Goal: Task Accomplishment & Management: Use online tool/utility

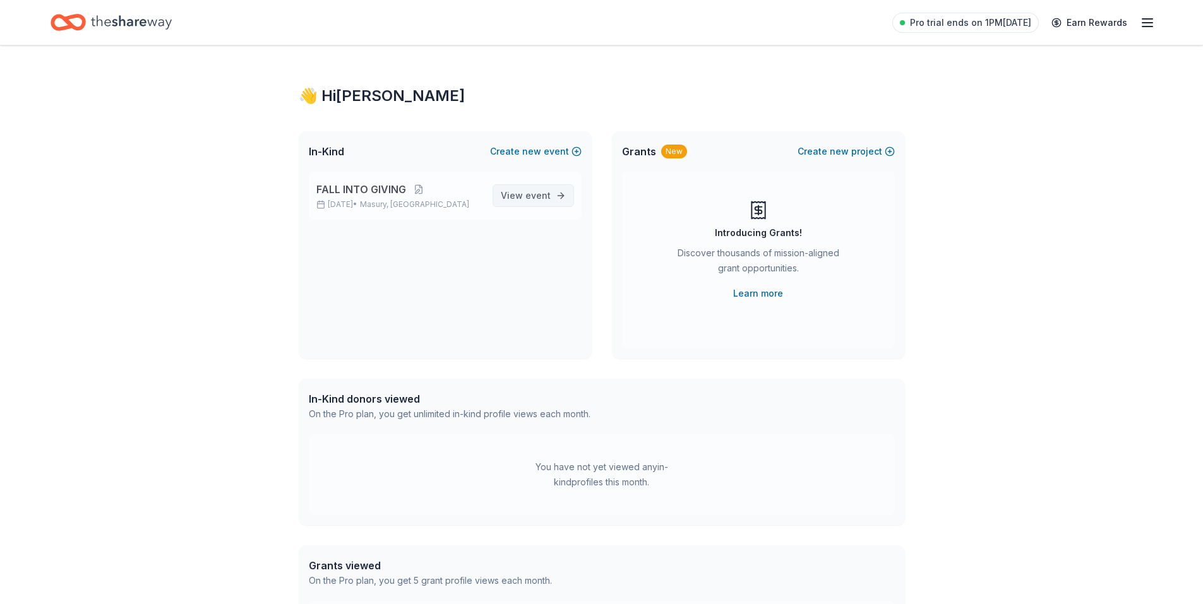
click at [517, 194] on span "View event" at bounding box center [526, 195] width 50 height 15
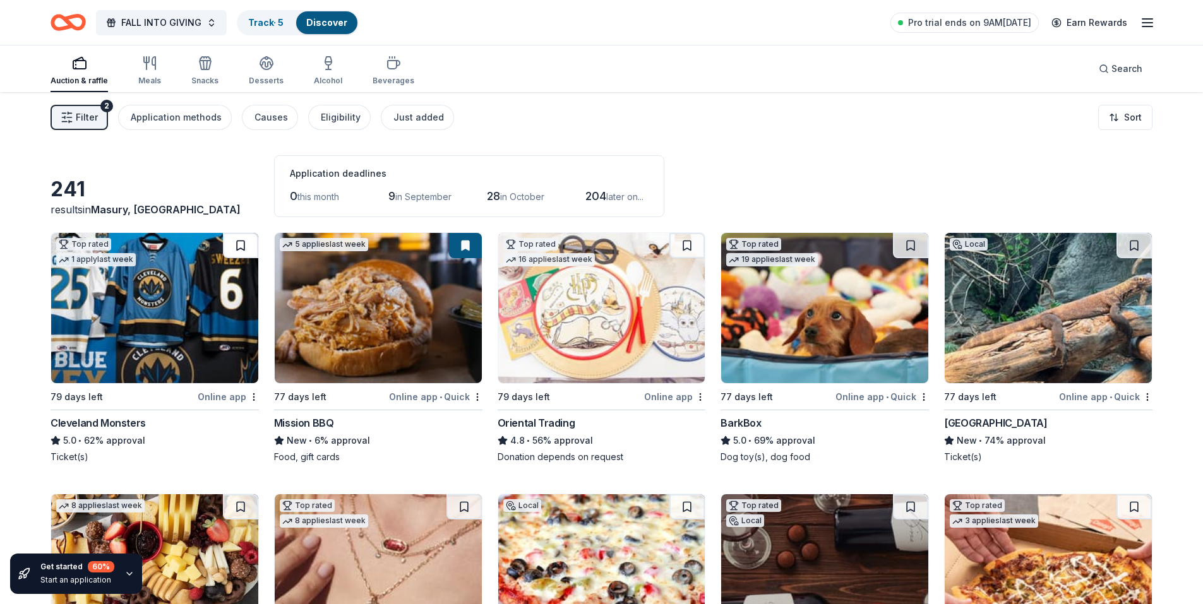
click at [241, 242] on button at bounding box center [240, 245] width 35 height 25
click at [679, 246] on button at bounding box center [686, 245] width 35 height 25
click at [907, 241] on button at bounding box center [910, 245] width 35 height 25
click at [1135, 236] on button at bounding box center [1133, 245] width 35 height 25
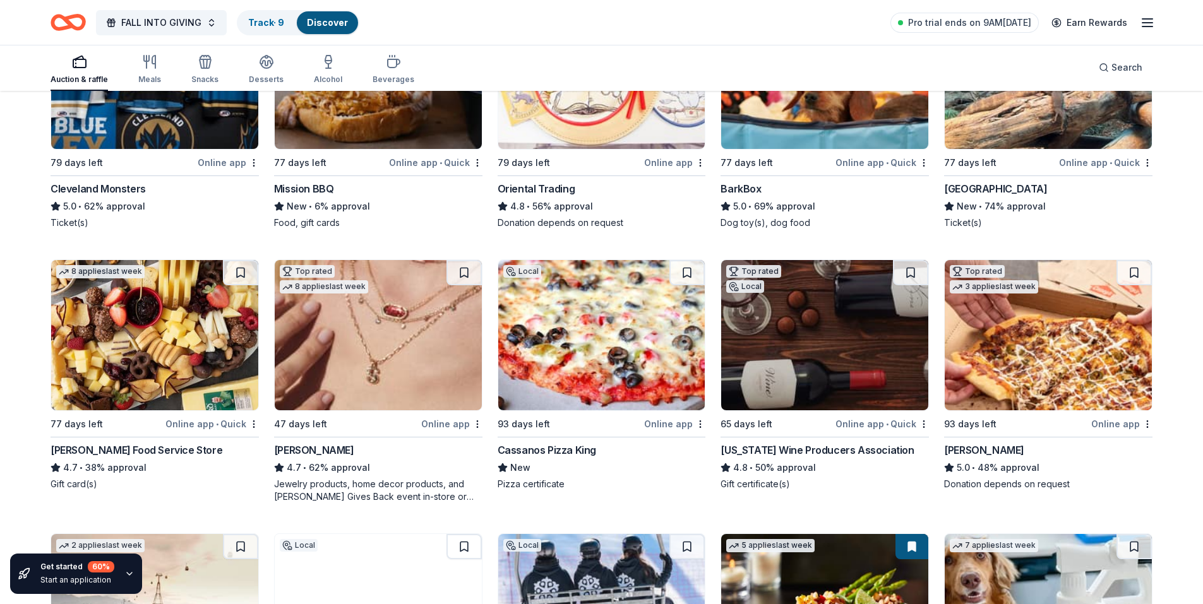
scroll to position [253, 0]
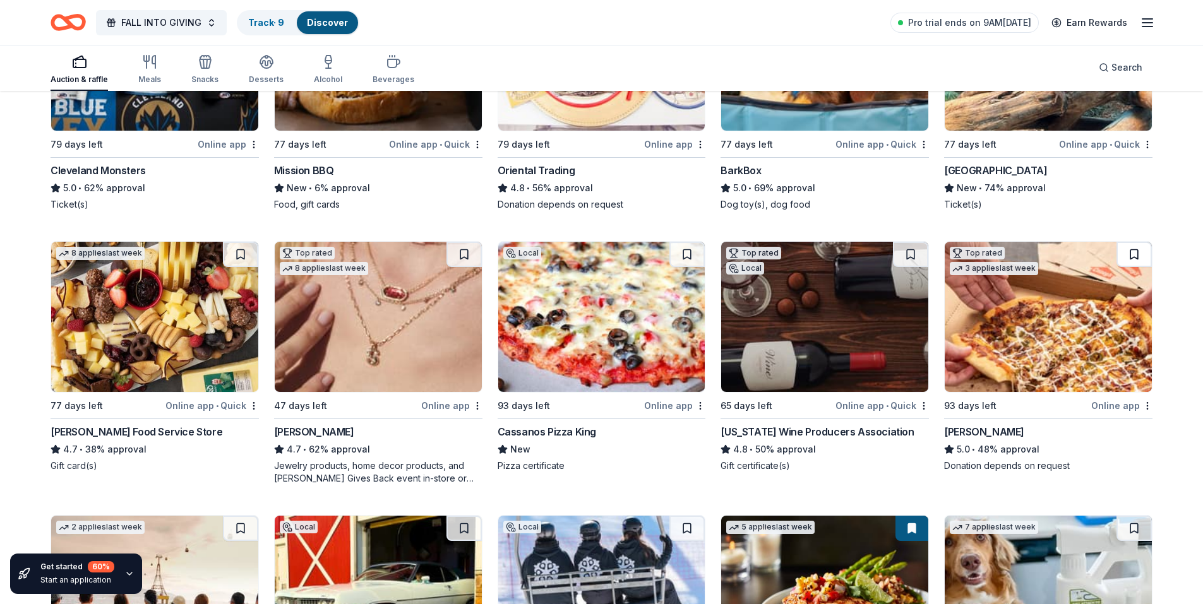
click at [1128, 245] on button at bounding box center [1133, 254] width 35 height 25
drag, startPoint x: 925, startPoint y: 255, endPoint x: 905, endPoint y: 255, distance: 19.6
click at [925, 255] on button at bounding box center [910, 254] width 35 height 25
click at [691, 254] on button at bounding box center [686, 254] width 35 height 25
click at [462, 251] on button at bounding box center [463, 254] width 35 height 25
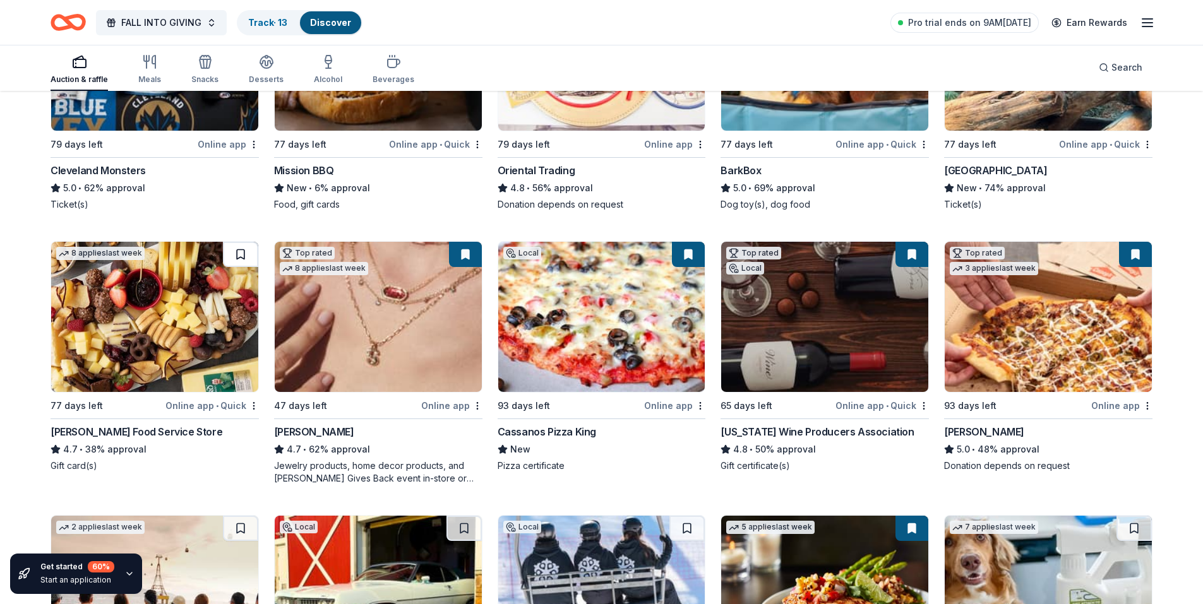
click at [243, 258] on button at bounding box center [240, 254] width 35 height 25
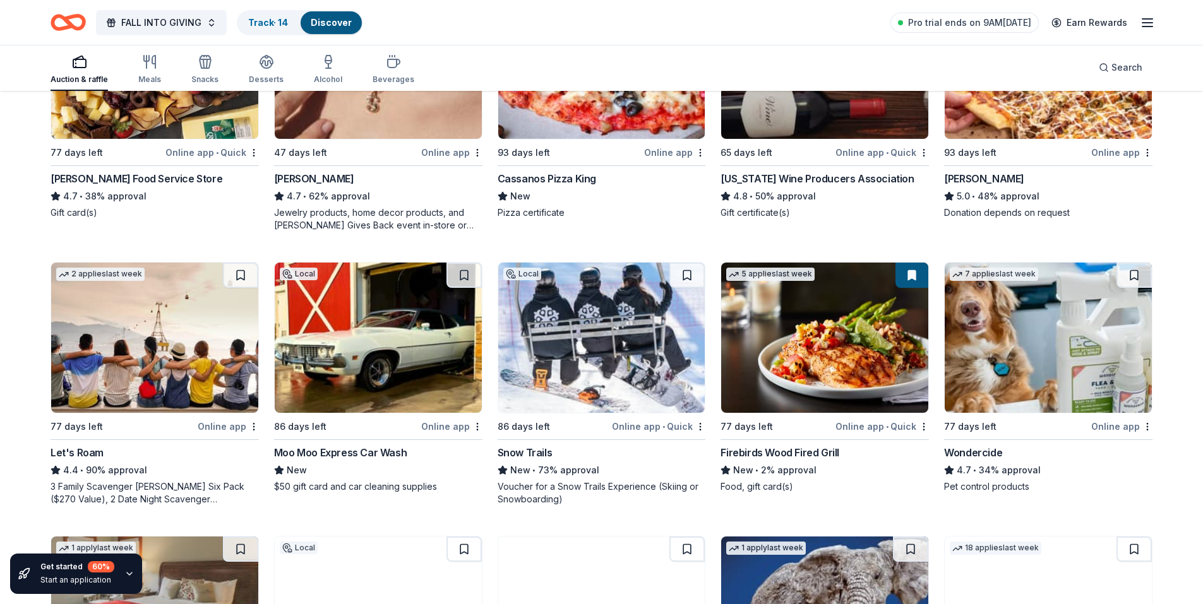
scroll to position [568, 0]
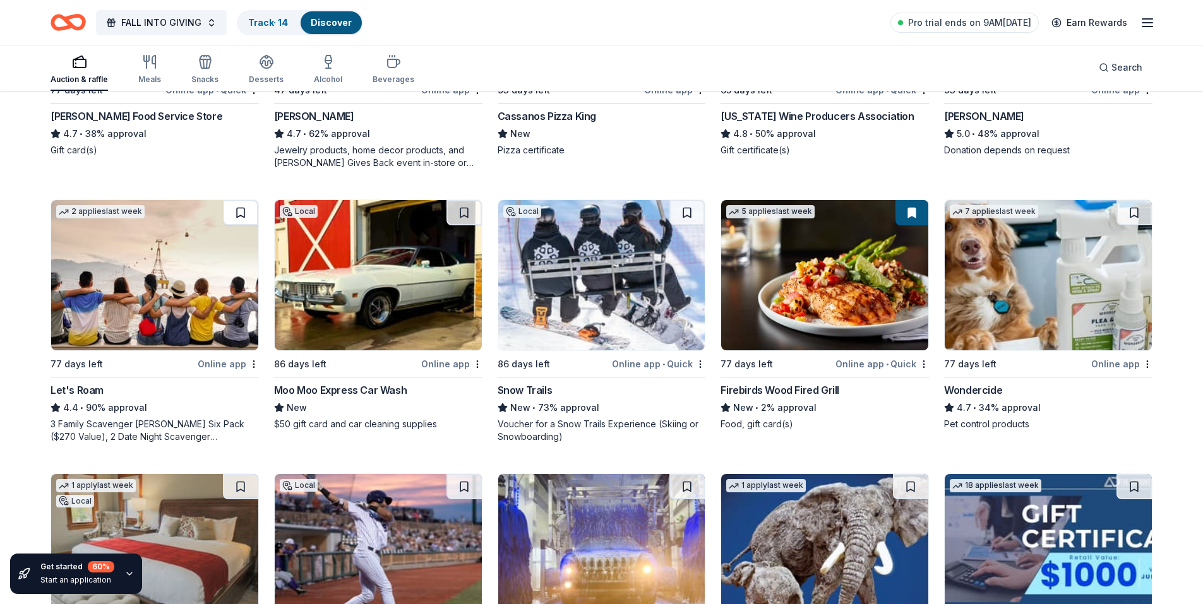
click at [241, 221] on button at bounding box center [240, 212] width 35 height 25
click at [459, 213] on button at bounding box center [463, 212] width 35 height 25
click at [695, 215] on button at bounding box center [686, 212] width 35 height 25
click at [1138, 211] on button at bounding box center [1133, 212] width 35 height 25
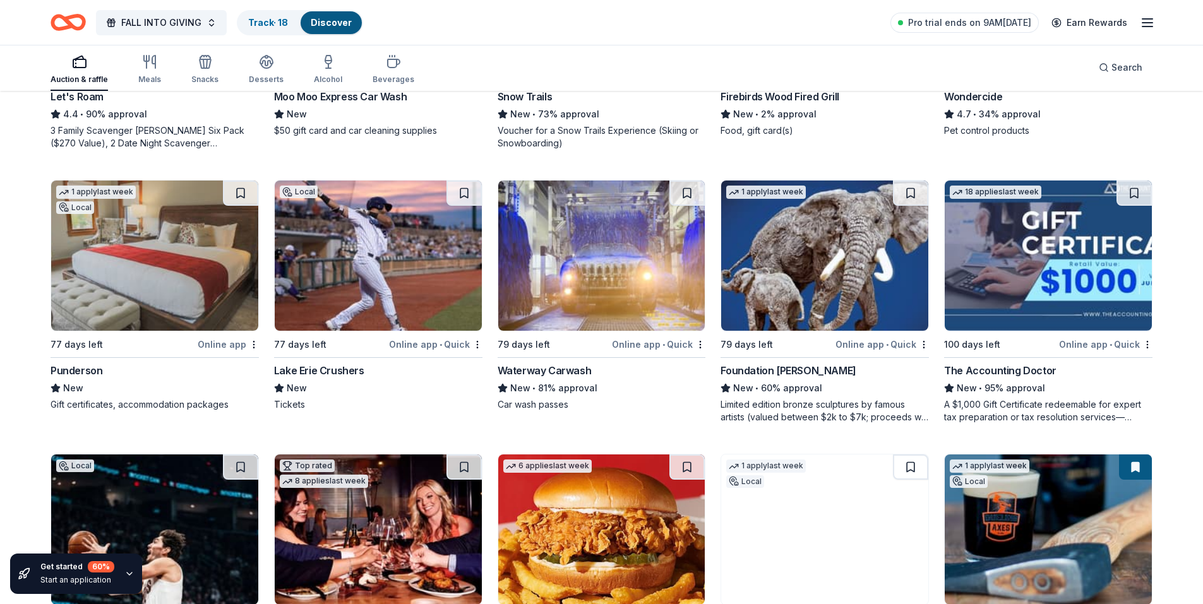
scroll to position [884, 0]
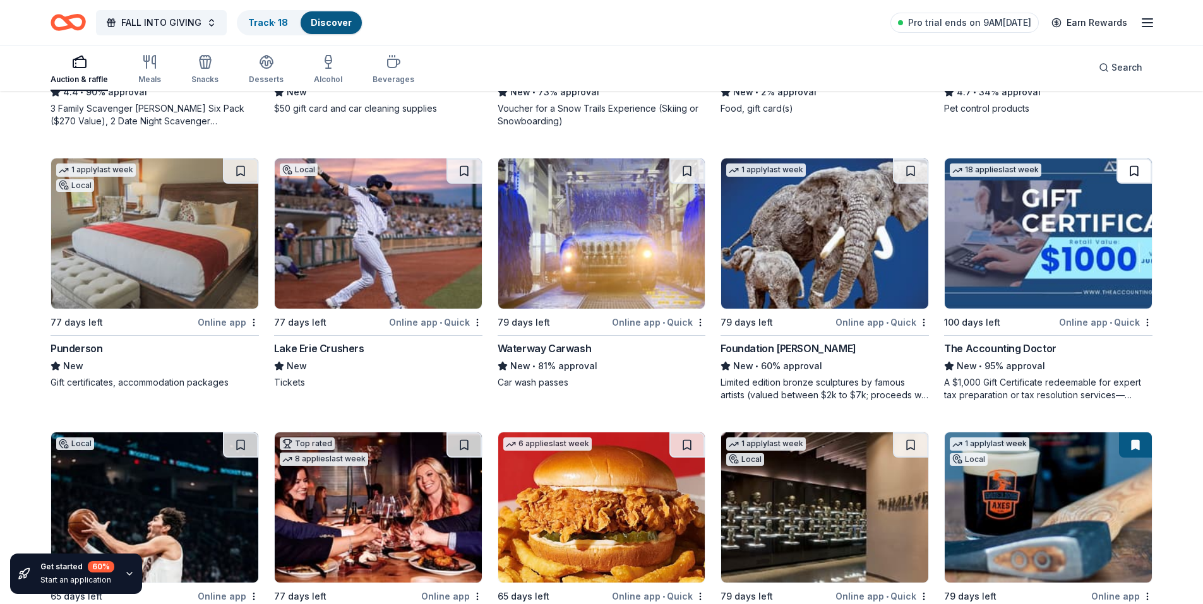
click at [1133, 176] on button at bounding box center [1133, 170] width 35 height 25
drag, startPoint x: 909, startPoint y: 172, endPoint x: 893, endPoint y: 174, distance: 15.3
click at [908, 172] on button at bounding box center [910, 170] width 35 height 25
click at [669, 173] on button at bounding box center [686, 170] width 35 height 25
click at [451, 177] on button at bounding box center [463, 170] width 35 height 25
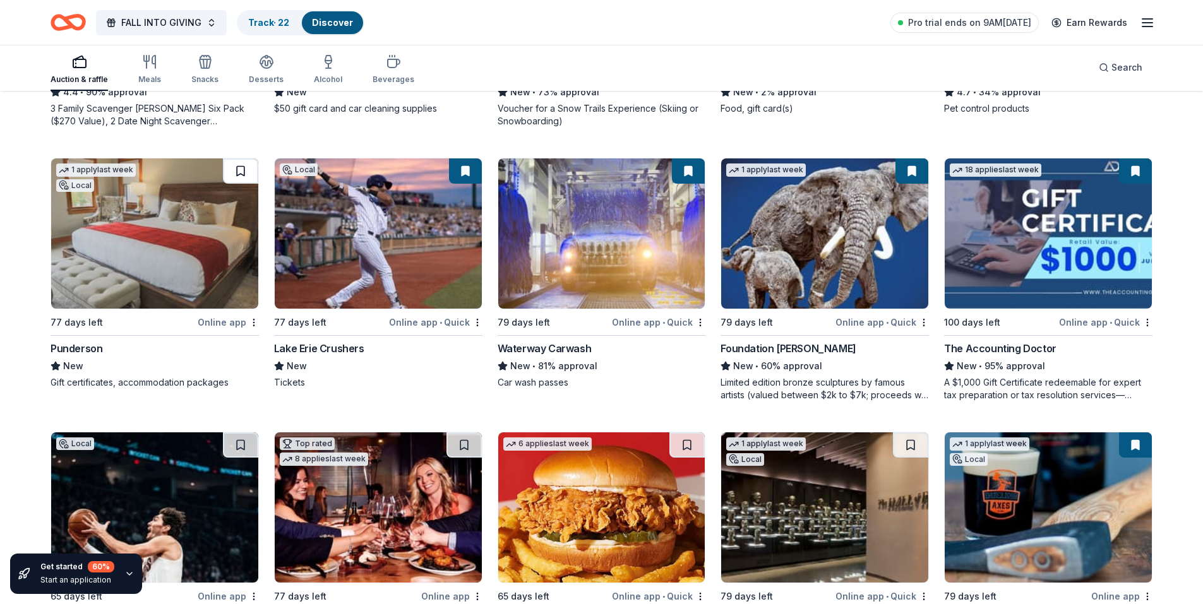
click at [241, 172] on button at bounding box center [240, 170] width 35 height 25
click at [236, 443] on button at bounding box center [240, 445] width 35 height 25
click at [455, 446] on button at bounding box center [463, 445] width 35 height 25
click at [680, 449] on button at bounding box center [686, 445] width 35 height 25
click at [906, 450] on button at bounding box center [910, 445] width 35 height 25
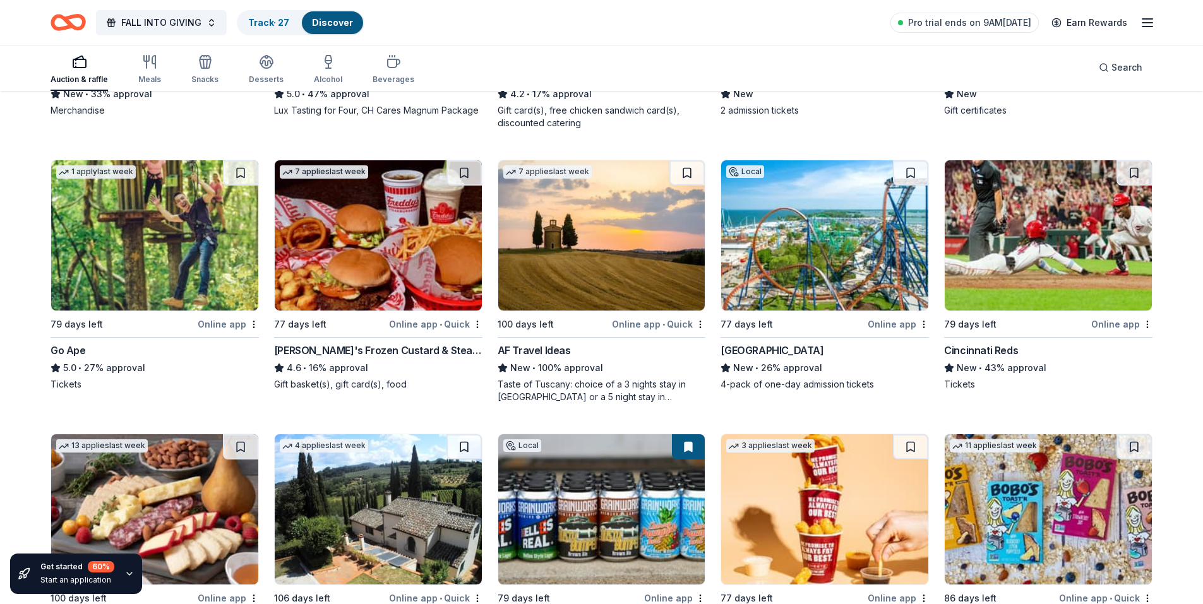
scroll to position [1452, 0]
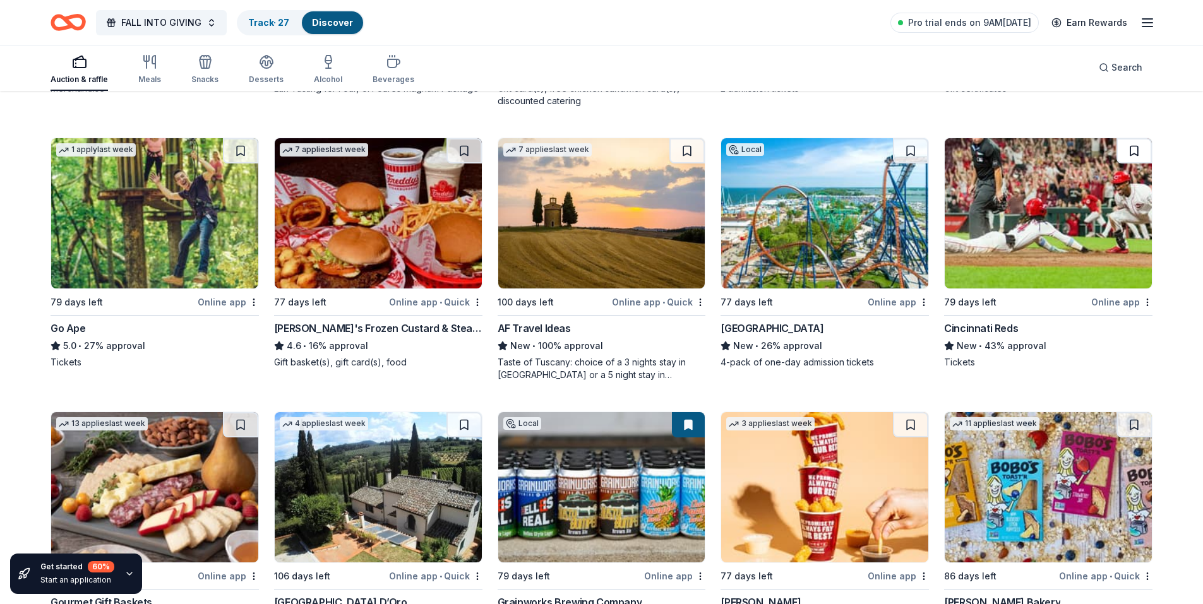
click at [1127, 151] on button at bounding box center [1133, 150] width 35 height 25
click at [912, 150] on button at bounding box center [910, 150] width 35 height 25
click at [676, 154] on button at bounding box center [686, 150] width 35 height 25
drag, startPoint x: 462, startPoint y: 155, endPoint x: 451, endPoint y: 157, distance: 10.3
click at [461, 155] on button at bounding box center [463, 150] width 35 height 25
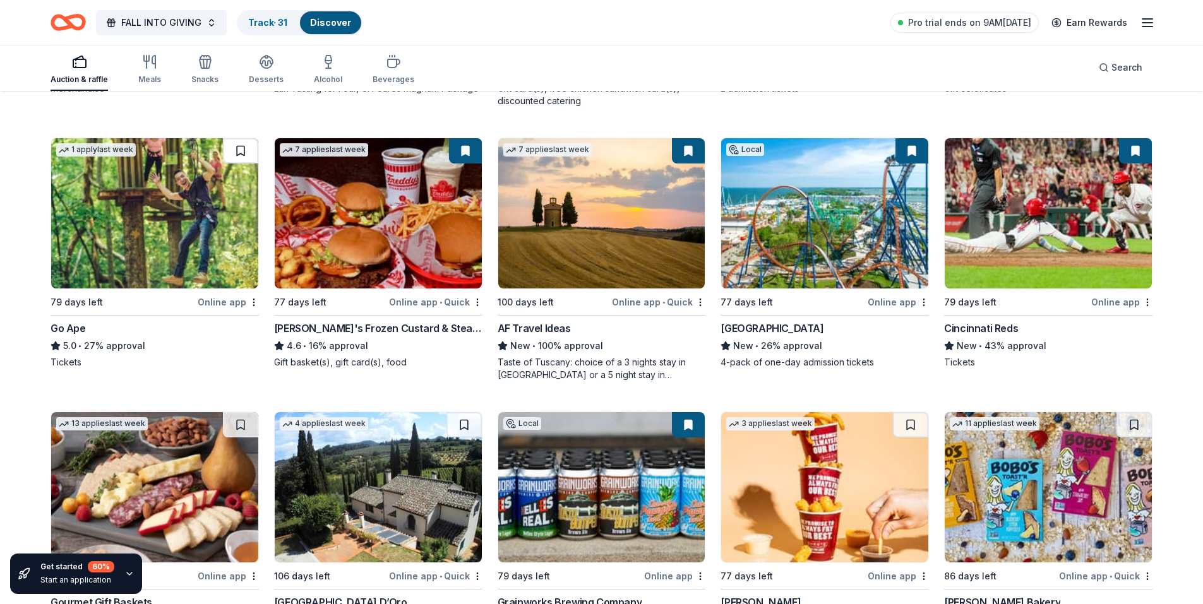
click at [224, 157] on button at bounding box center [240, 150] width 35 height 25
drag, startPoint x: 232, startPoint y: 425, endPoint x: 241, endPoint y: 425, distance: 9.5
click at [232, 425] on button at bounding box center [240, 424] width 35 height 25
click at [464, 434] on button at bounding box center [463, 424] width 35 height 25
click at [905, 427] on button at bounding box center [910, 424] width 35 height 25
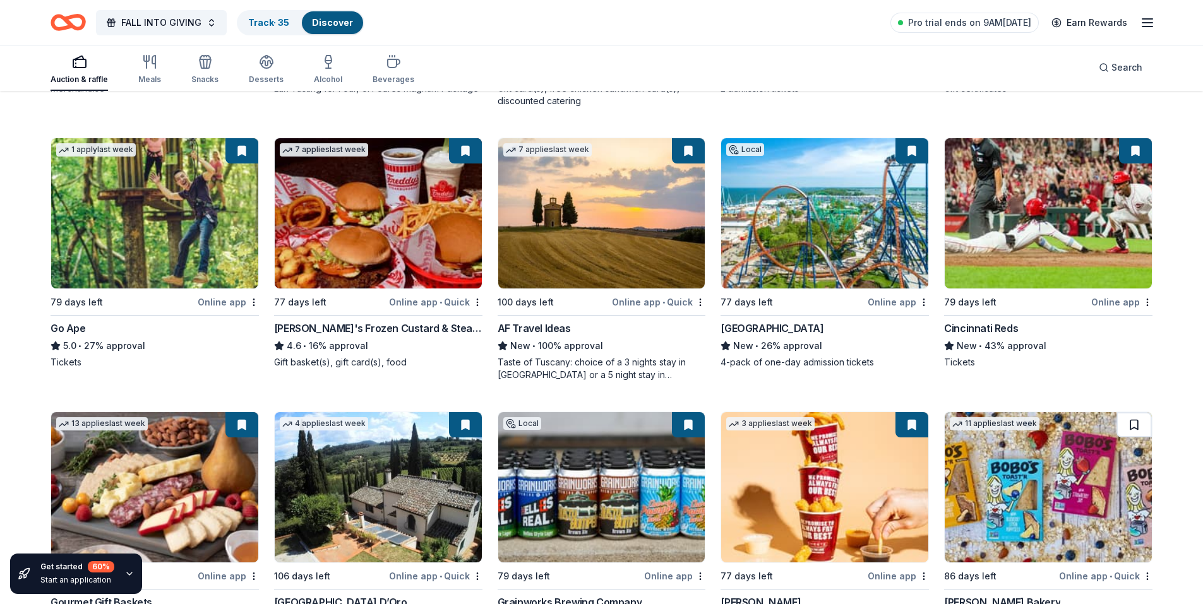
click at [1133, 429] on button at bounding box center [1133, 424] width 35 height 25
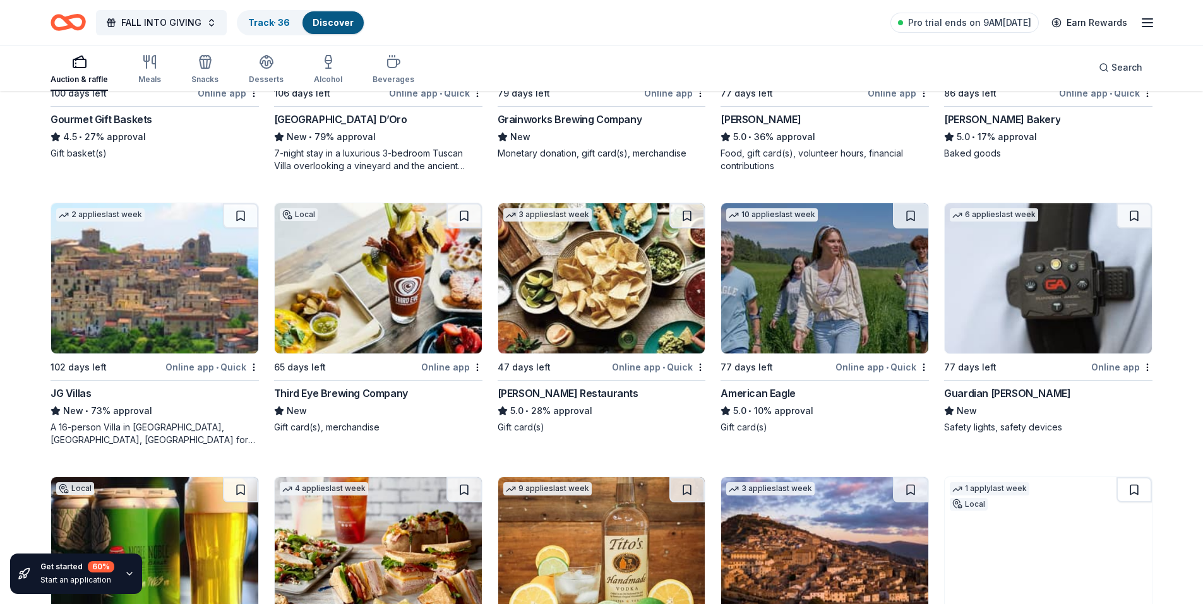
scroll to position [1957, 0]
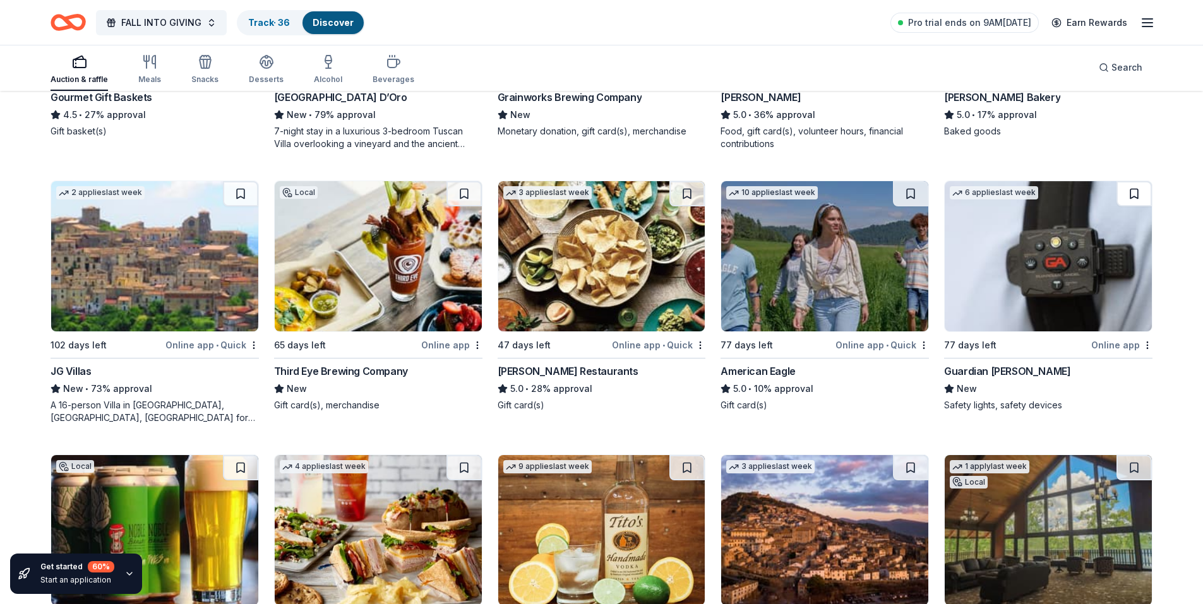
click at [1128, 198] on button at bounding box center [1133, 193] width 35 height 25
click at [691, 198] on button at bounding box center [686, 193] width 35 height 25
drag, startPoint x: 910, startPoint y: 193, endPoint x: 763, endPoint y: 219, distance: 149.5
click at [908, 193] on button at bounding box center [910, 193] width 35 height 25
click at [467, 198] on button at bounding box center [463, 193] width 35 height 25
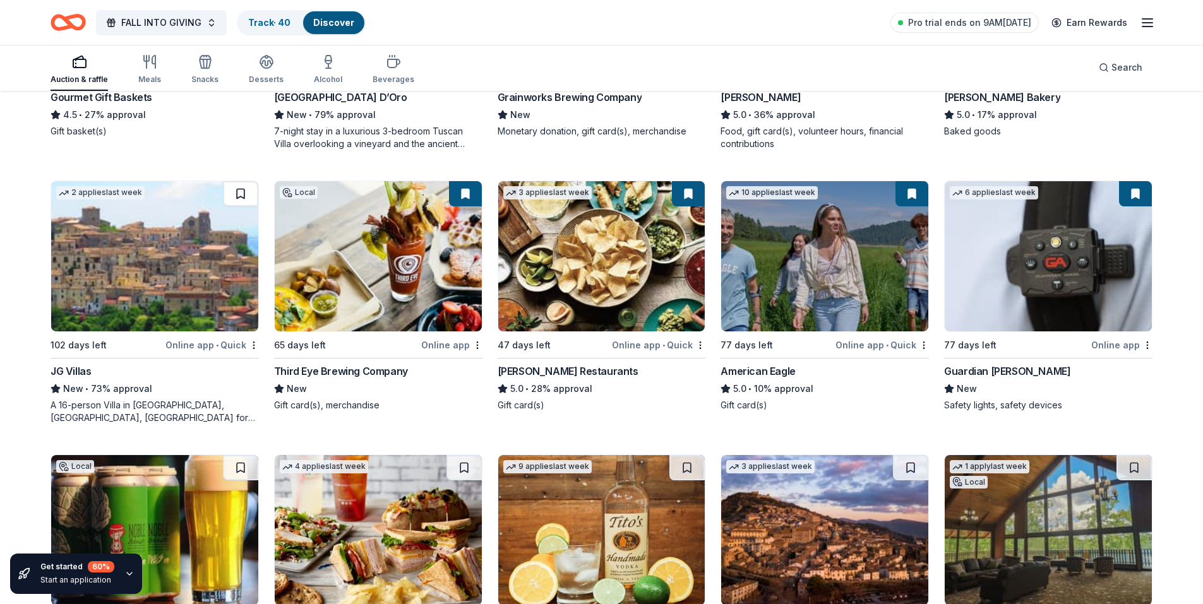
click at [242, 194] on button at bounding box center [240, 193] width 35 height 25
click at [243, 472] on button at bounding box center [240, 467] width 35 height 25
click at [472, 470] on button at bounding box center [463, 467] width 35 height 25
click at [687, 465] on button at bounding box center [686, 467] width 35 height 25
drag, startPoint x: 914, startPoint y: 467, endPoint x: 962, endPoint y: 468, distance: 47.4
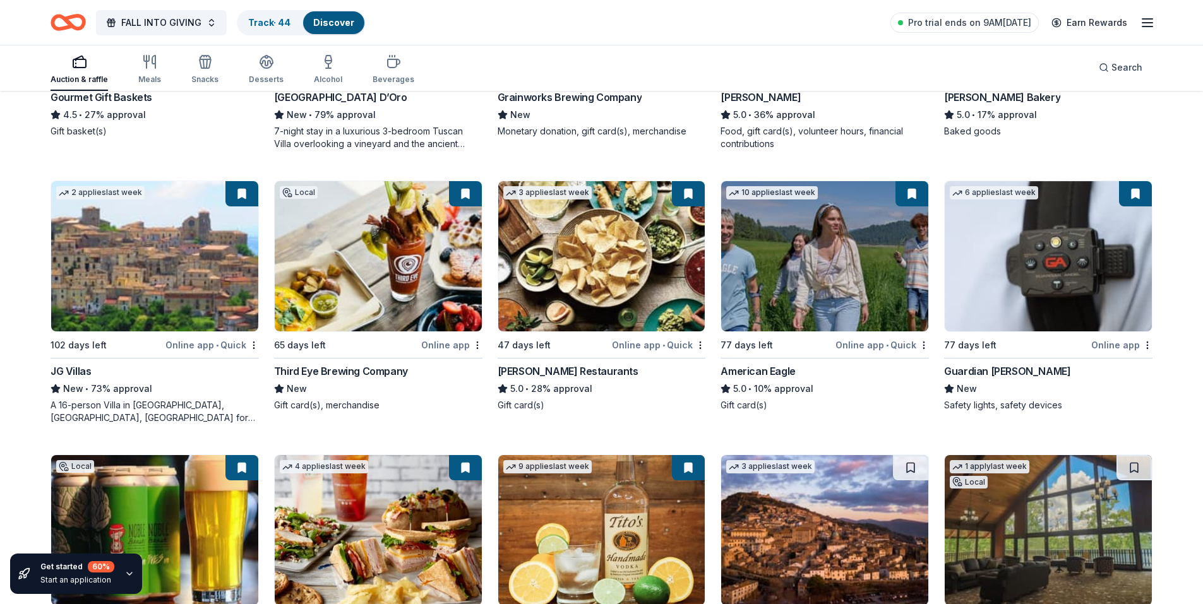
click at [916, 467] on button at bounding box center [910, 467] width 35 height 25
click at [1128, 460] on button at bounding box center [1133, 467] width 35 height 25
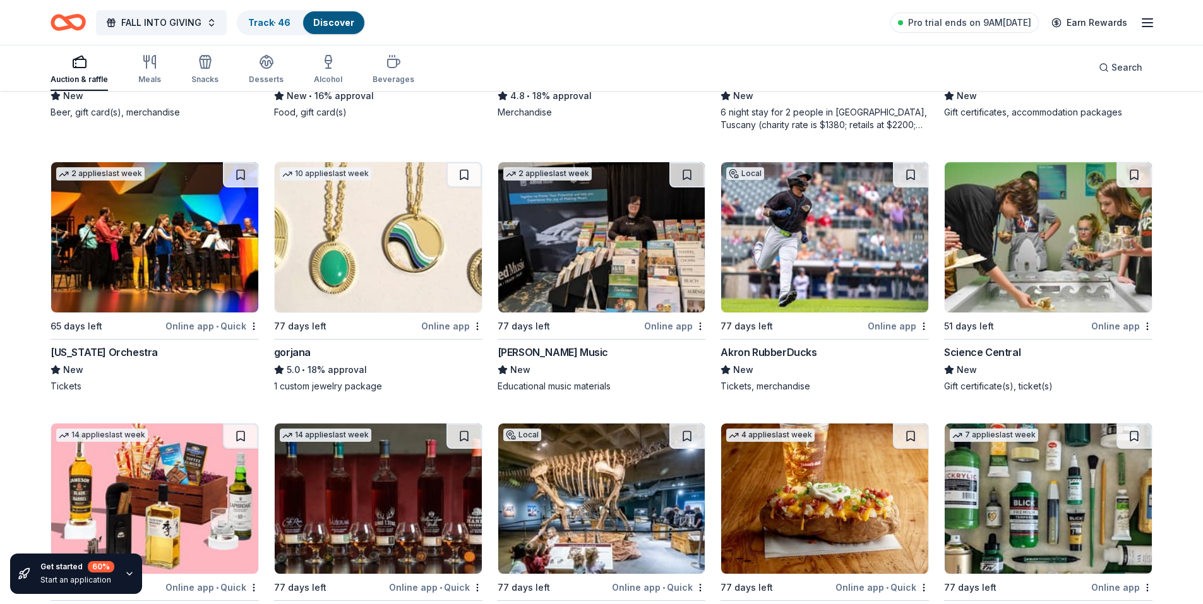
scroll to position [2540, 0]
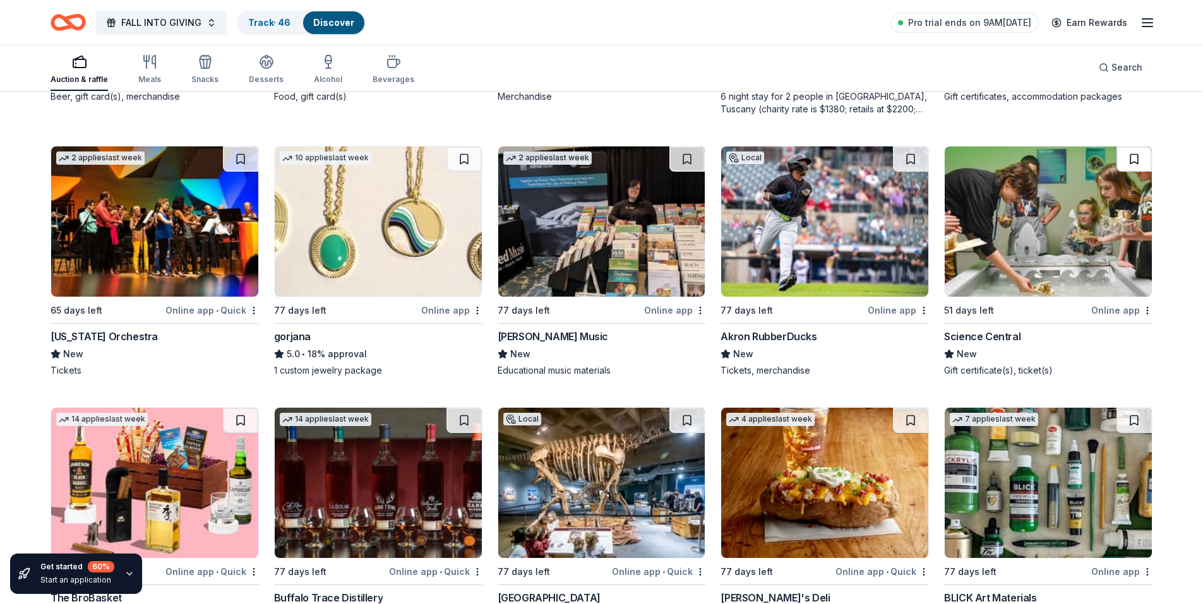
click at [1131, 160] on button at bounding box center [1133, 158] width 35 height 25
click at [911, 155] on button at bounding box center [910, 158] width 35 height 25
click at [687, 159] on button at bounding box center [686, 158] width 35 height 25
click at [460, 157] on button at bounding box center [463, 158] width 35 height 25
click at [233, 159] on button at bounding box center [240, 158] width 35 height 25
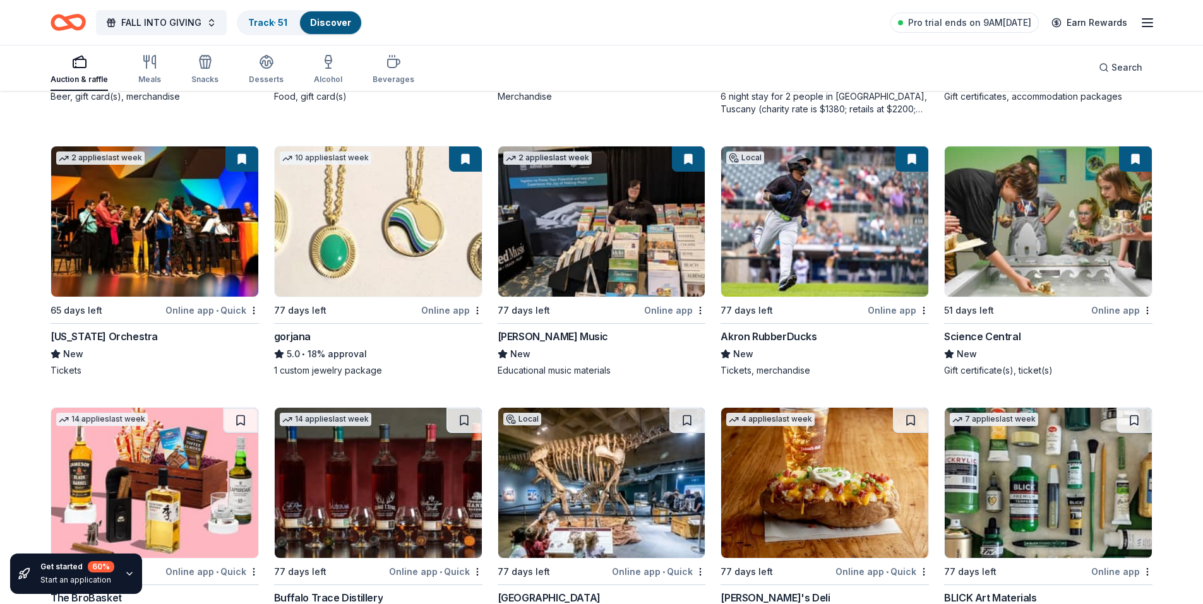
click at [241, 438] on img at bounding box center [154, 483] width 207 height 150
click at [238, 421] on button at bounding box center [240, 420] width 35 height 25
drag, startPoint x: 460, startPoint y: 422, endPoint x: 501, endPoint y: 422, distance: 40.4
click at [461, 422] on button at bounding box center [463, 420] width 35 height 25
click at [697, 421] on button at bounding box center [686, 420] width 35 height 25
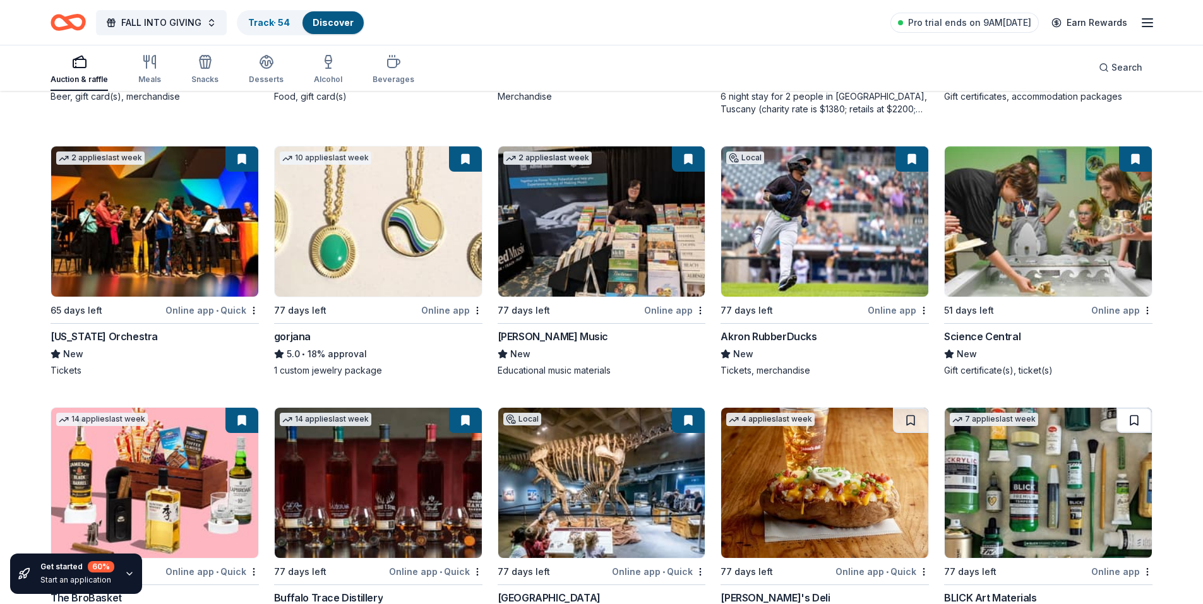
click at [1142, 415] on button at bounding box center [1133, 420] width 35 height 25
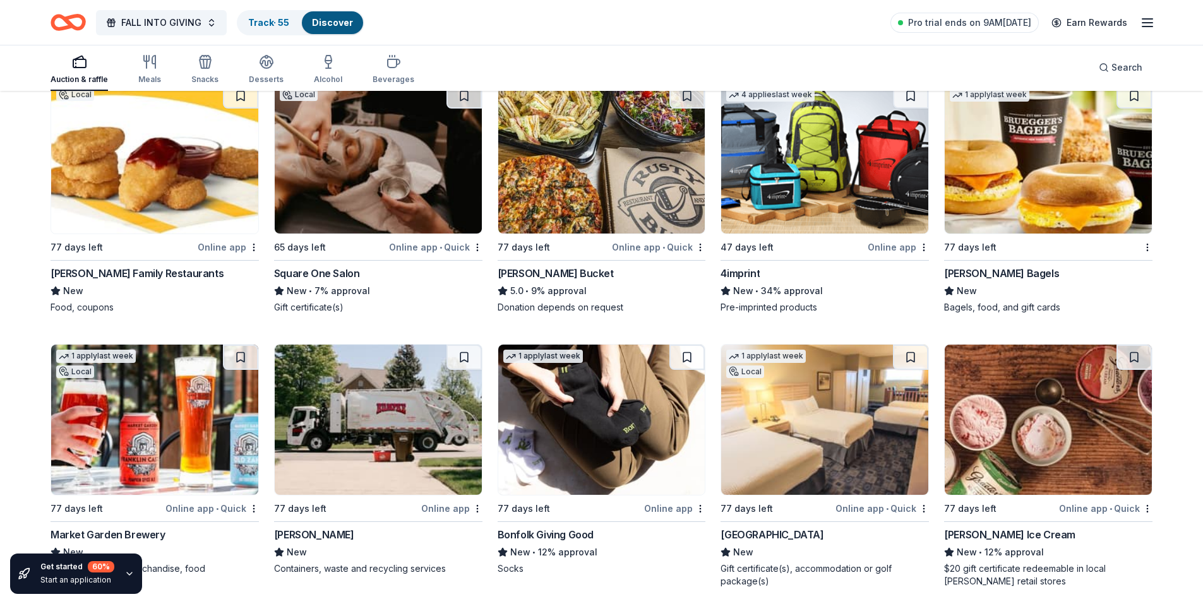
scroll to position [3076, 0]
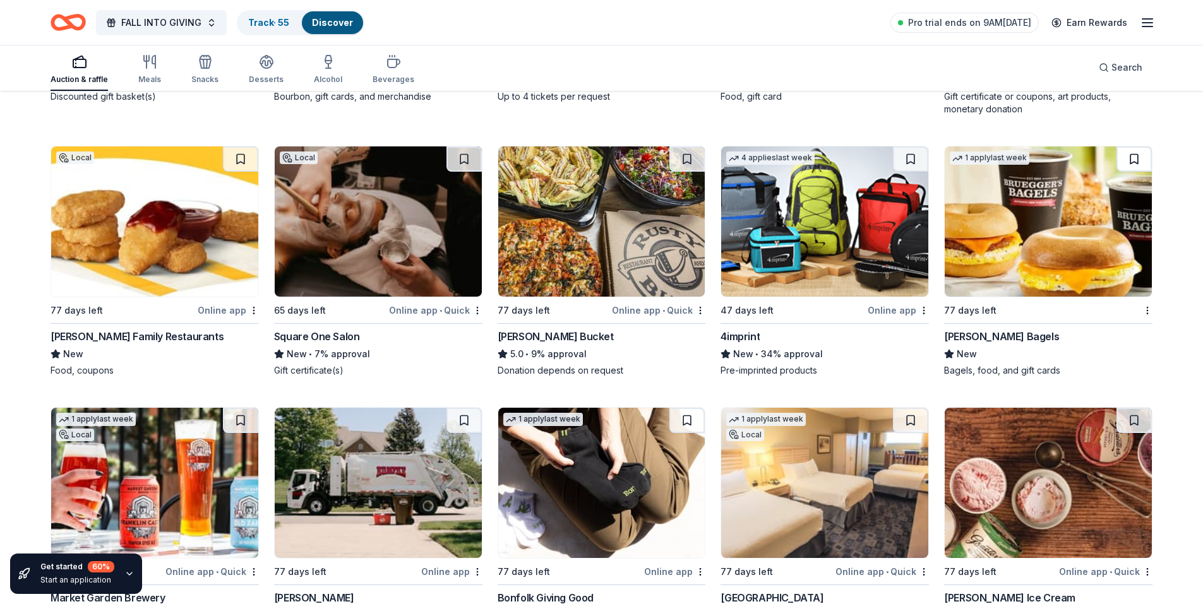
click at [1133, 155] on button at bounding box center [1133, 158] width 35 height 25
click at [899, 162] on button at bounding box center [910, 158] width 35 height 25
click at [678, 167] on button at bounding box center [686, 158] width 35 height 25
click at [453, 167] on button at bounding box center [463, 158] width 35 height 25
click at [238, 164] on button at bounding box center [240, 158] width 35 height 25
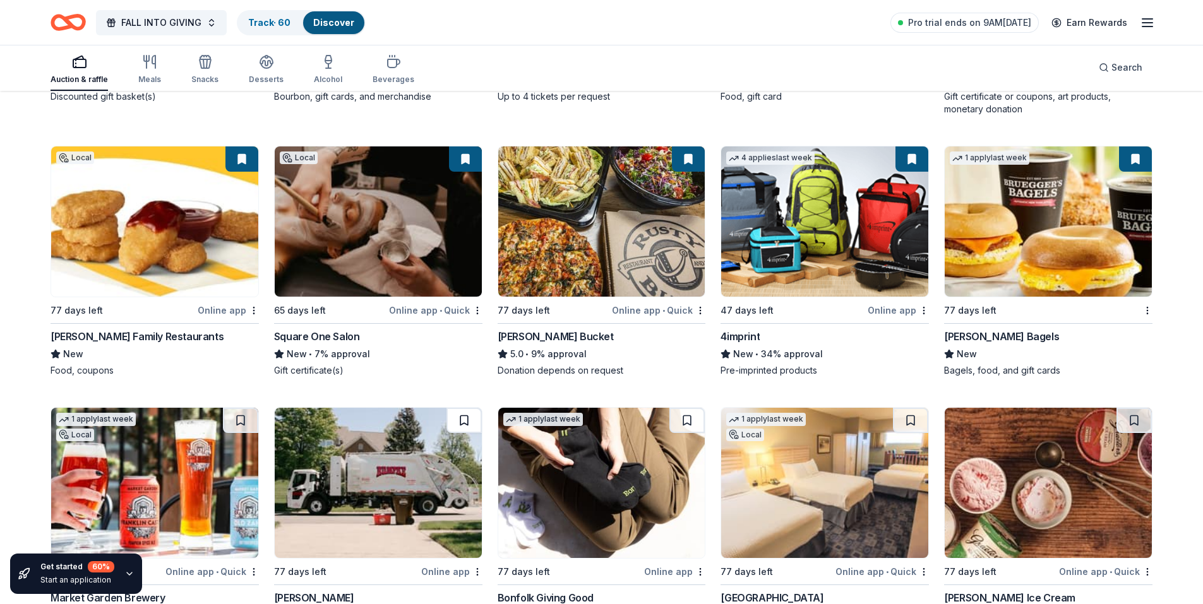
click at [460, 423] on button at bounding box center [463, 420] width 35 height 25
click at [248, 412] on button at bounding box center [240, 420] width 35 height 25
click at [681, 417] on button at bounding box center [686, 420] width 35 height 25
click at [909, 421] on button at bounding box center [910, 420] width 35 height 25
click at [1137, 419] on button at bounding box center [1133, 420] width 35 height 25
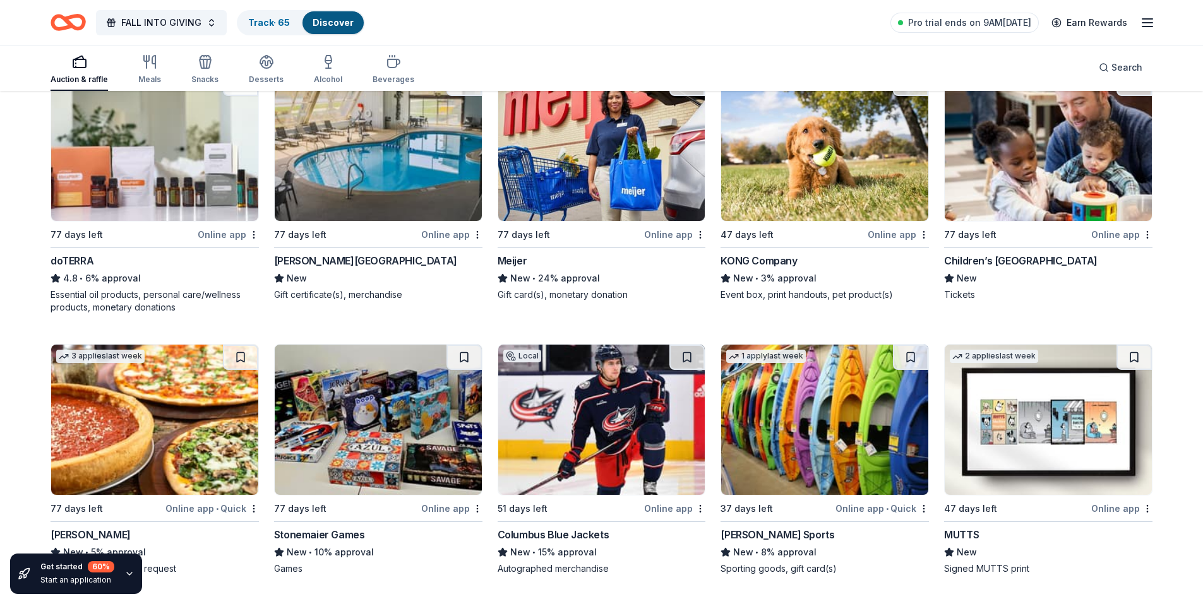
scroll to position [3624, 0]
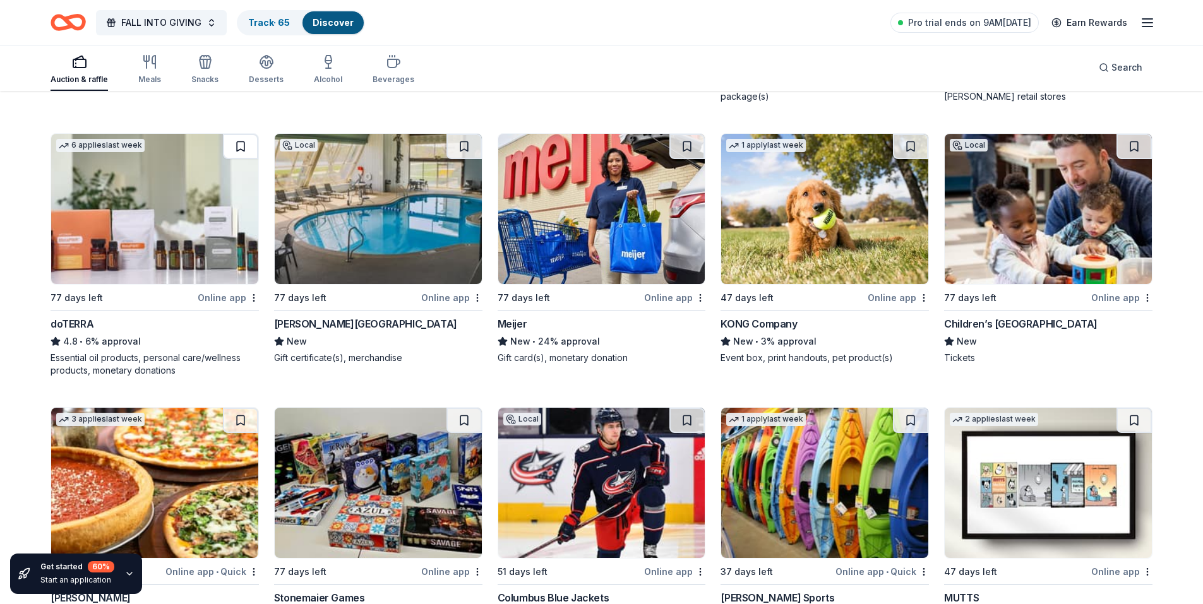
click at [237, 150] on button at bounding box center [240, 146] width 35 height 25
click at [467, 145] on button at bounding box center [463, 146] width 35 height 25
click at [691, 146] on button at bounding box center [686, 146] width 35 height 25
drag, startPoint x: 914, startPoint y: 145, endPoint x: 947, endPoint y: 146, distance: 32.8
click at [916, 146] on button at bounding box center [910, 146] width 35 height 25
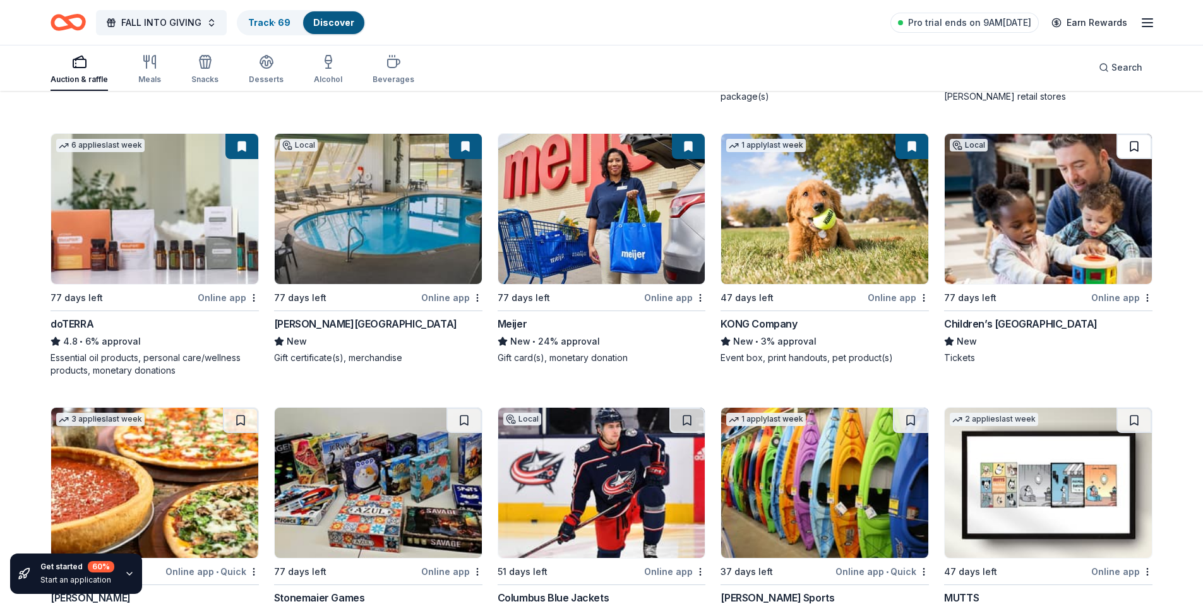
click at [1131, 147] on button at bounding box center [1133, 146] width 35 height 25
click at [1134, 422] on button at bounding box center [1133, 420] width 35 height 25
click at [912, 427] on button at bounding box center [910, 420] width 35 height 25
click at [678, 424] on button at bounding box center [686, 420] width 35 height 25
click at [458, 422] on button at bounding box center [463, 420] width 35 height 25
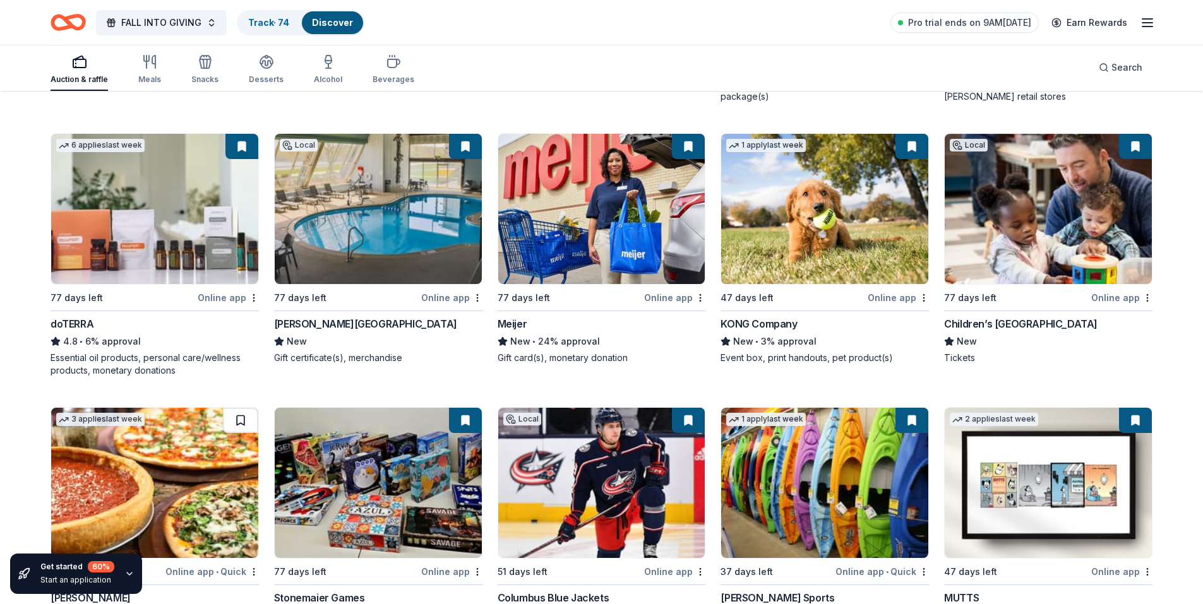
click at [241, 416] on button at bounding box center [240, 420] width 35 height 25
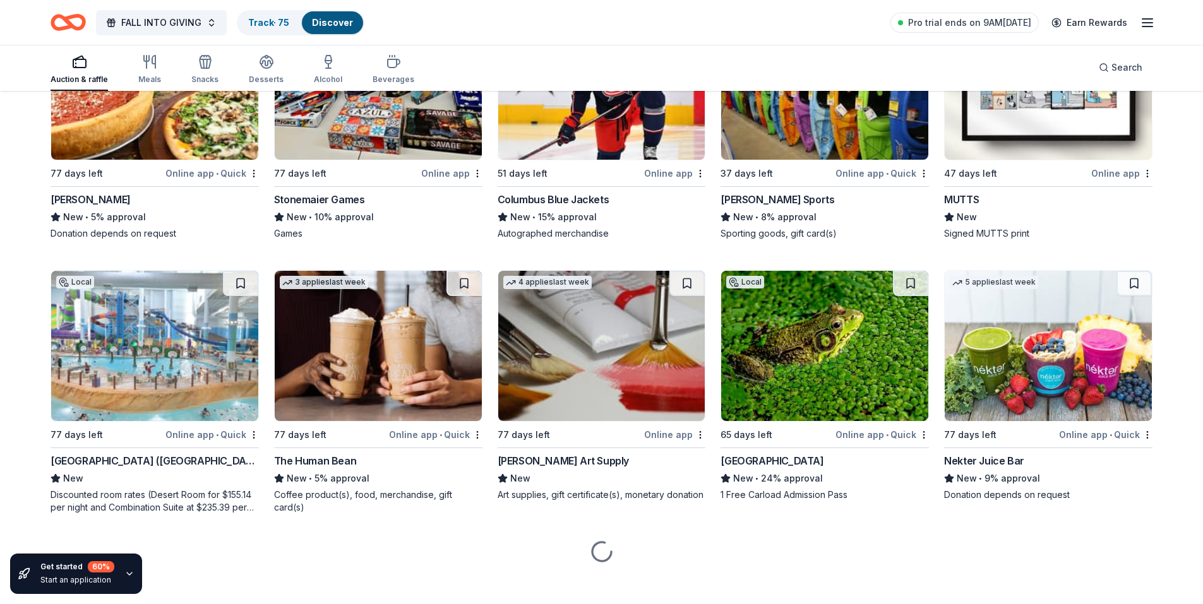
scroll to position [4033, 0]
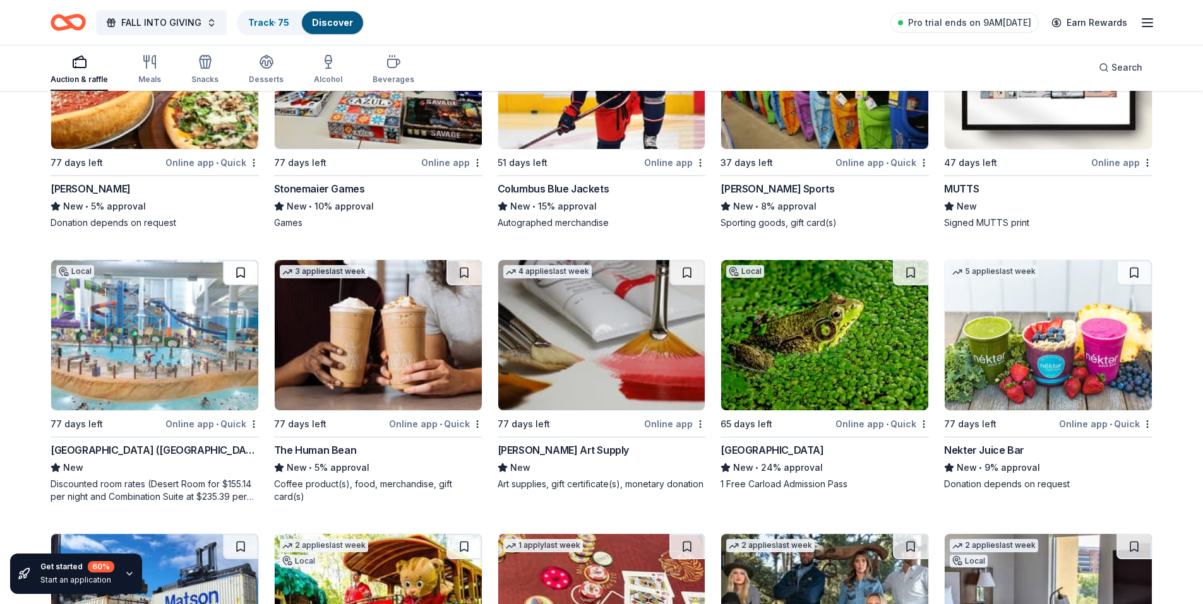
click at [241, 272] on button at bounding box center [240, 272] width 35 height 25
click at [463, 264] on button at bounding box center [463, 272] width 35 height 25
click at [689, 263] on button at bounding box center [686, 272] width 35 height 25
click at [912, 268] on button at bounding box center [910, 272] width 35 height 25
click at [1135, 270] on button at bounding box center [1133, 272] width 35 height 25
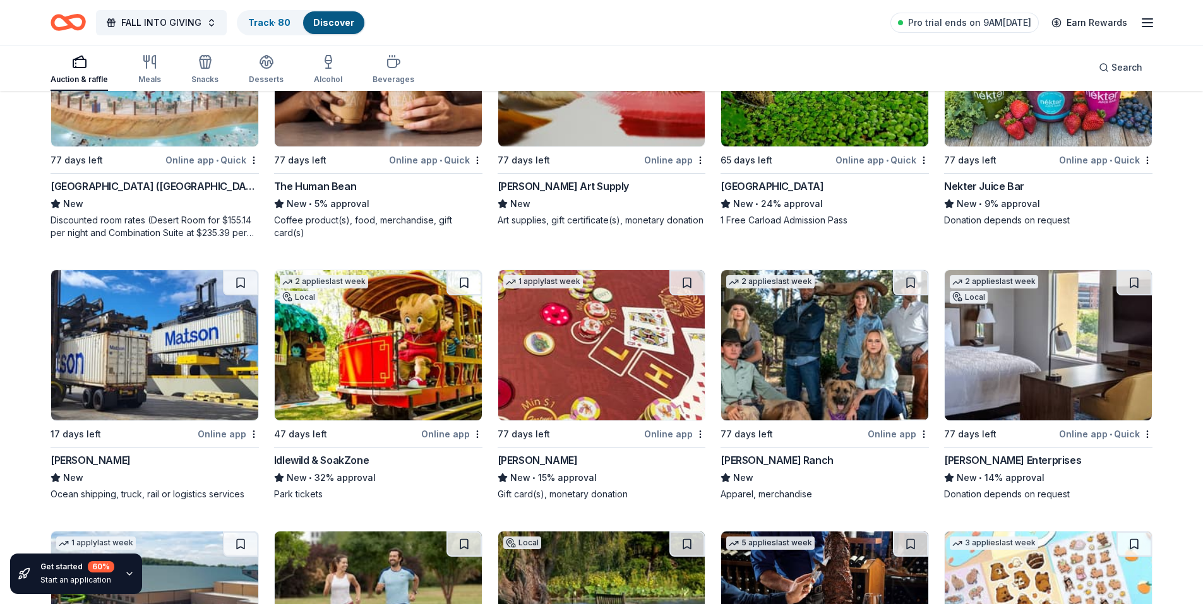
scroll to position [4349, 0]
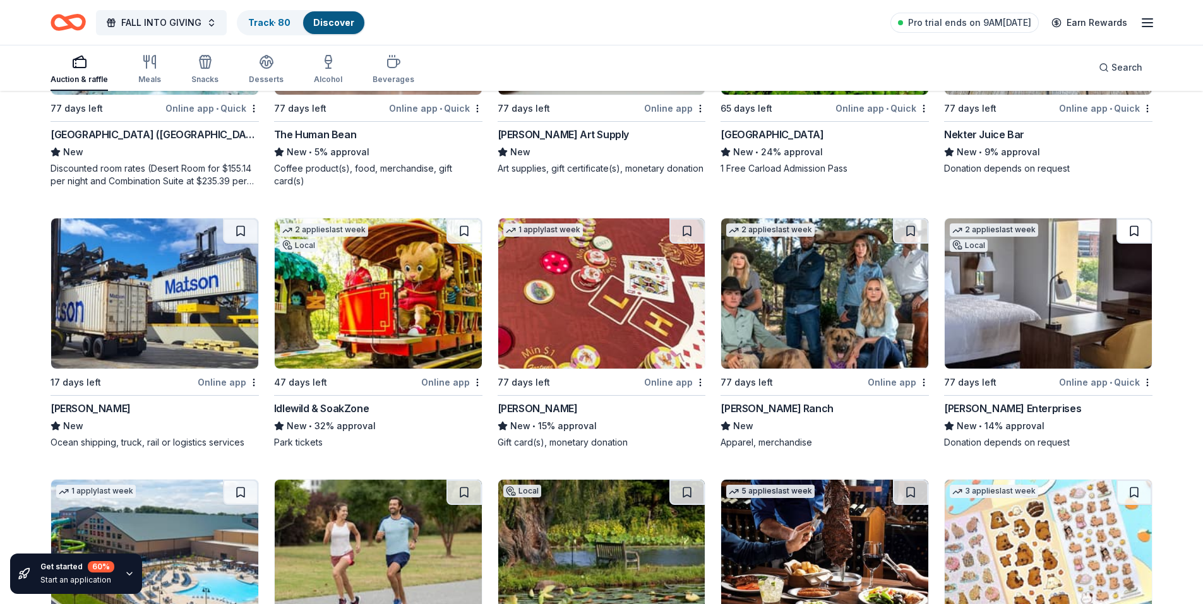
click at [1133, 236] on button at bounding box center [1133, 230] width 35 height 25
click at [905, 234] on button at bounding box center [910, 230] width 35 height 25
drag, startPoint x: 676, startPoint y: 230, endPoint x: 661, endPoint y: 233, distance: 14.9
click at [674, 230] on button at bounding box center [686, 230] width 35 height 25
drag, startPoint x: 469, startPoint y: 232, endPoint x: 445, endPoint y: 236, distance: 24.2
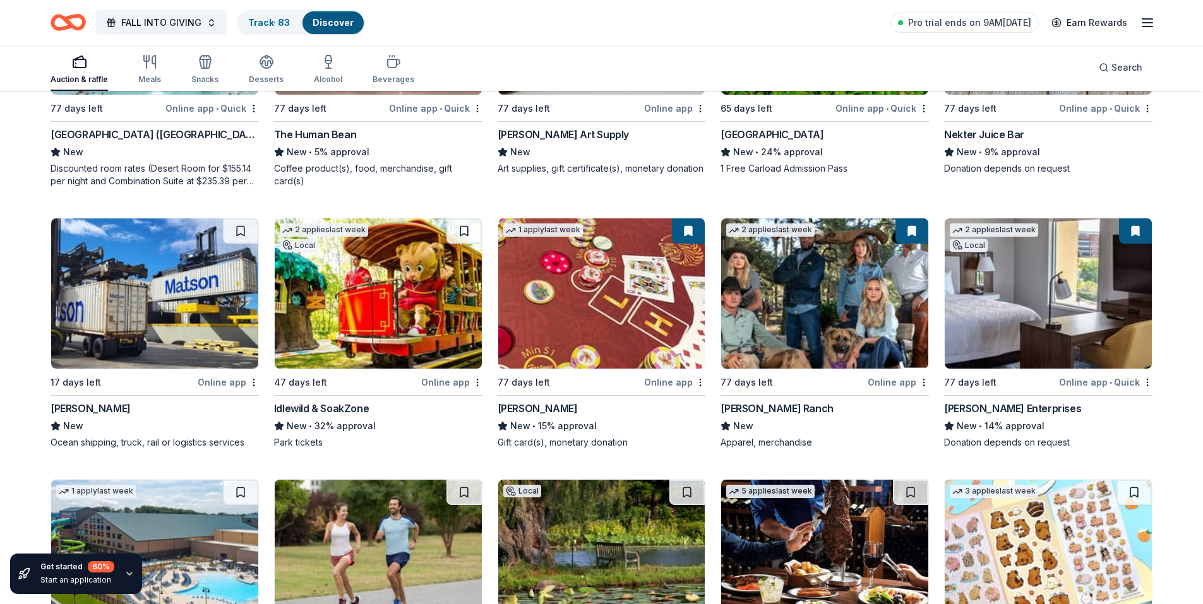
click at [468, 232] on button at bounding box center [463, 230] width 35 height 25
click at [252, 237] on button at bounding box center [240, 230] width 35 height 25
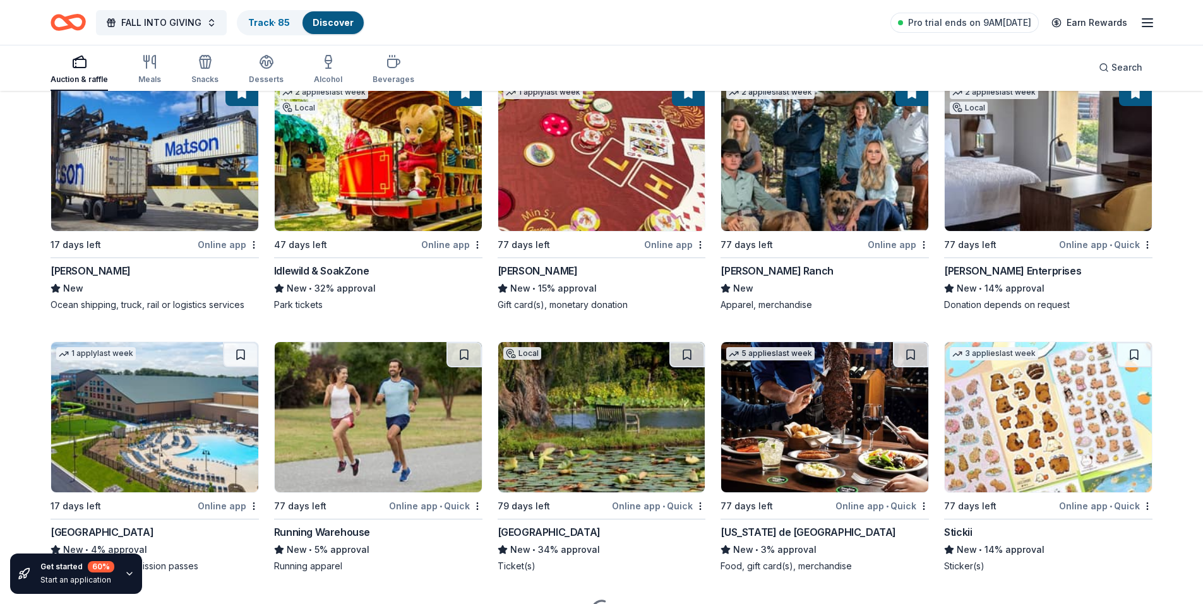
scroll to position [4556, 0]
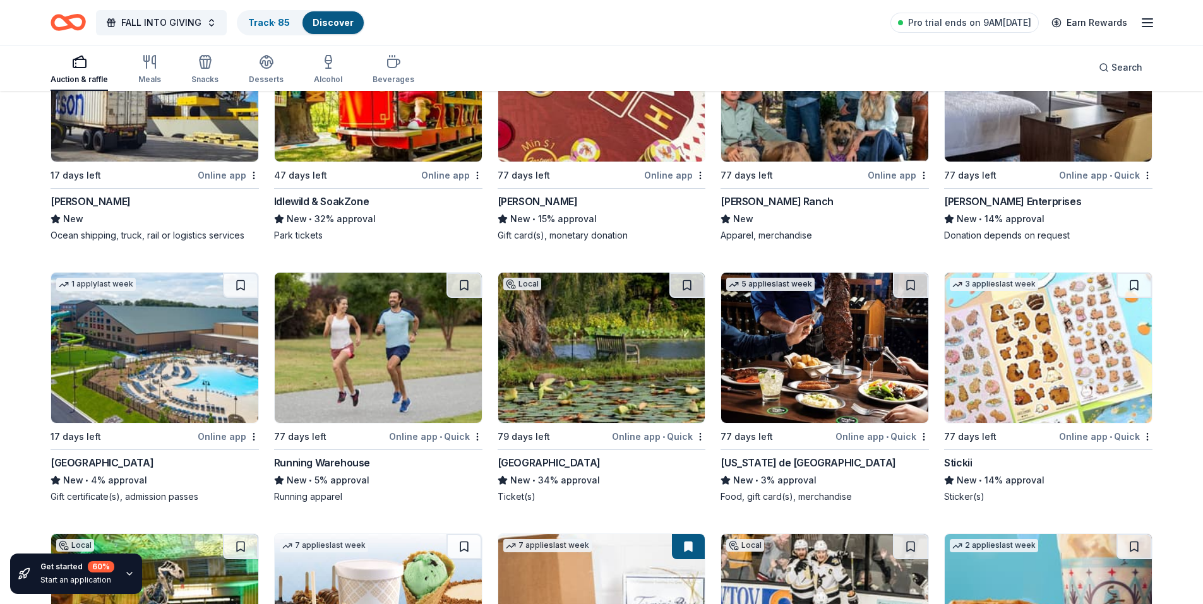
click at [232, 282] on button at bounding box center [240, 285] width 35 height 25
drag, startPoint x: 686, startPoint y: 285, endPoint x: 737, endPoint y: 286, distance: 51.1
click at [687, 285] on button at bounding box center [686, 285] width 35 height 25
click at [467, 282] on button at bounding box center [463, 285] width 35 height 25
click at [906, 286] on button at bounding box center [910, 285] width 35 height 25
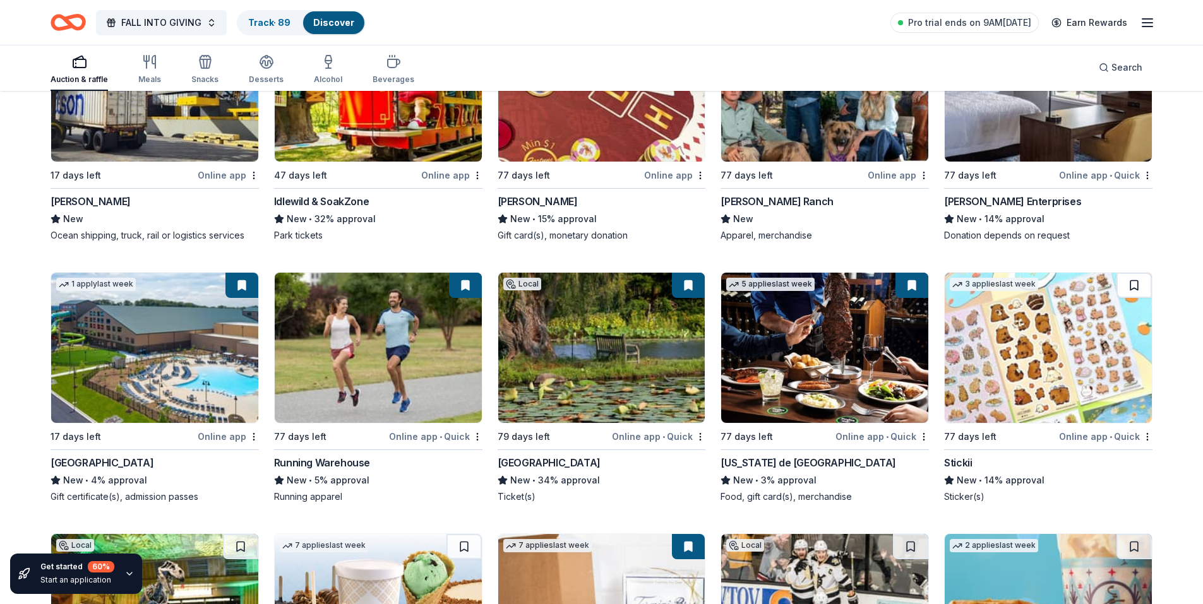
click at [1138, 286] on button at bounding box center [1133, 285] width 35 height 25
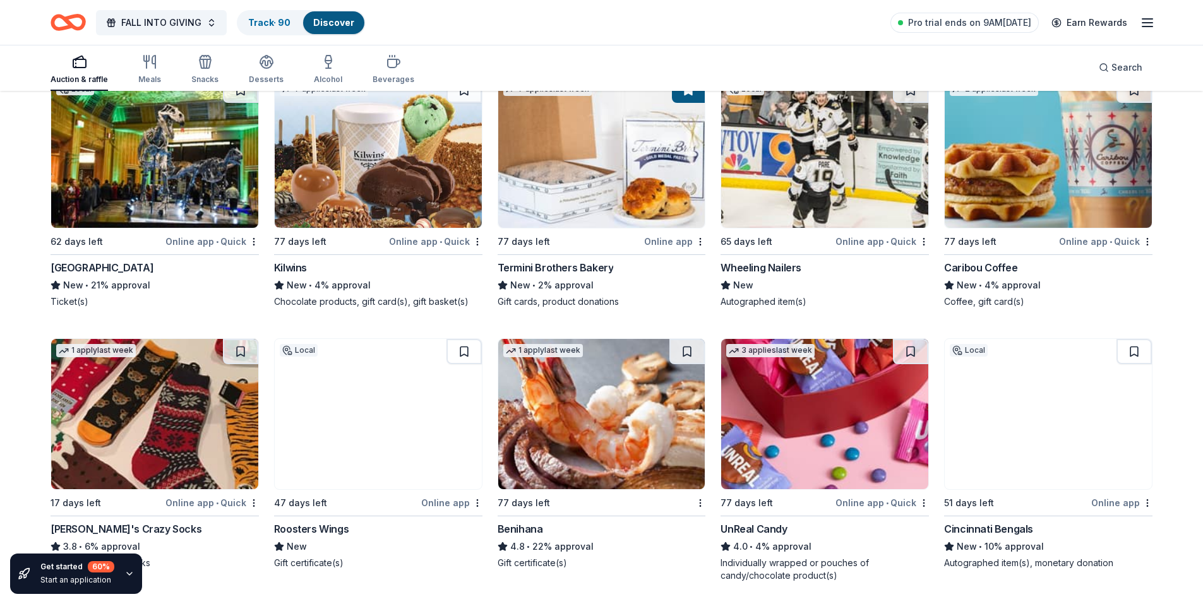
scroll to position [4998, 0]
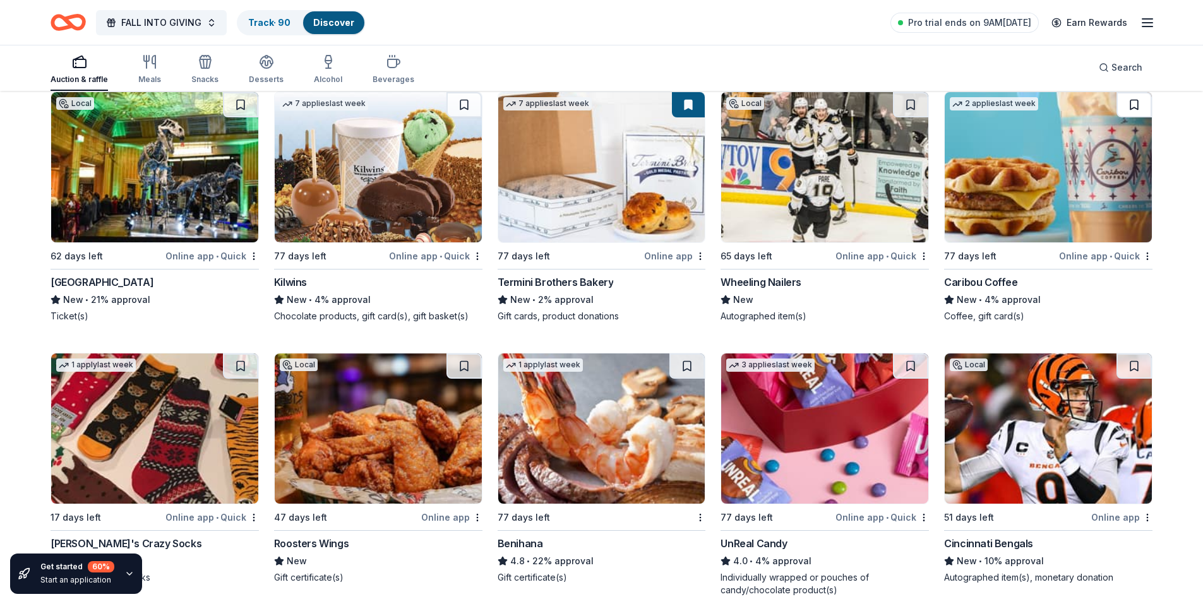
click at [1132, 102] on button at bounding box center [1133, 104] width 35 height 25
click at [922, 102] on button at bounding box center [910, 104] width 35 height 25
click at [458, 105] on button at bounding box center [463, 104] width 35 height 25
click at [253, 105] on button at bounding box center [240, 104] width 35 height 25
click at [235, 361] on button at bounding box center [240, 366] width 35 height 25
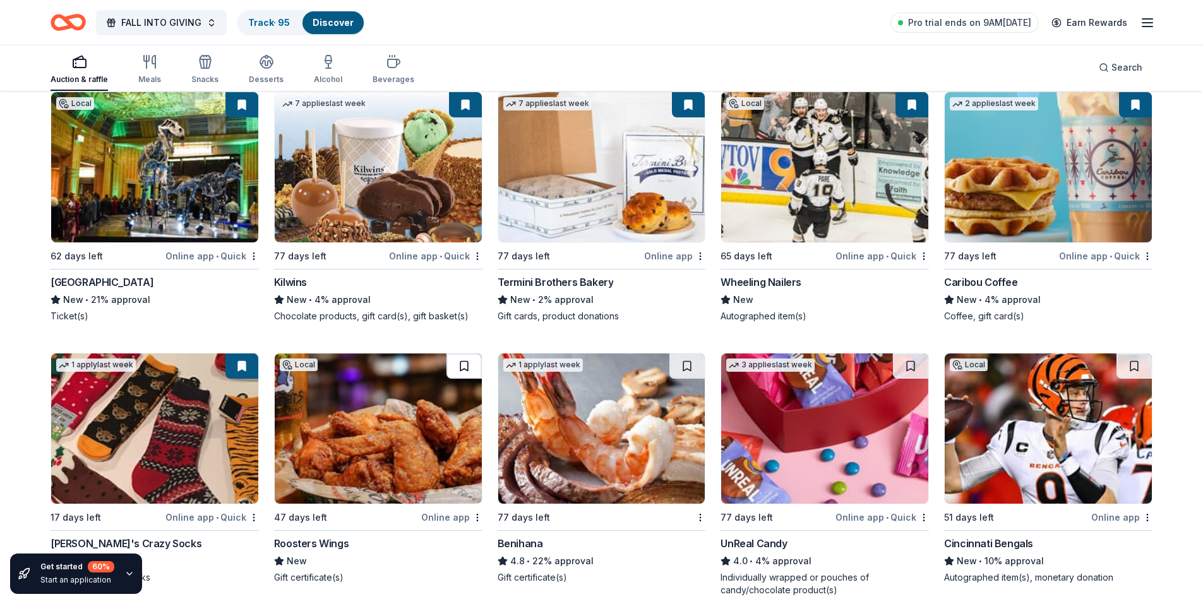
click at [469, 366] on button at bounding box center [463, 366] width 35 height 25
click at [910, 363] on button at bounding box center [910, 366] width 35 height 25
click at [683, 362] on button at bounding box center [686, 366] width 35 height 25
click at [1142, 368] on button at bounding box center [1133, 366] width 35 height 25
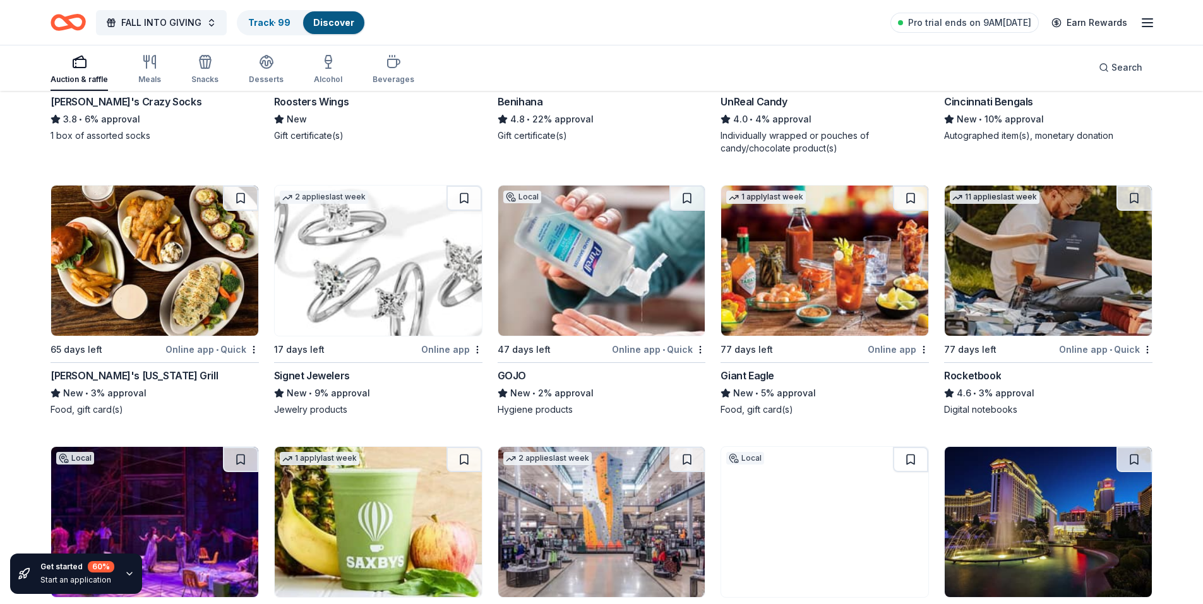
scroll to position [5503, 0]
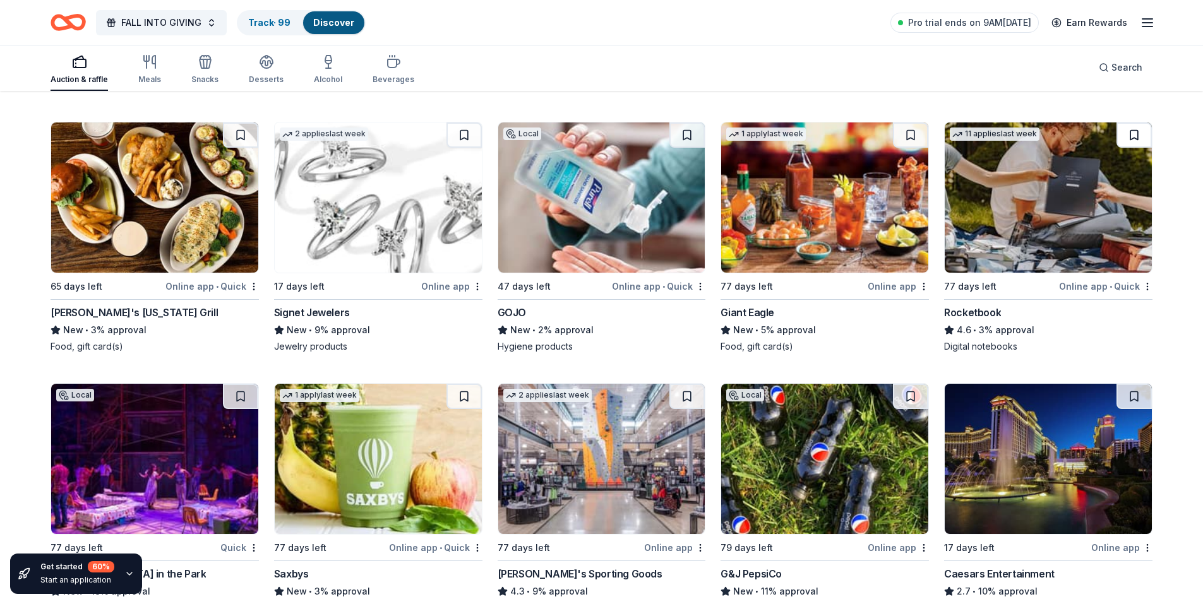
click at [1138, 138] on button at bounding box center [1133, 134] width 35 height 25
click at [922, 136] on button at bounding box center [910, 134] width 35 height 25
click at [679, 137] on button at bounding box center [686, 134] width 35 height 25
click at [457, 133] on button at bounding box center [463, 134] width 35 height 25
click at [243, 136] on button at bounding box center [240, 134] width 35 height 25
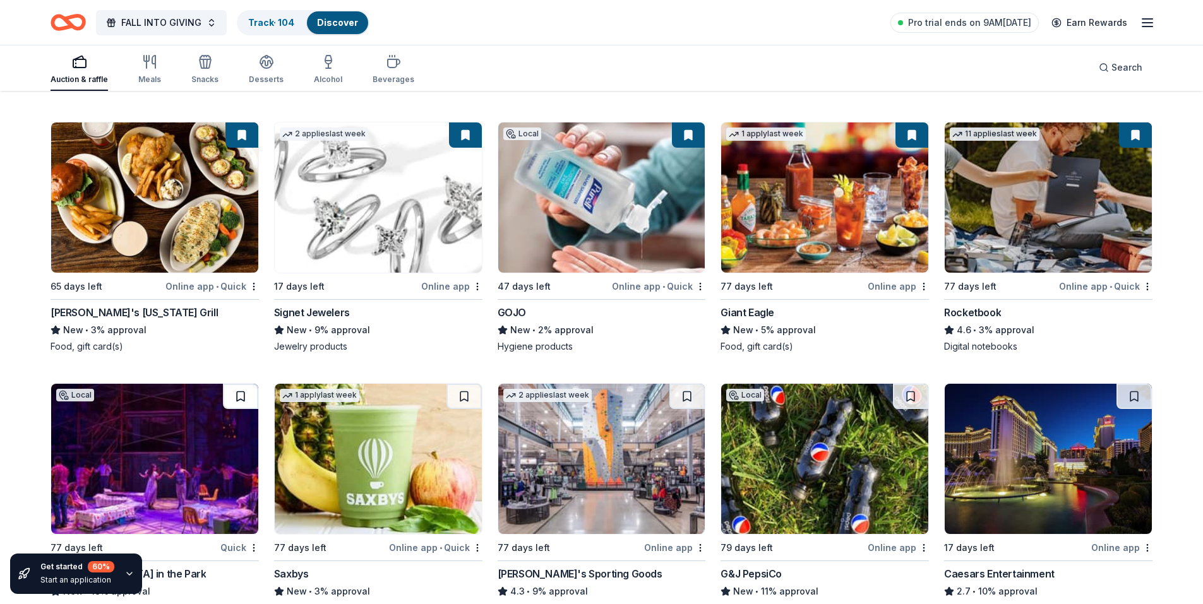
click at [244, 401] on button at bounding box center [240, 396] width 35 height 25
click at [463, 397] on button at bounding box center [463, 396] width 35 height 25
click at [681, 394] on button at bounding box center [686, 396] width 35 height 25
click at [907, 397] on button at bounding box center [910, 396] width 35 height 25
click at [1145, 399] on button at bounding box center [1133, 396] width 35 height 25
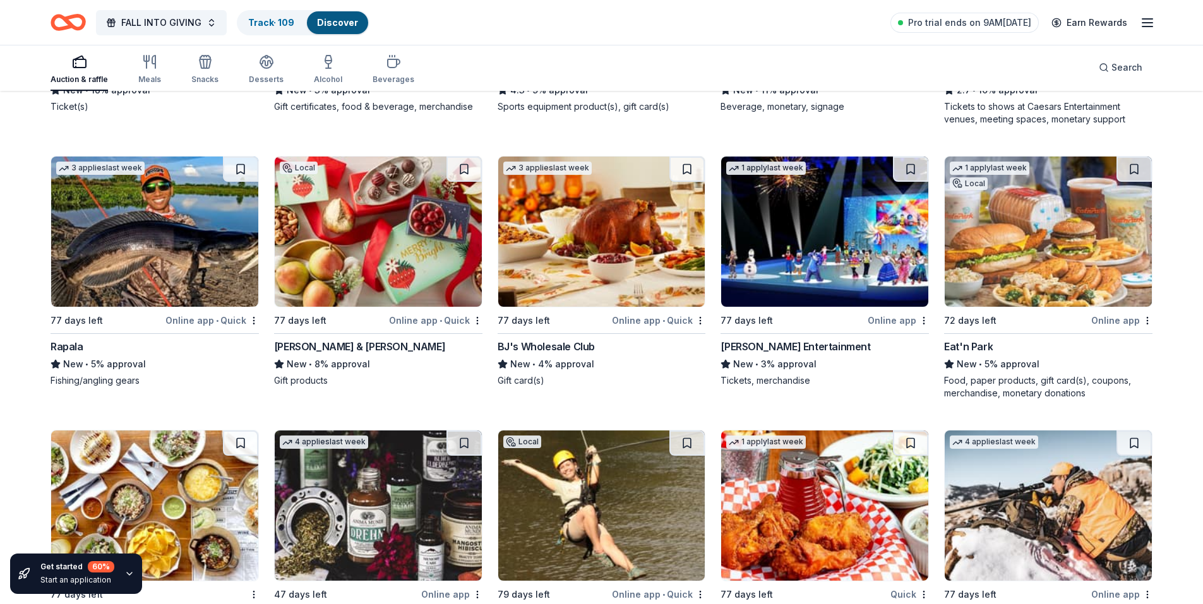
scroll to position [6005, 0]
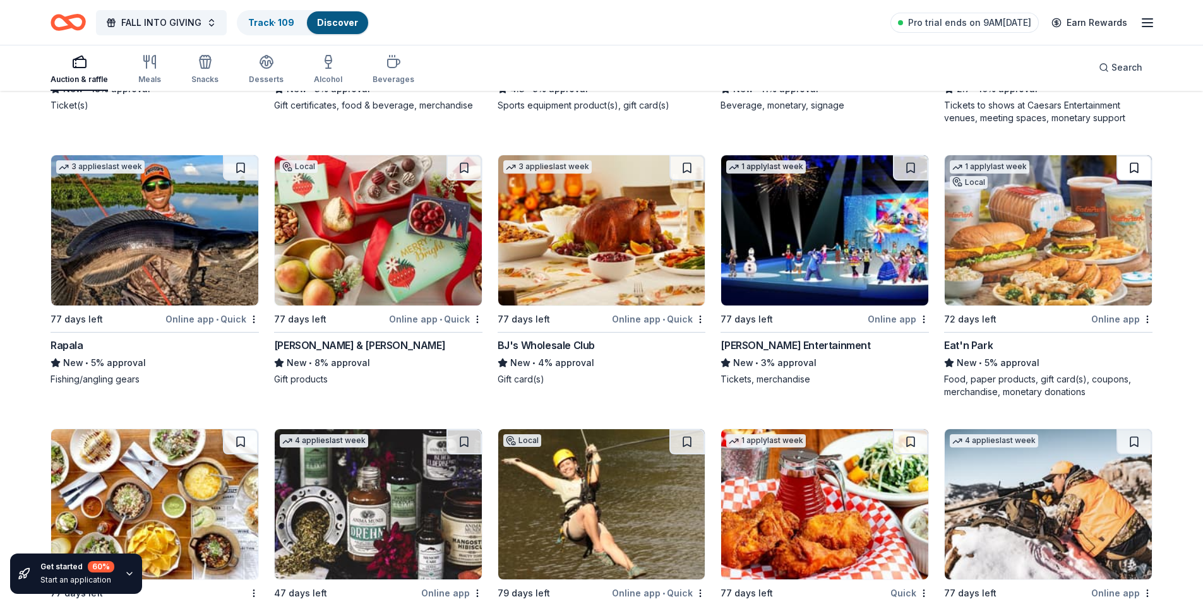
click at [1137, 166] on button at bounding box center [1133, 167] width 35 height 25
click at [911, 169] on button at bounding box center [910, 167] width 35 height 25
click at [690, 169] on button at bounding box center [686, 167] width 35 height 25
click at [467, 169] on button at bounding box center [463, 167] width 35 height 25
click at [244, 174] on button at bounding box center [240, 167] width 35 height 25
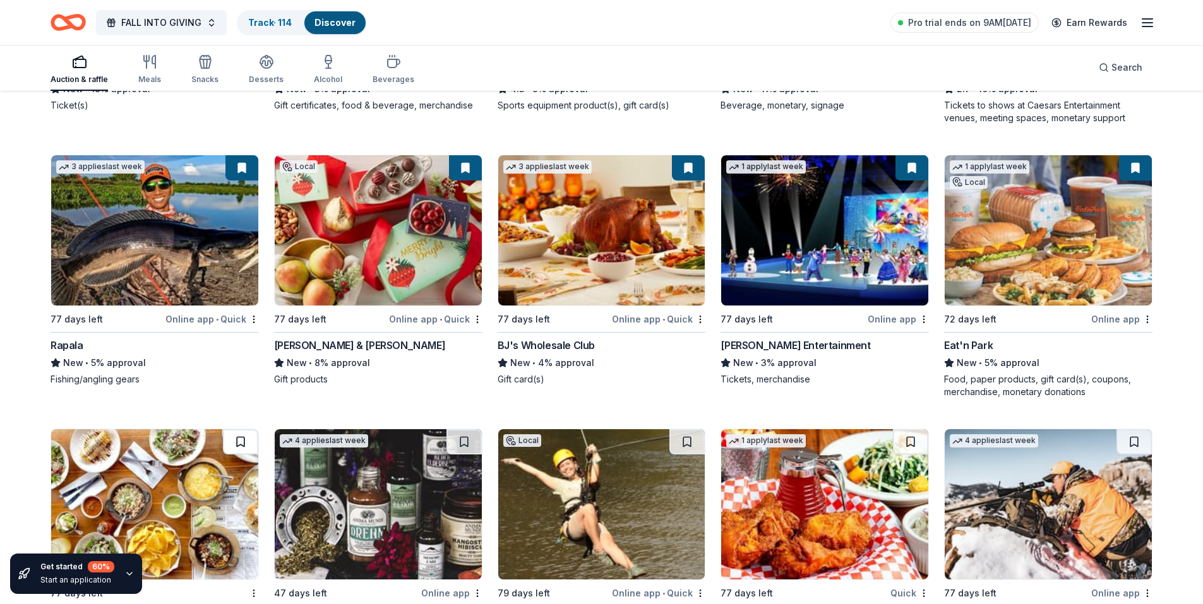
click at [234, 445] on button at bounding box center [240, 441] width 35 height 25
click at [467, 445] on button at bounding box center [463, 441] width 35 height 25
click at [682, 441] on button at bounding box center [686, 441] width 35 height 25
click at [914, 445] on button at bounding box center [910, 441] width 35 height 25
click at [1133, 441] on button at bounding box center [1133, 441] width 35 height 25
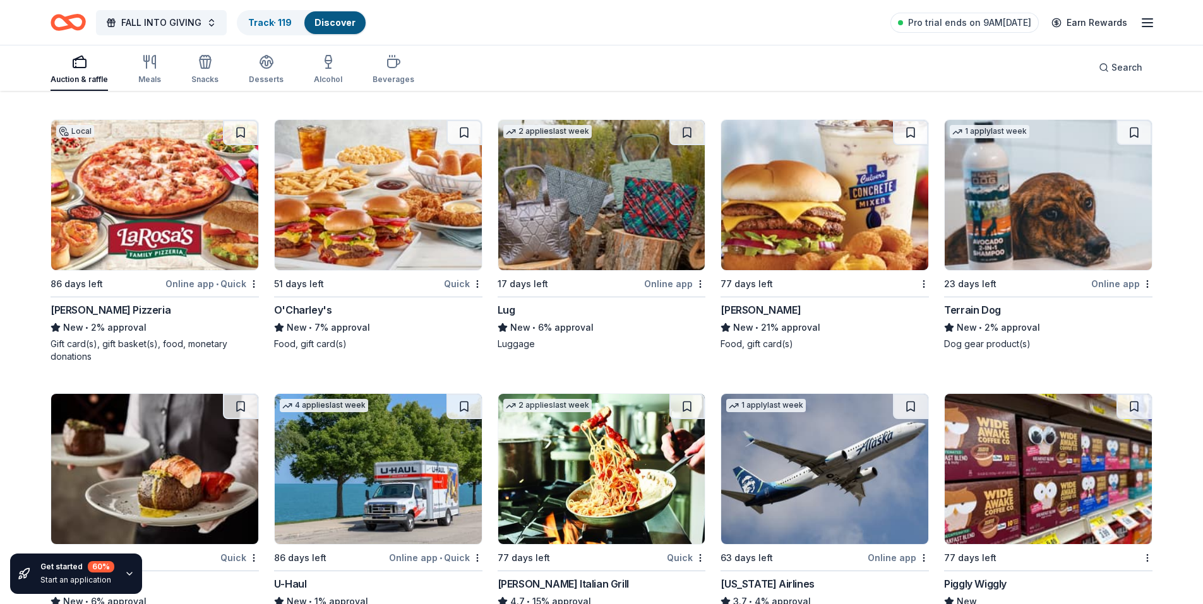
scroll to position [6617, 0]
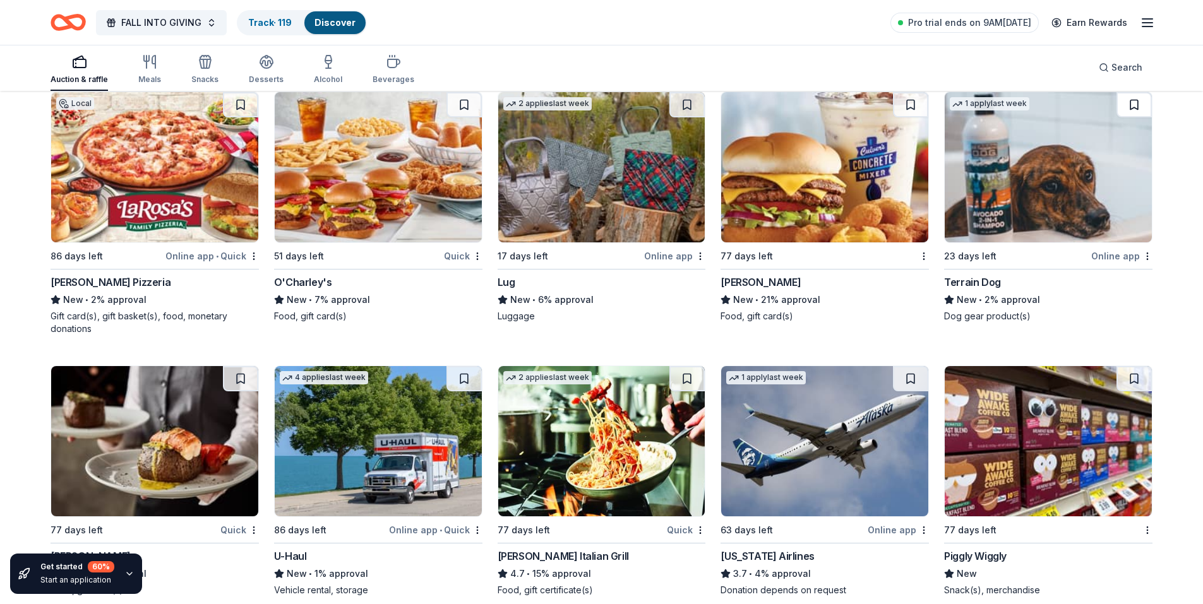
click at [1137, 104] on button at bounding box center [1133, 104] width 35 height 25
click at [905, 105] on button at bounding box center [910, 104] width 35 height 25
click at [672, 106] on button at bounding box center [686, 104] width 35 height 25
click at [463, 106] on button at bounding box center [463, 104] width 35 height 25
click at [249, 112] on button at bounding box center [240, 104] width 35 height 25
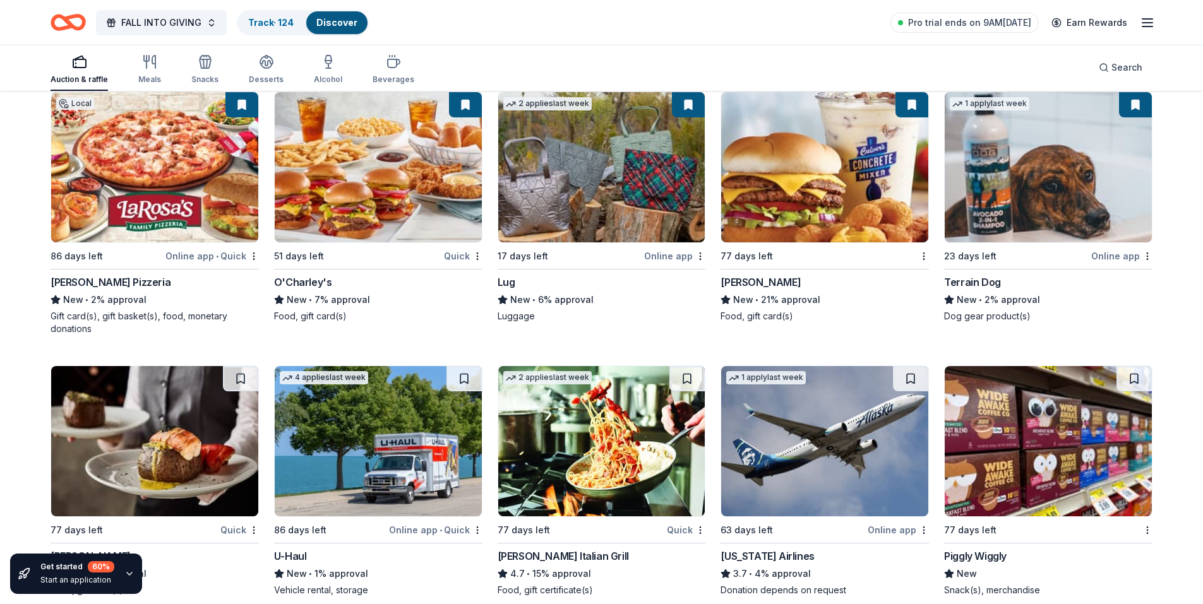
drag, startPoint x: 237, startPoint y: 374, endPoint x: 296, endPoint y: 381, distance: 58.5
click at [239, 374] on button at bounding box center [240, 378] width 35 height 25
click at [462, 381] on button at bounding box center [463, 378] width 35 height 25
click at [690, 383] on button at bounding box center [686, 378] width 35 height 25
click at [907, 382] on button at bounding box center [910, 378] width 35 height 25
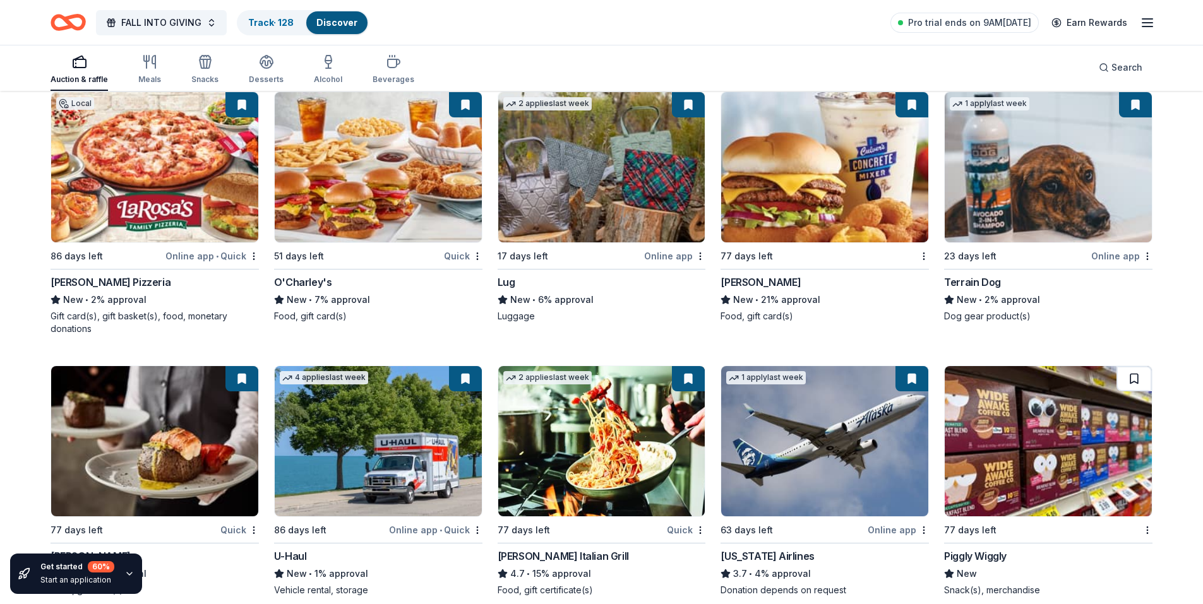
click at [1125, 380] on button at bounding box center [1133, 378] width 35 height 25
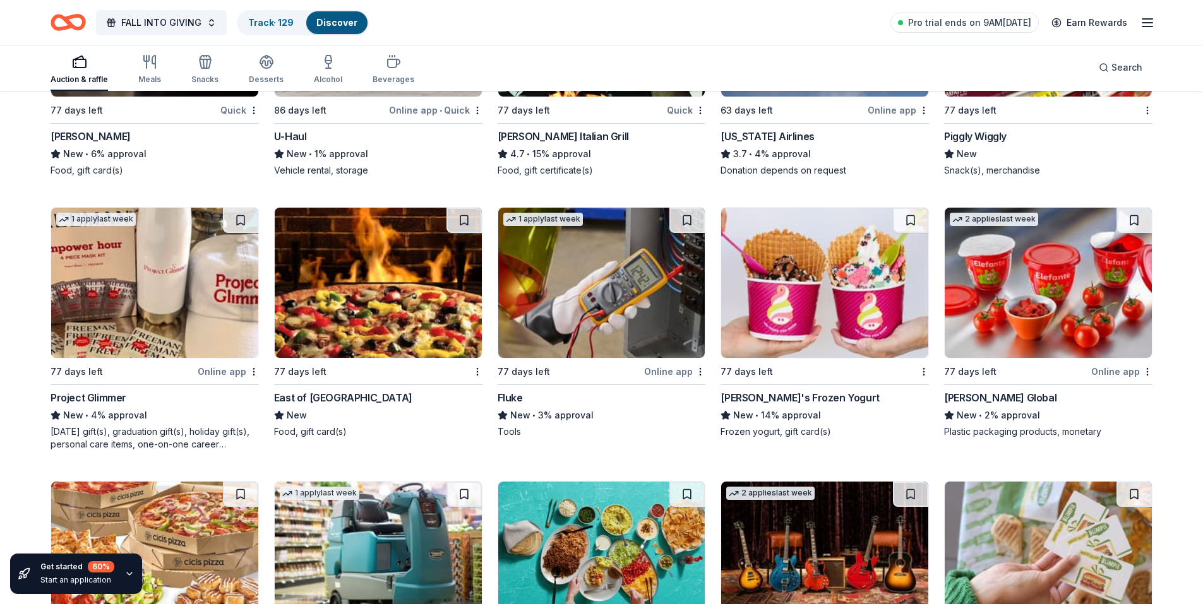
scroll to position [7059, 0]
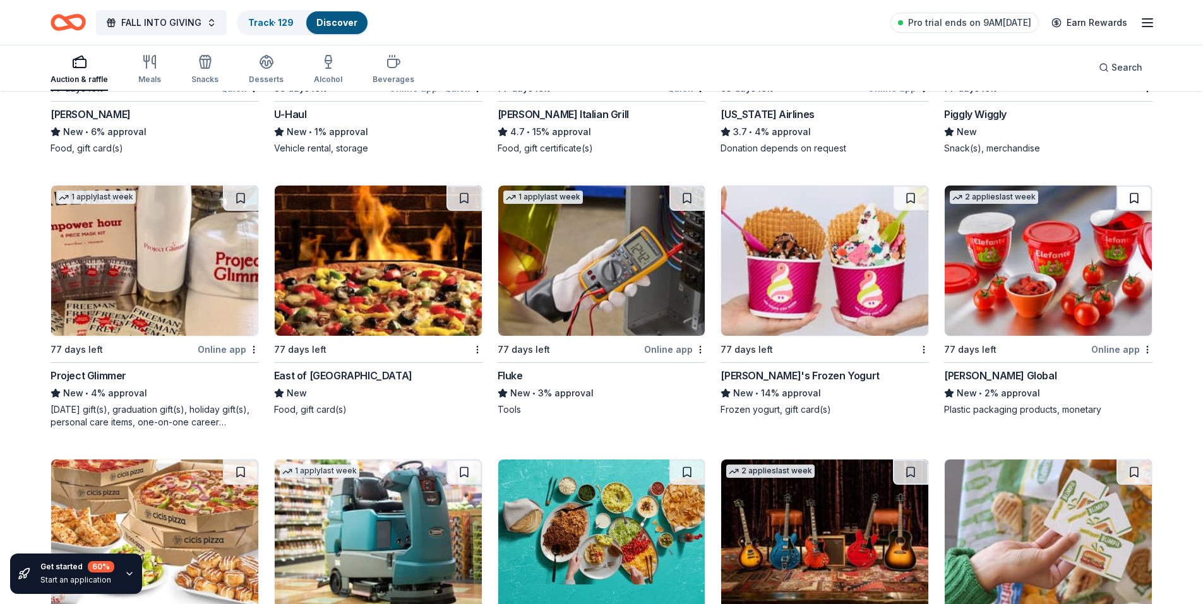
click at [1142, 200] on button at bounding box center [1133, 198] width 35 height 25
click at [917, 198] on button at bounding box center [910, 198] width 35 height 25
click at [679, 199] on button at bounding box center [686, 198] width 35 height 25
drag, startPoint x: 452, startPoint y: 196, endPoint x: 242, endPoint y: 199, distance: 209.7
click at [452, 196] on button at bounding box center [463, 198] width 35 height 25
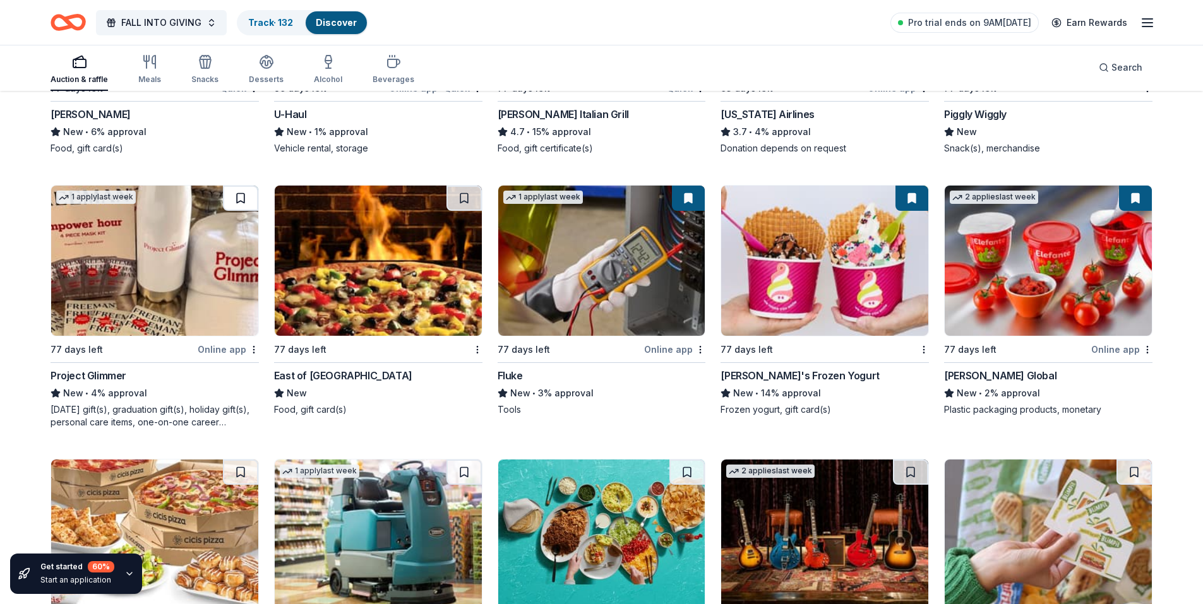
click at [242, 199] on button at bounding box center [240, 198] width 35 height 25
click at [463, 203] on button at bounding box center [463, 198] width 35 height 25
click at [578, 36] on div "FALL INTO GIVING Track · 134 Discover Pro trial ends on 9AM[DATE] Earn Rewards" at bounding box center [602, 23] width 1102 height 30
drag, startPoint x: 233, startPoint y: 465, endPoint x: 260, endPoint y: 466, distance: 26.5
click at [234, 466] on button at bounding box center [240, 472] width 35 height 25
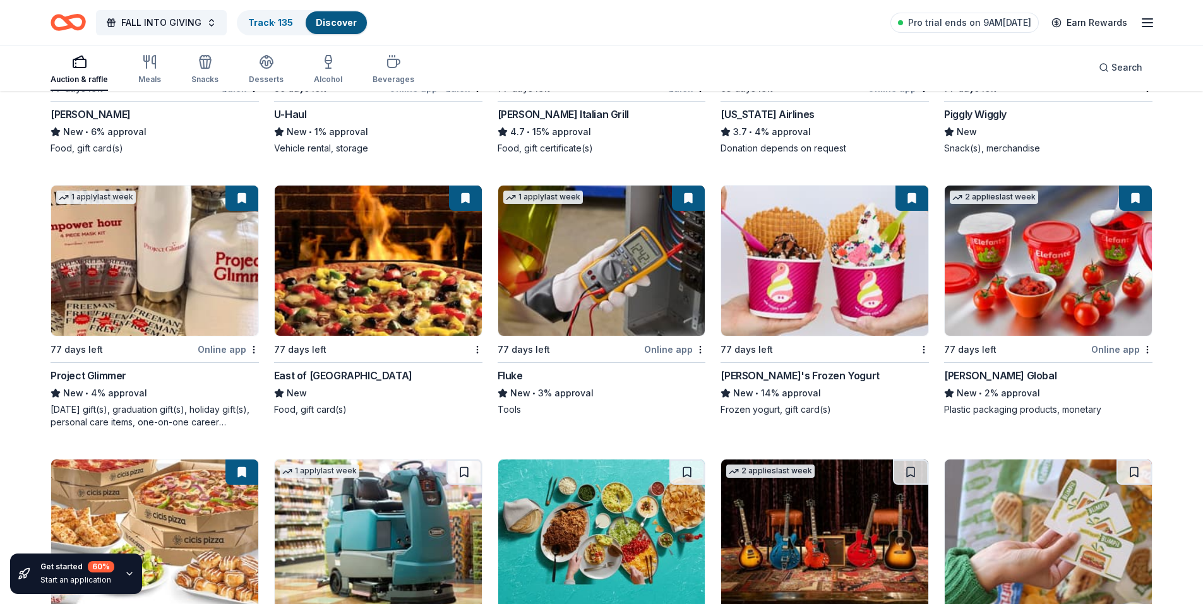
click at [469, 468] on button at bounding box center [463, 472] width 35 height 25
click at [686, 466] on button at bounding box center [686, 472] width 35 height 25
click at [911, 467] on button at bounding box center [910, 472] width 35 height 25
click at [1132, 469] on button at bounding box center [1133, 472] width 35 height 25
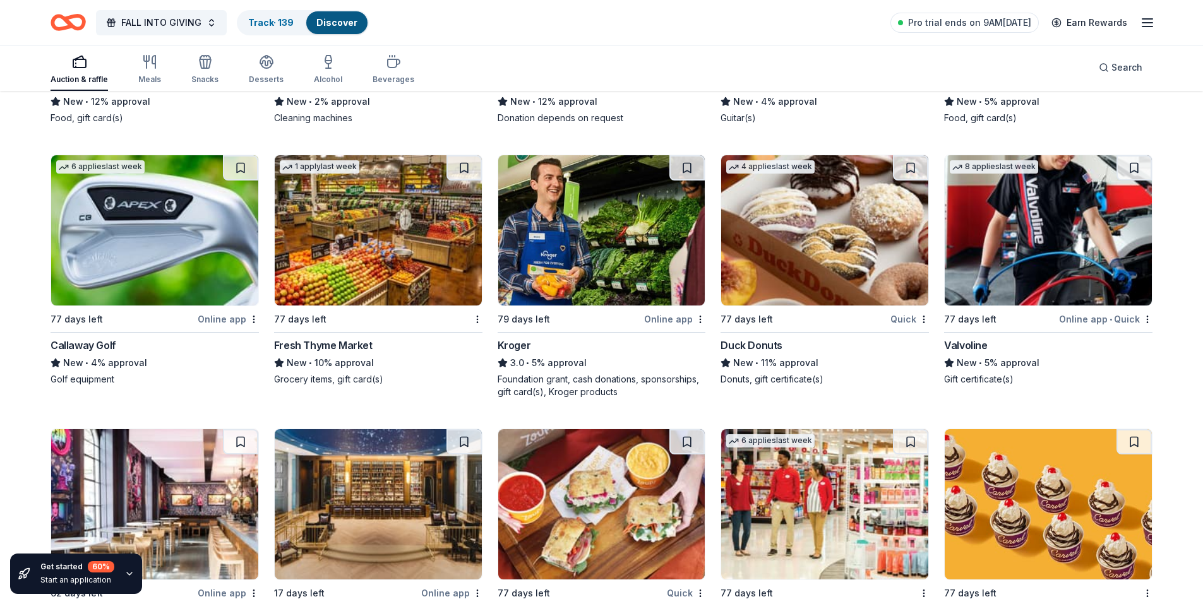
scroll to position [7688, 0]
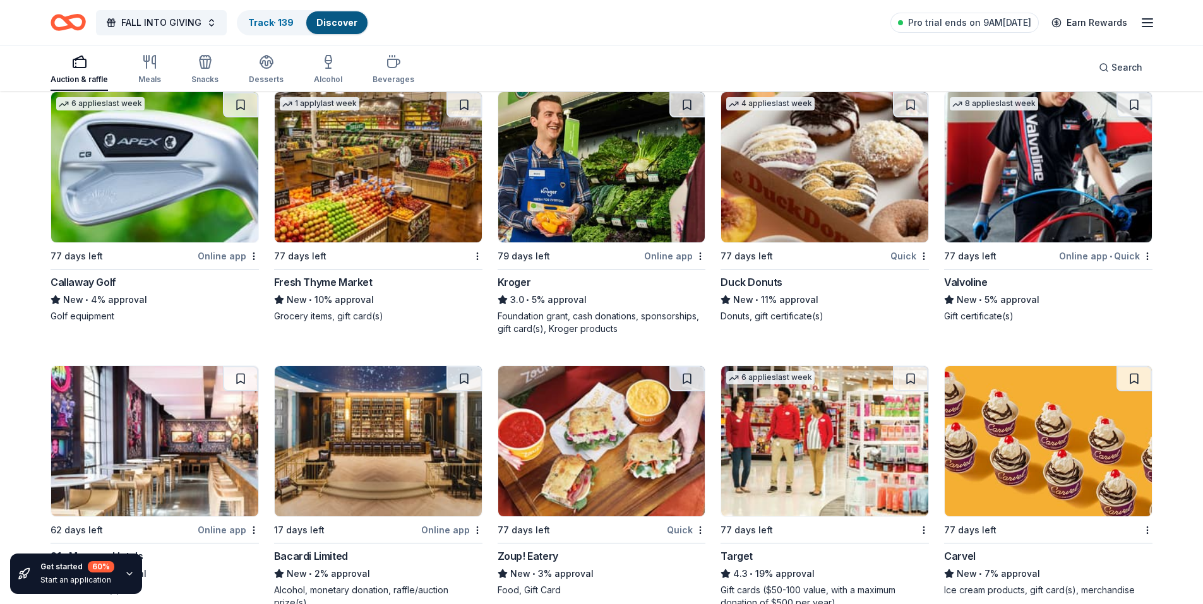
drag, startPoint x: 1138, startPoint y: 107, endPoint x: 1128, endPoint y: 113, distance: 12.5
click at [1138, 107] on button at bounding box center [1133, 104] width 35 height 25
drag, startPoint x: 686, startPoint y: 106, endPoint x: 609, endPoint y: 114, distance: 77.5
click at [685, 106] on button at bounding box center [686, 104] width 35 height 25
click at [465, 105] on button at bounding box center [463, 104] width 35 height 25
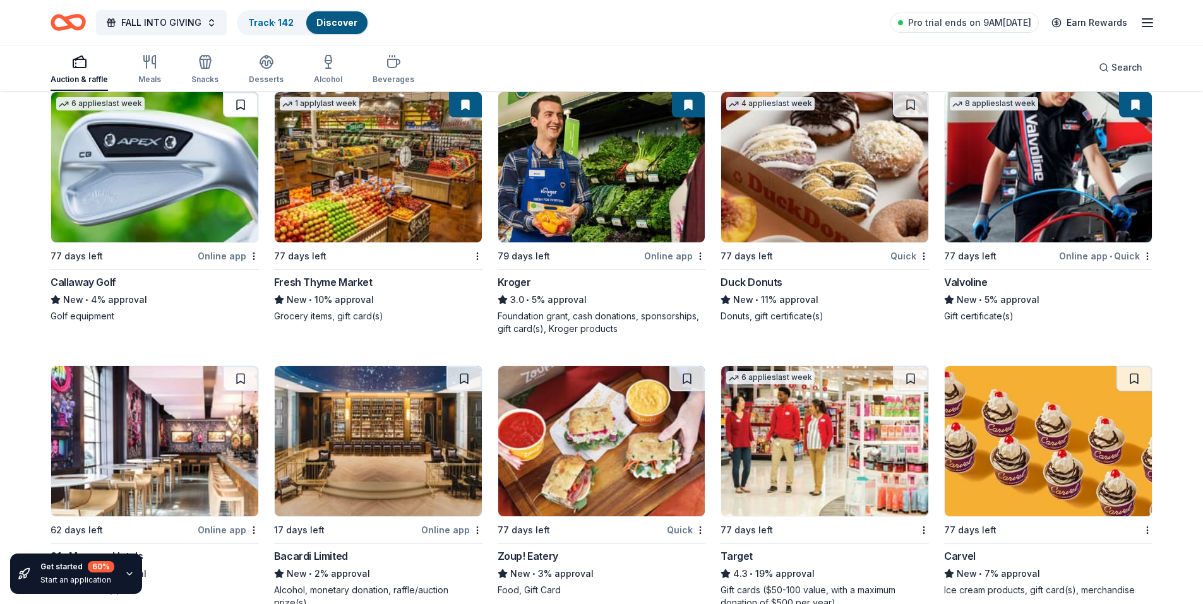
click at [246, 105] on button at bounding box center [240, 104] width 35 height 25
drag, startPoint x: 225, startPoint y: 377, endPoint x: 235, endPoint y: 376, distance: 9.5
click at [227, 377] on button at bounding box center [240, 378] width 35 height 25
click at [692, 375] on button at bounding box center [686, 378] width 35 height 25
click at [462, 369] on button at bounding box center [463, 378] width 35 height 25
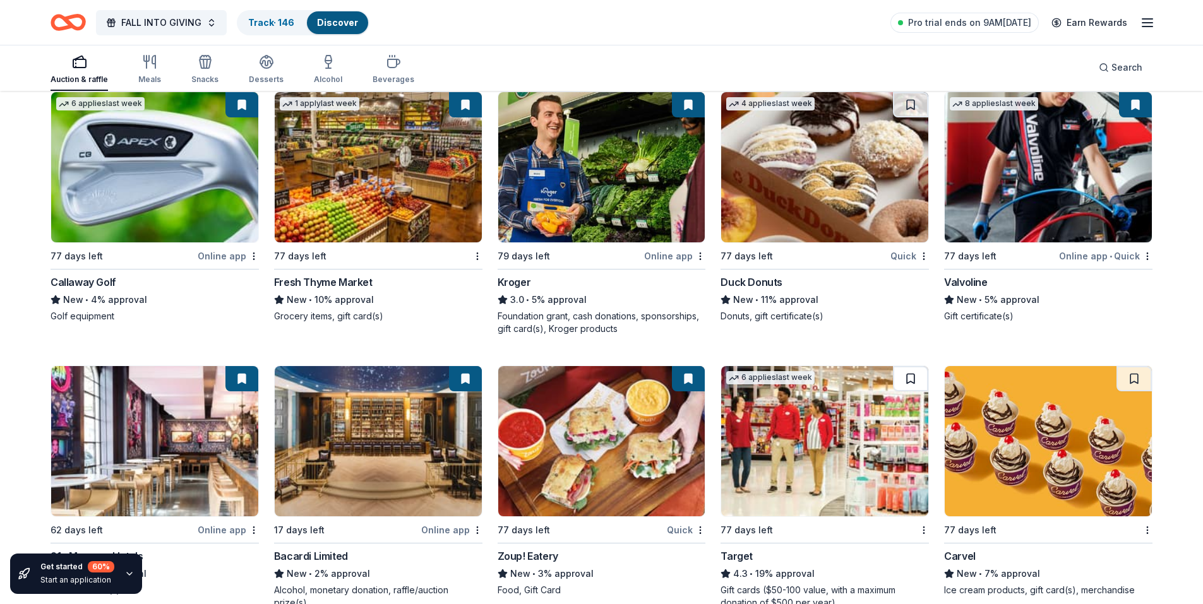
click at [915, 374] on button at bounding box center [910, 378] width 35 height 25
click at [1130, 380] on button at bounding box center [1133, 378] width 35 height 25
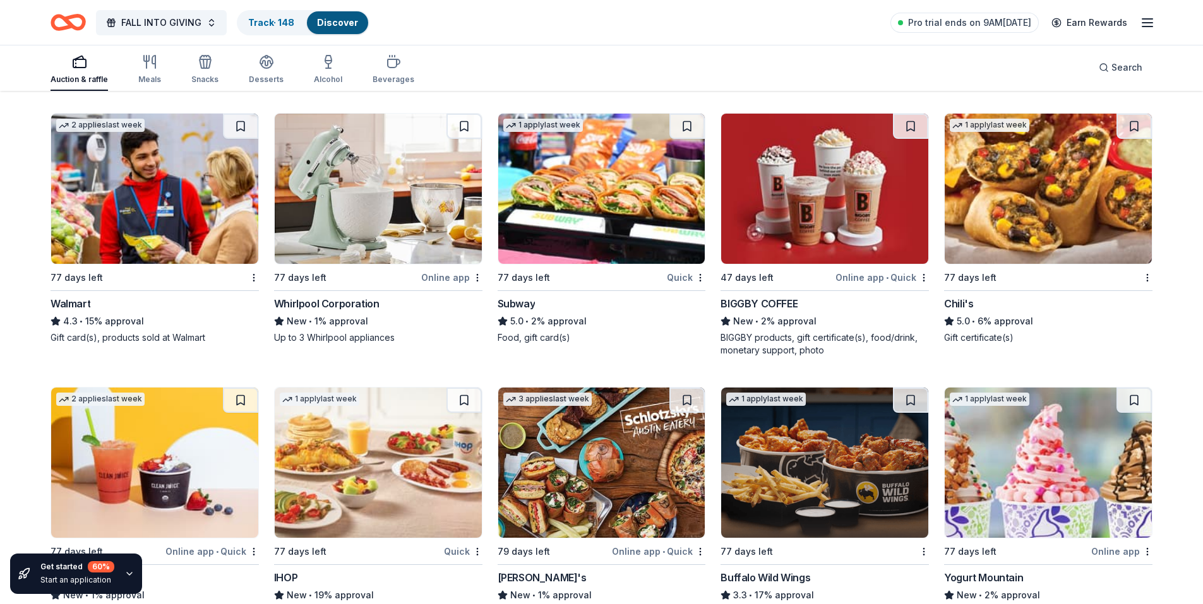
scroll to position [8236, 0]
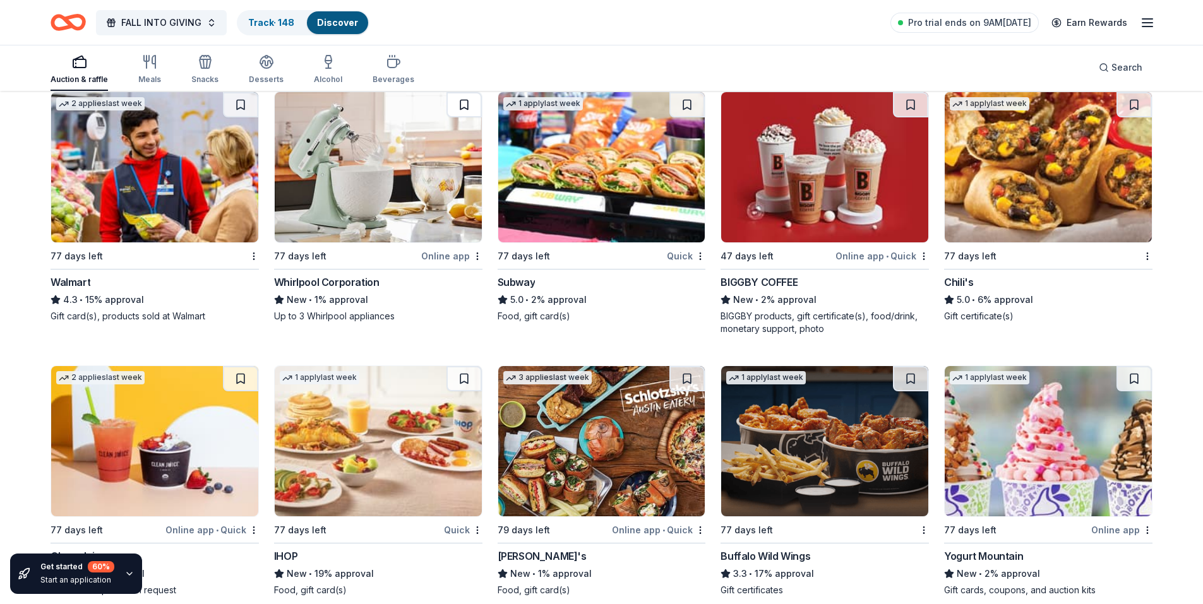
click at [233, 107] on button at bounding box center [240, 104] width 35 height 25
click at [466, 105] on button at bounding box center [463, 104] width 35 height 25
click at [689, 100] on button at bounding box center [686, 104] width 35 height 25
click at [904, 101] on button at bounding box center [910, 104] width 35 height 25
click at [1127, 100] on button at bounding box center [1133, 104] width 35 height 25
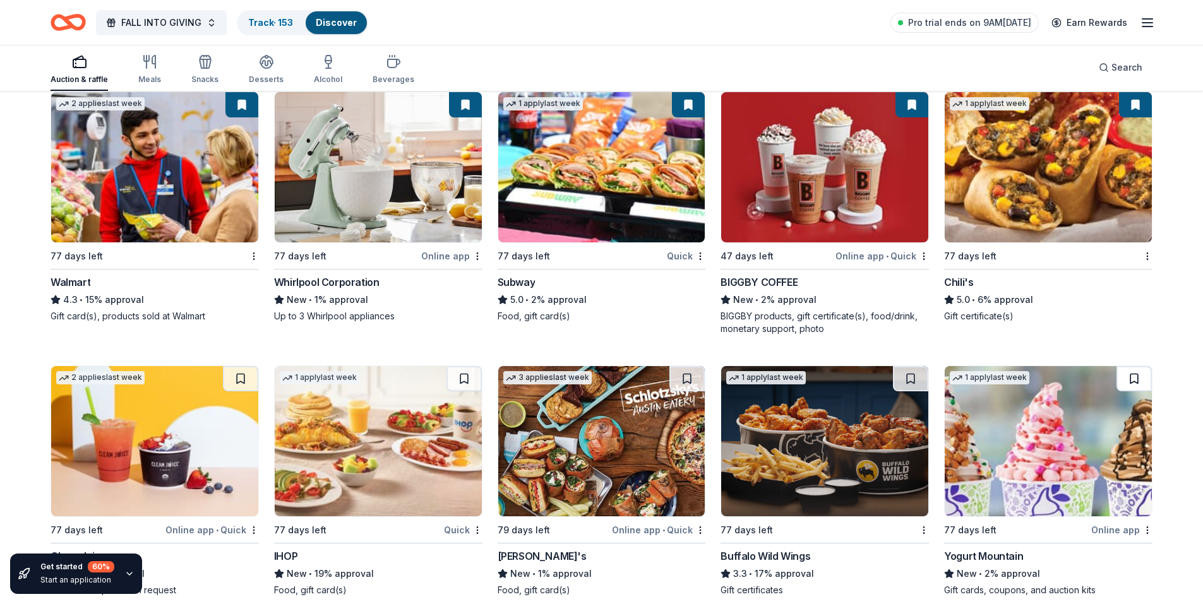
click at [1135, 372] on button at bounding box center [1133, 378] width 35 height 25
click at [918, 374] on button at bounding box center [910, 378] width 35 height 25
click at [678, 378] on button at bounding box center [686, 378] width 35 height 25
click at [461, 374] on button at bounding box center [463, 378] width 35 height 25
click at [236, 381] on button at bounding box center [240, 378] width 35 height 25
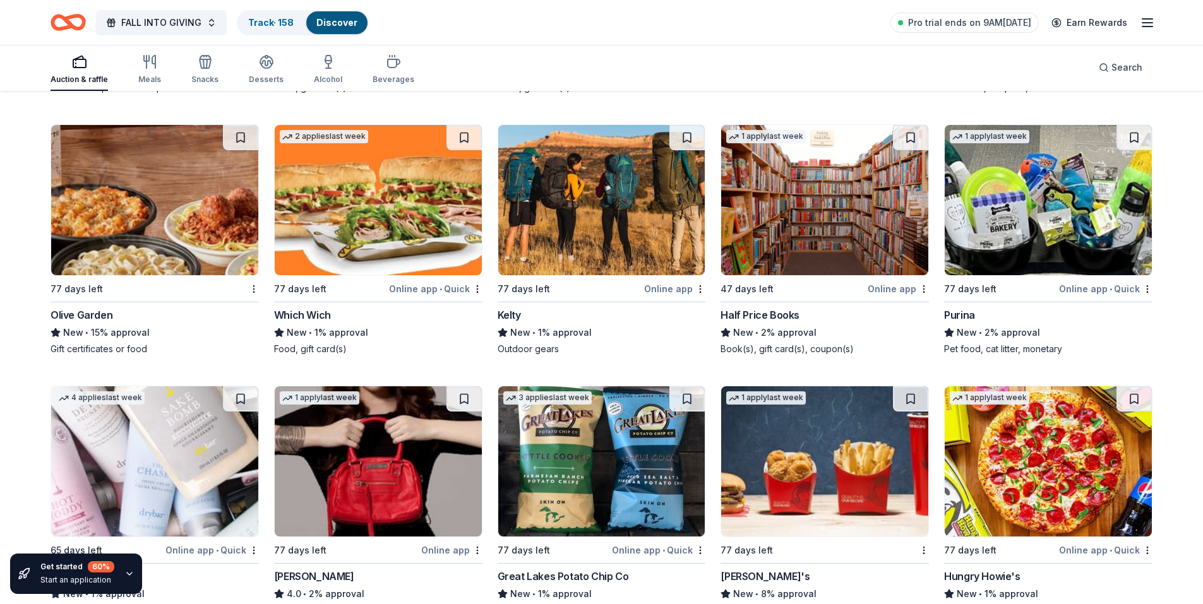
scroll to position [8741, 0]
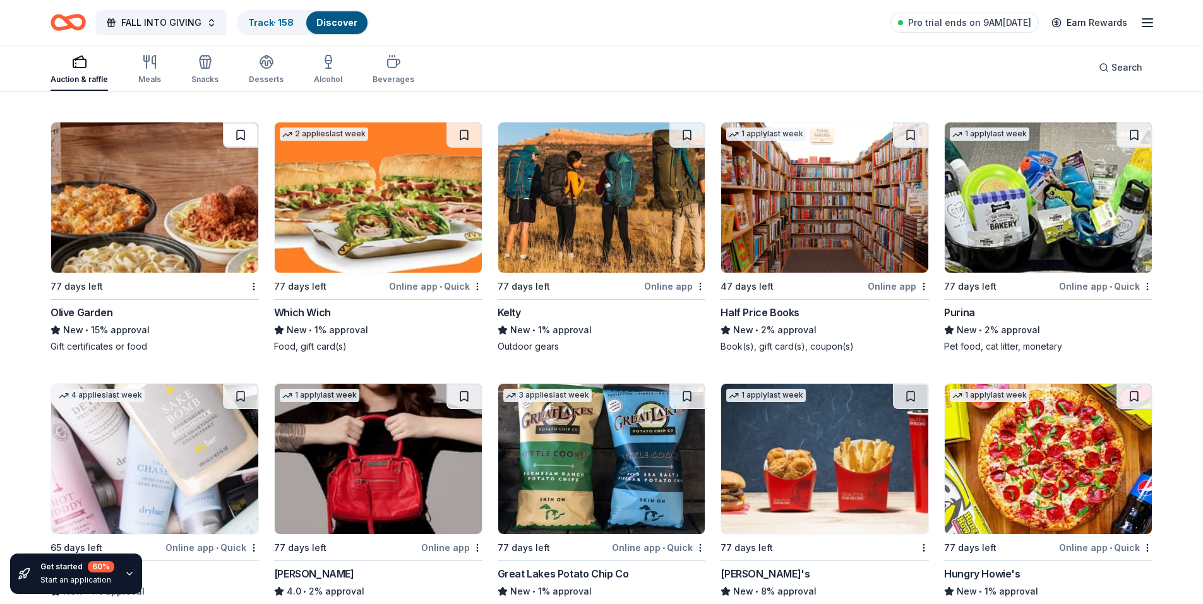
click at [242, 139] on button at bounding box center [240, 134] width 35 height 25
drag, startPoint x: 458, startPoint y: 136, endPoint x: 520, endPoint y: 136, distance: 61.9
click at [458, 136] on button at bounding box center [463, 134] width 35 height 25
click at [688, 134] on button at bounding box center [686, 134] width 35 height 25
click at [920, 131] on button at bounding box center [910, 134] width 35 height 25
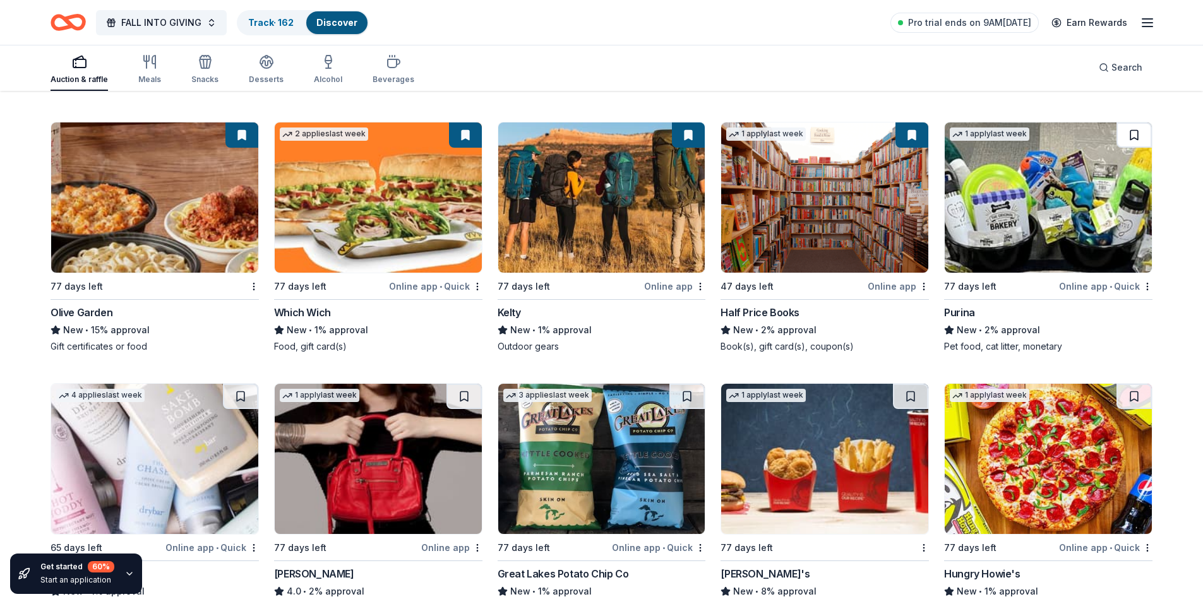
click at [1130, 134] on button at bounding box center [1133, 134] width 35 height 25
click at [1131, 405] on button at bounding box center [1133, 396] width 35 height 25
click at [914, 402] on button at bounding box center [910, 396] width 35 height 25
click at [688, 398] on button at bounding box center [686, 396] width 35 height 25
click at [458, 395] on button at bounding box center [463, 396] width 35 height 25
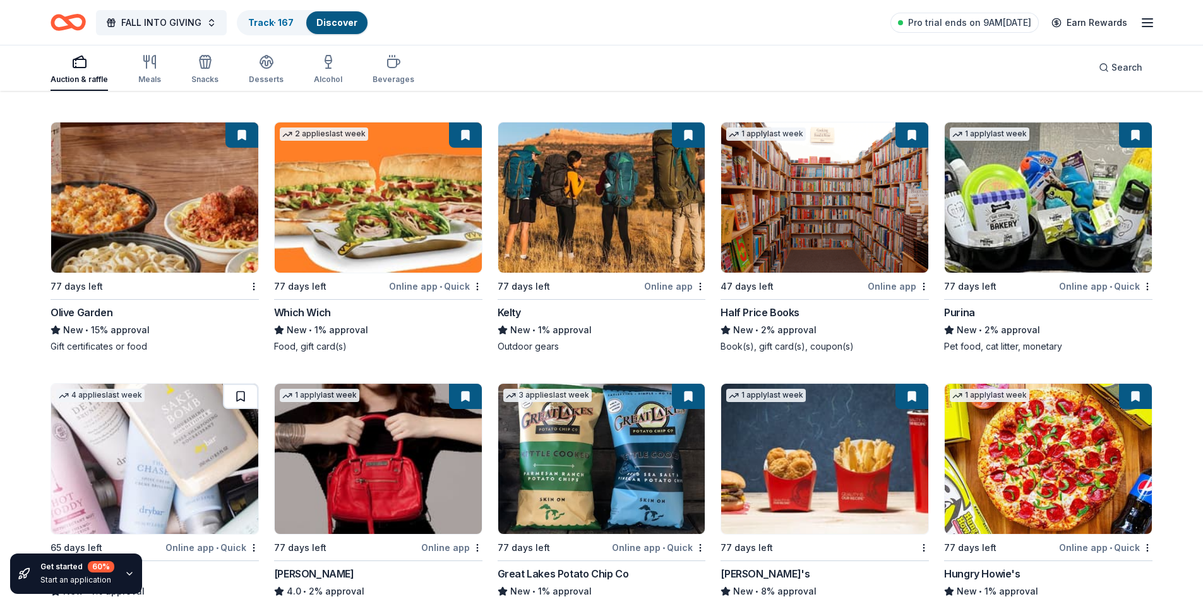
click at [244, 395] on button at bounding box center [240, 396] width 35 height 25
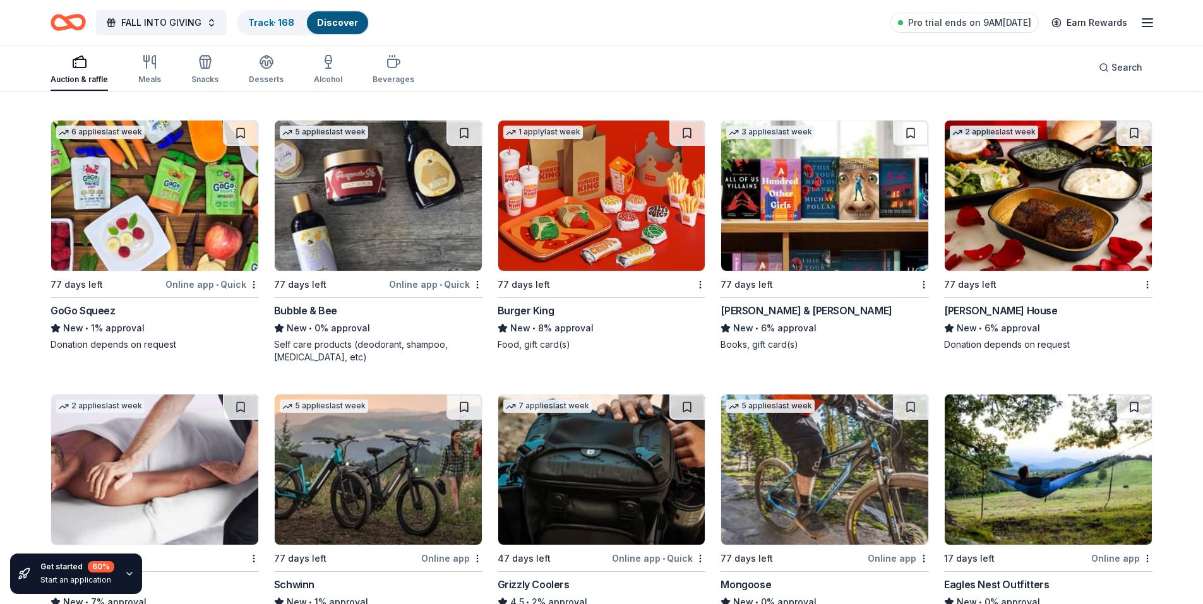
scroll to position [9294, 0]
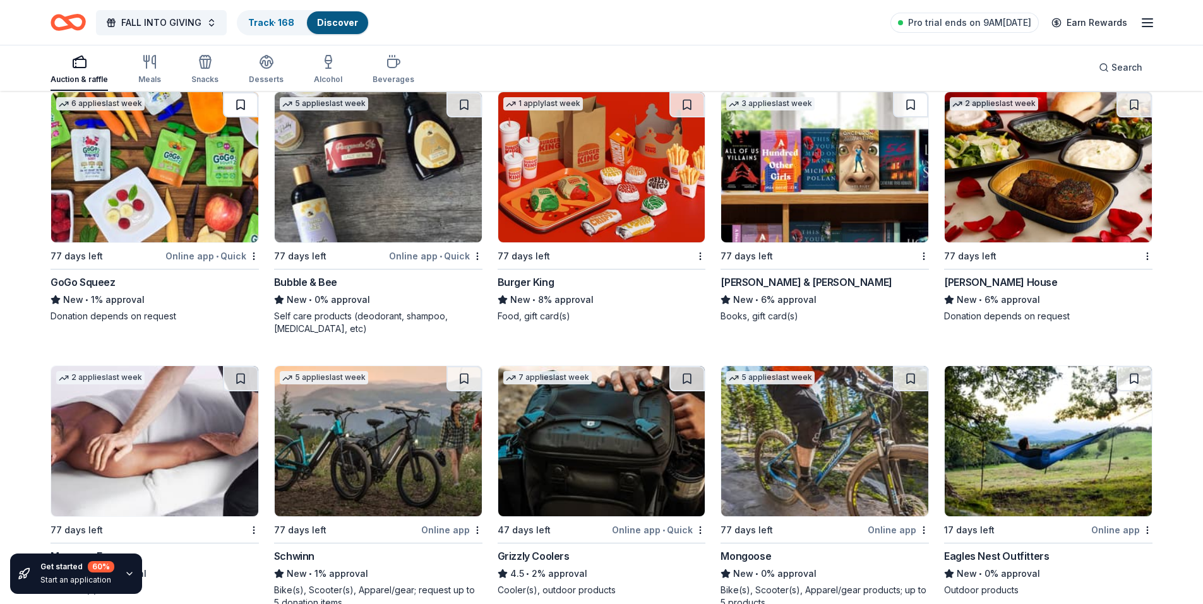
click at [234, 102] on button at bounding box center [240, 104] width 35 height 25
click at [458, 104] on button at bounding box center [463, 104] width 35 height 25
click at [679, 107] on button at bounding box center [686, 104] width 35 height 25
click at [909, 104] on button at bounding box center [910, 104] width 35 height 25
click at [1128, 105] on button at bounding box center [1133, 104] width 35 height 25
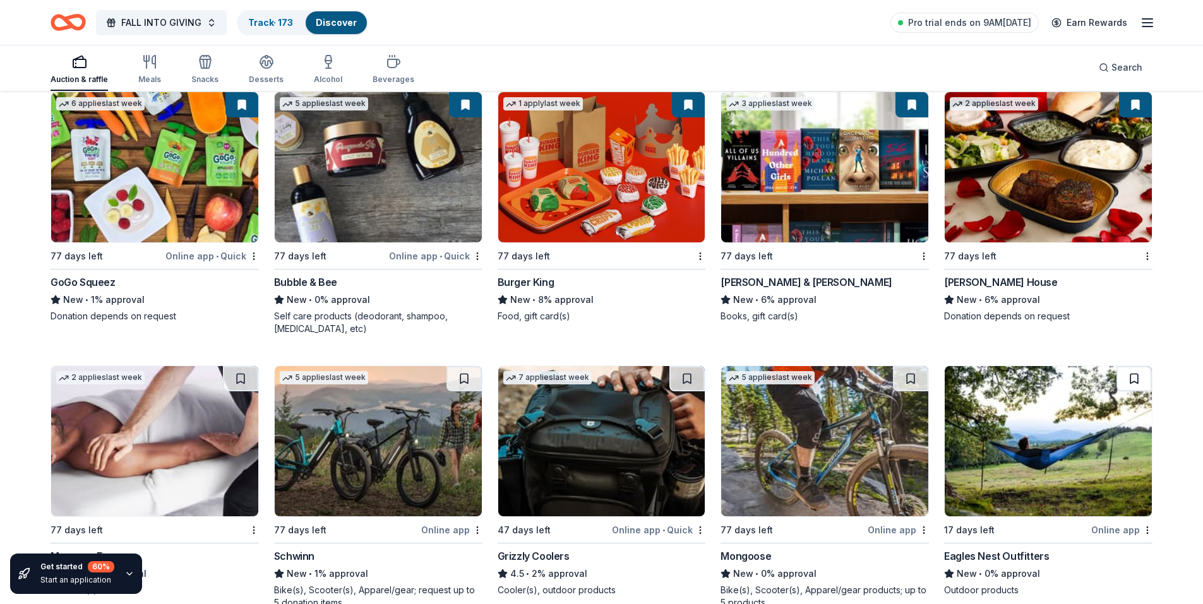
click at [1132, 378] on button at bounding box center [1133, 378] width 35 height 25
click at [912, 378] on button at bounding box center [910, 378] width 35 height 25
click at [693, 381] on button at bounding box center [686, 378] width 35 height 25
click at [461, 372] on button at bounding box center [463, 378] width 35 height 25
click at [236, 376] on button at bounding box center [240, 378] width 35 height 25
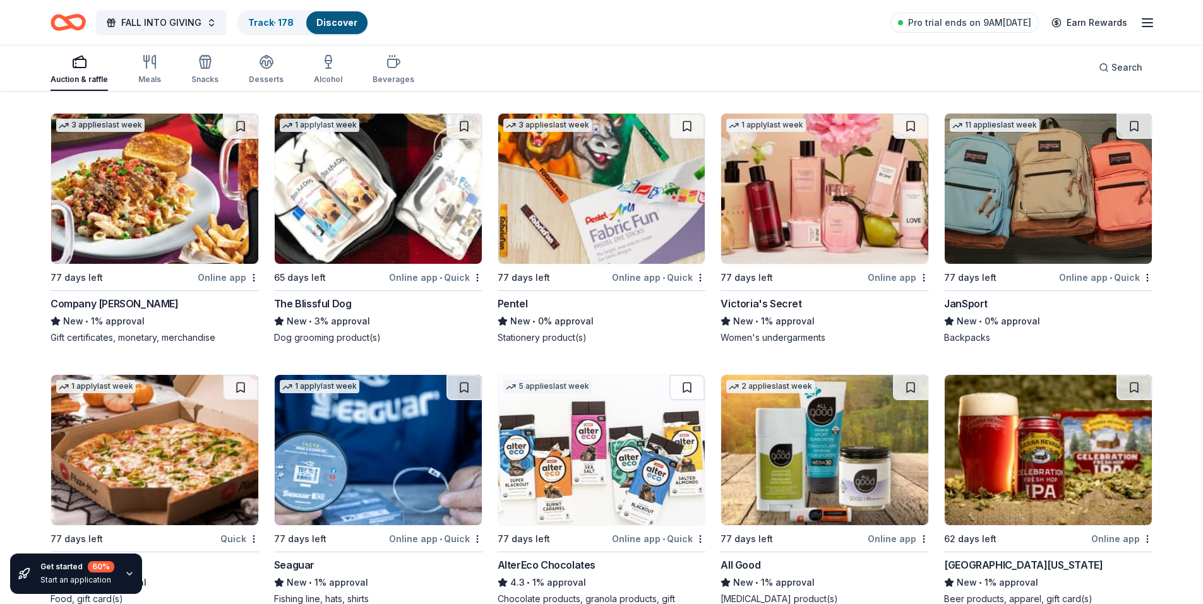
scroll to position [9842, 0]
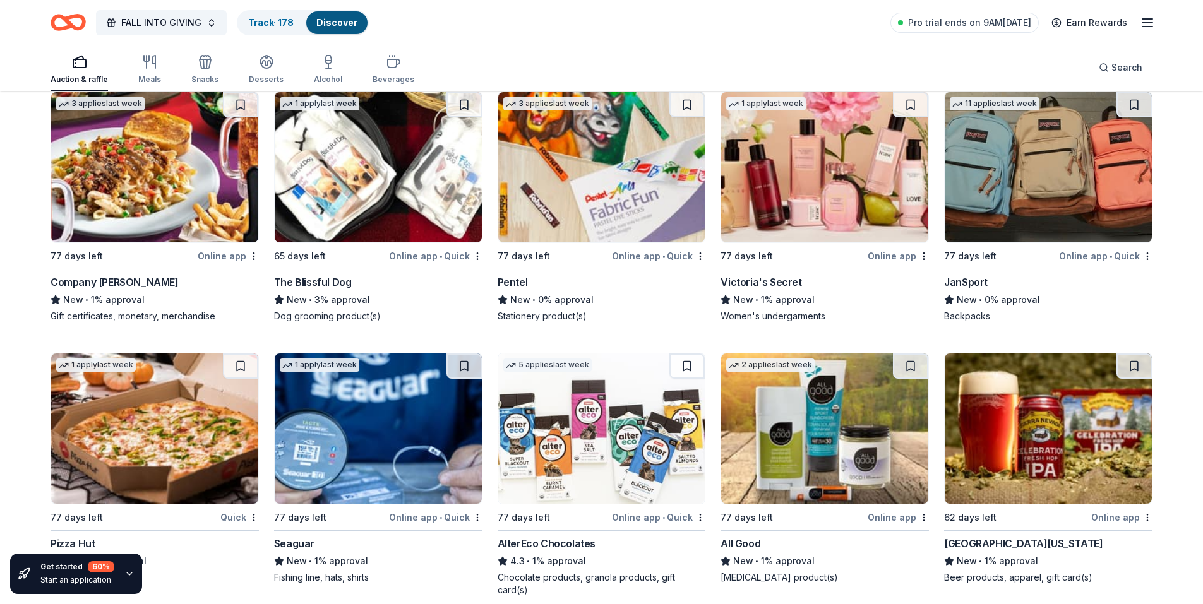
click at [240, 105] on button at bounding box center [240, 104] width 35 height 25
drag, startPoint x: 467, startPoint y: 105, endPoint x: 552, endPoint y: 105, distance: 84.6
click at [468, 105] on button at bounding box center [463, 104] width 35 height 25
click at [688, 108] on button at bounding box center [686, 104] width 35 height 25
click at [1133, 104] on button at bounding box center [1133, 104] width 35 height 25
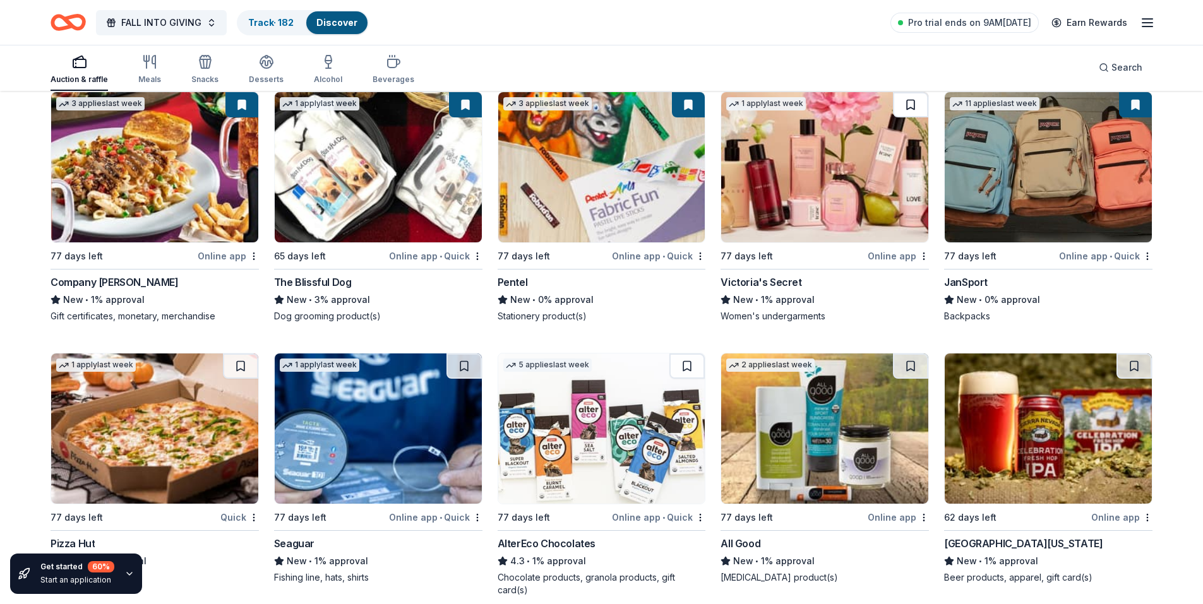
click at [903, 102] on button at bounding box center [910, 104] width 35 height 25
click at [256, 362] on button at bounding box center [240, 366] width 35 height 25
click at [460, 366] on button at bounding box center [463, 366] width 35 height 25
click at [678, 366] on button at bounding box center [686, 366] width 35 height 25
click at [907, 362] on button at bounding box center [910, 366] width 35 height 25
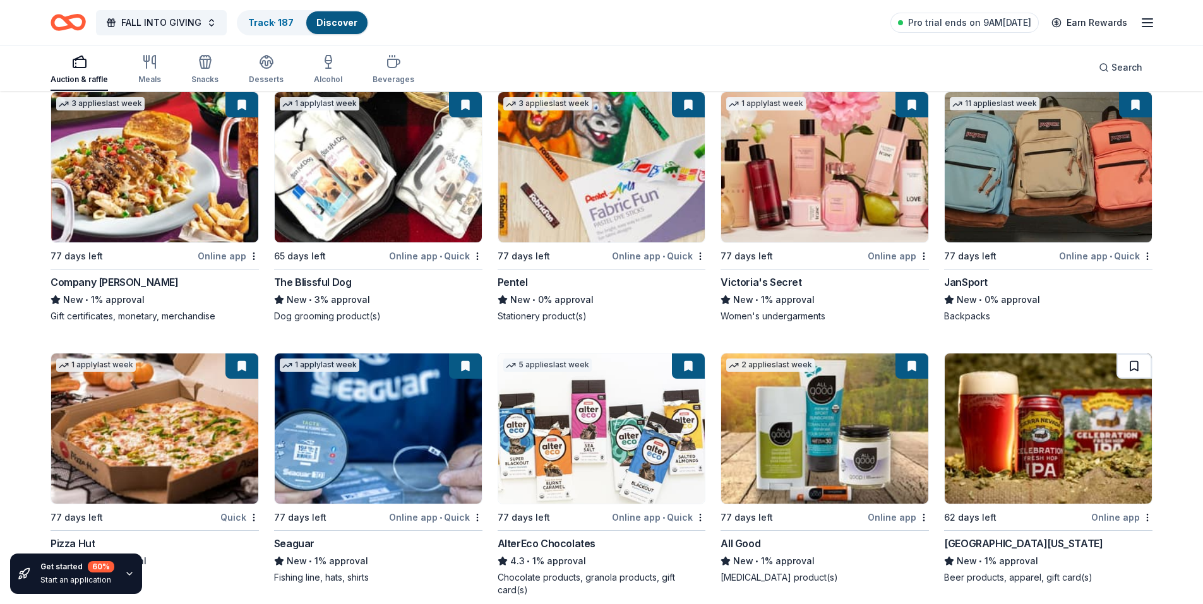
click at [1128, 362] on button at bounding box center [1133, 366] width 35 height 25
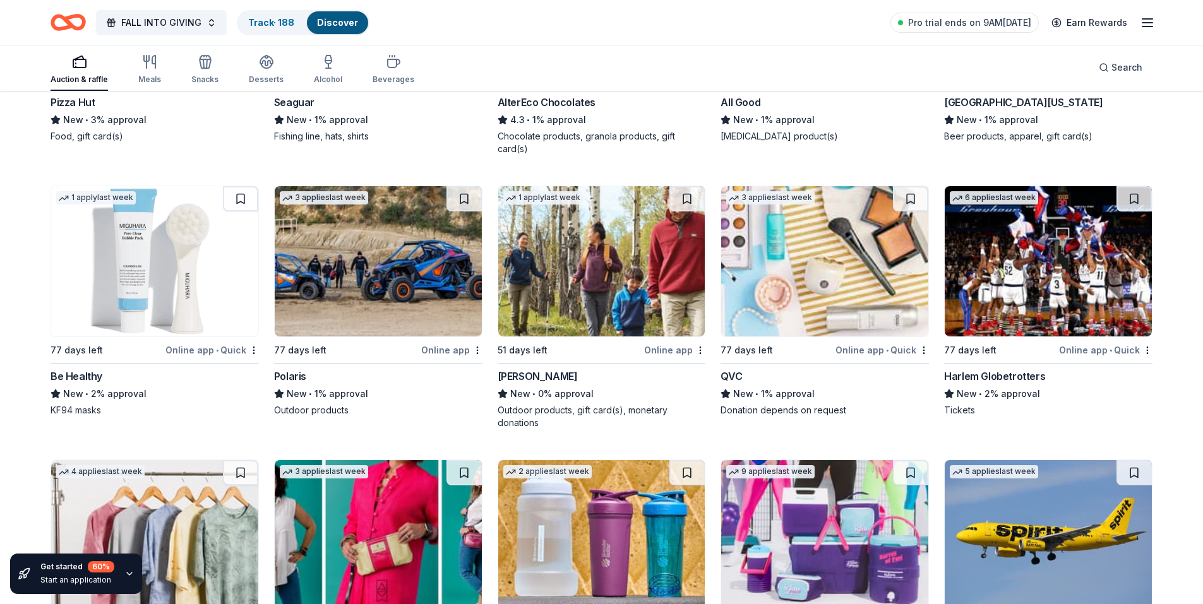
scroll to position [10284, 0]
click at [1144, 200] on button at bounding box center [1133, 198] width 35 height 25
click at [913, 197] on button at bounding box center [910, 198] width 35 height 25
click at [687, 200] on button at bounding box center [686, 198] width 35 height 25
click at [250, 198] on button at bounding box center [240, 198] width 35 height 25
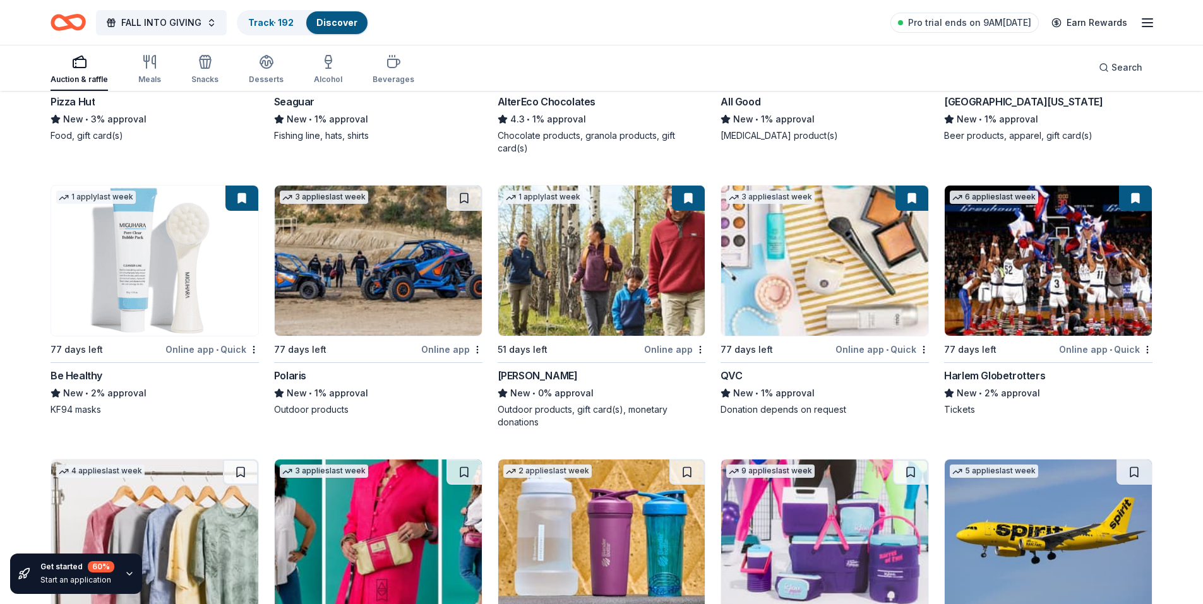
click at [466, 195] on button at bounding box center [463, 198] width 35 height 25
click at [246, 473] on button at bounding box center [240, 472] width 35 height 25
click at [681, 472] on button at bounding box center [686, 472] width 35 height 25
click at [464, 471] on button at bounding box center [463, 472] width 35 height 25
click at [910, 468] on button at bounding box center [910, 472] width 35 height 25
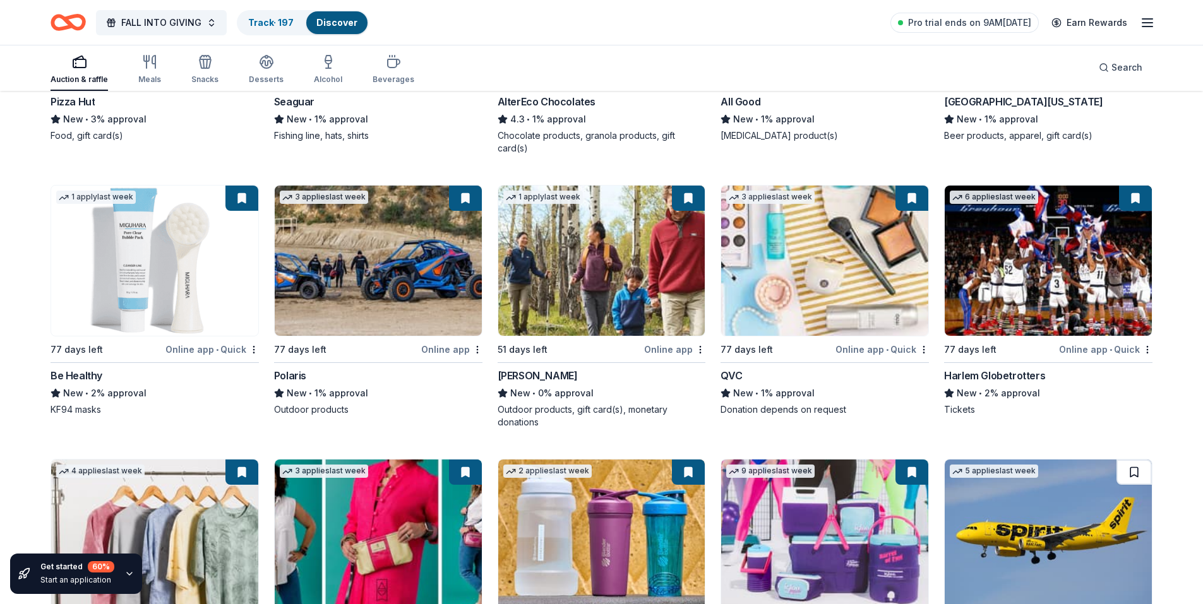
click at [1131, 472] on button at bounding box center [1133, 472] width 35 height 25
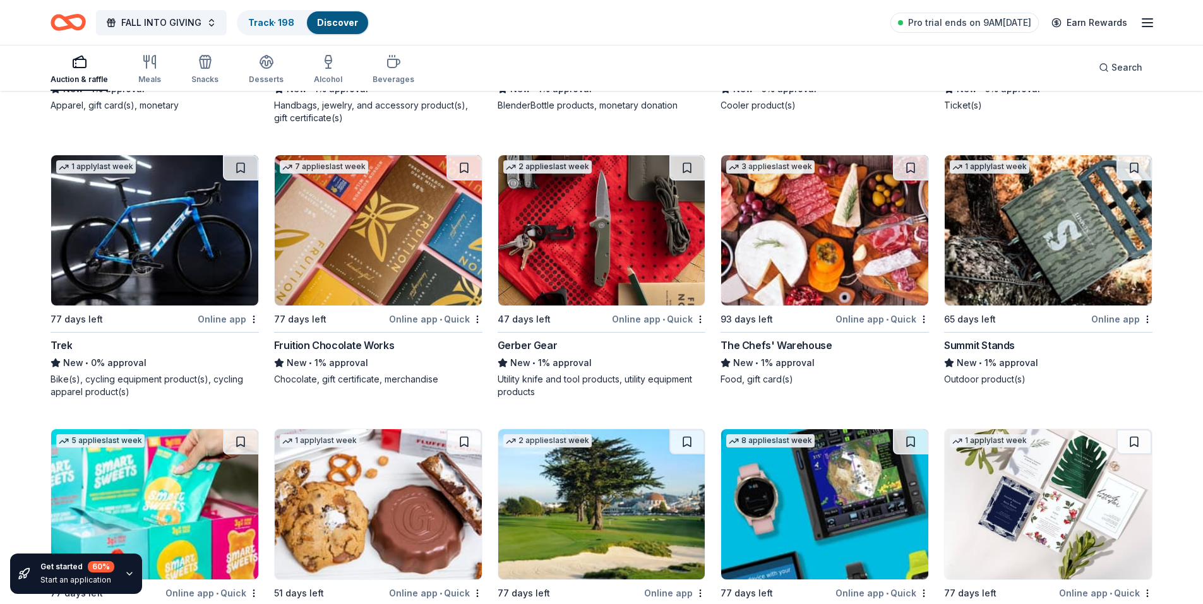
scroll to position [10925, 0]
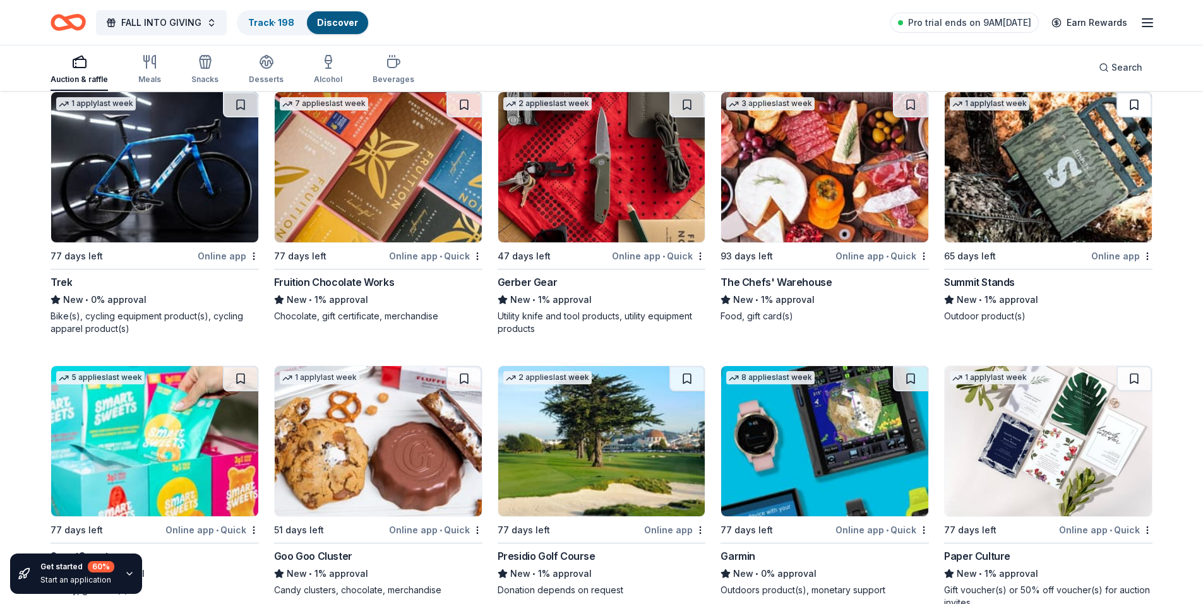
click at [1137, 101] on button at bounding box center [1133, 104] width 35 height 25
click at [906, 105] on button at bounding box center [910, 104] width 35 height 25
click at [688, 107] on button at bounding box center [686, 104] width 35 height 25
click at [470, 109] on button at bounding box center [463, 104] width 35 height 25
click at [241, 110] on button at bounding box center [240, 104] width 35 height 25
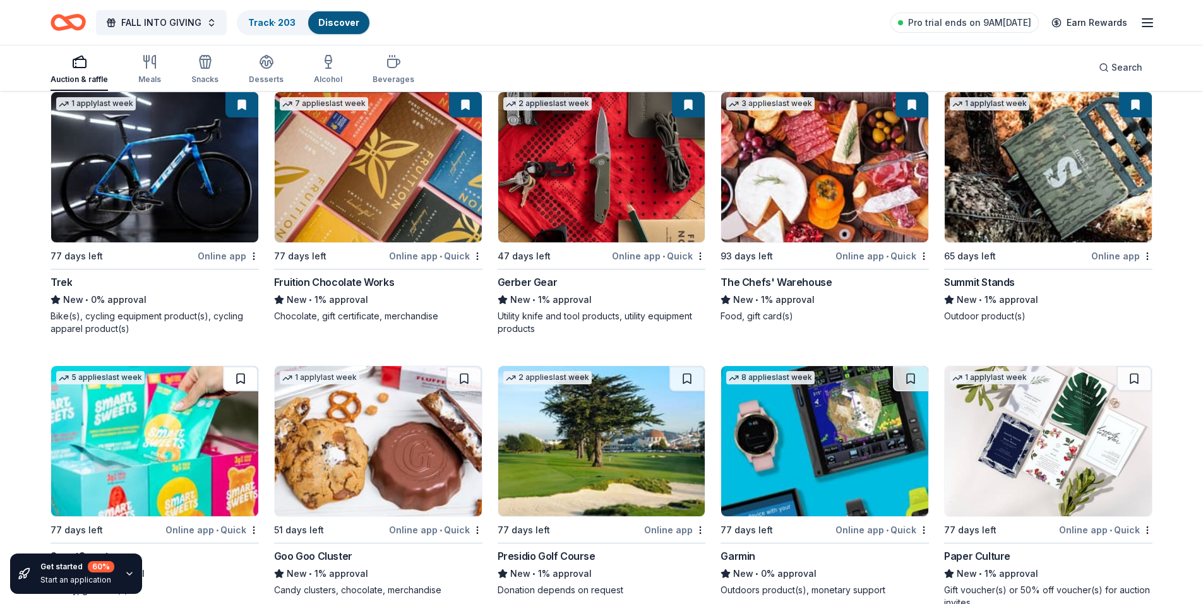
click at [237, 379] on button at bounding box center [240, 378] width 35 height 25
click at [462, 373] on button at bounding box center [463, 378] width 35 height 25
click at [685, 375] on button at bounding box center [686, 378] width 35 height 25
click at [913, 381] on button at bounding box center [910, 378] width 35 height 25
click at [1135, 379] on button at bounding box center [1133, 378] width 35 height 25
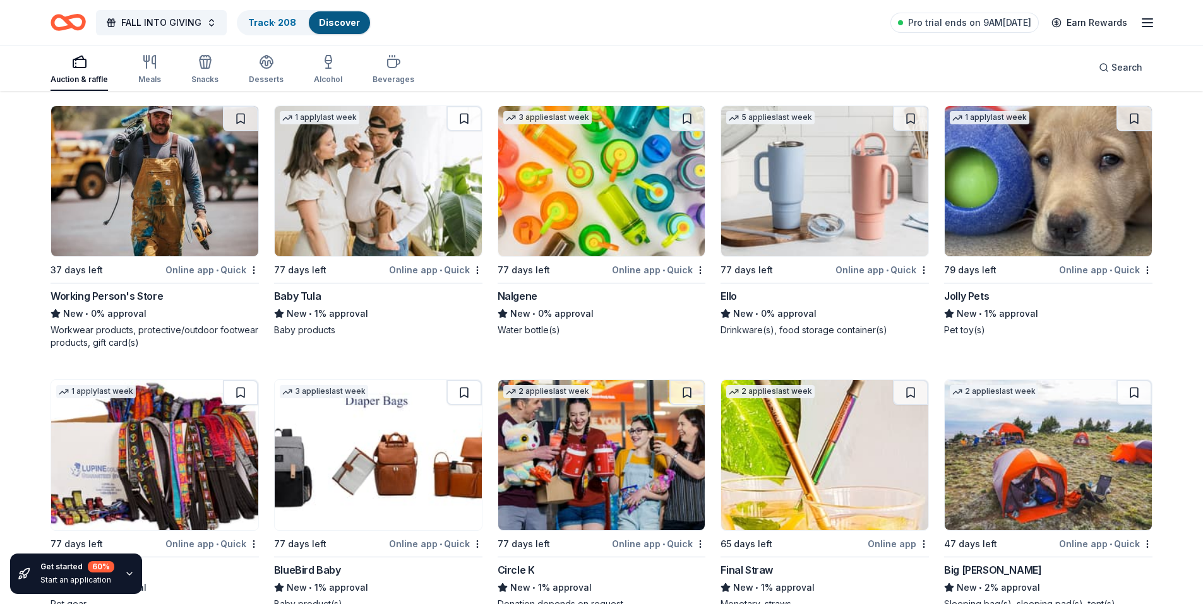
scroll to position [11474, 0]
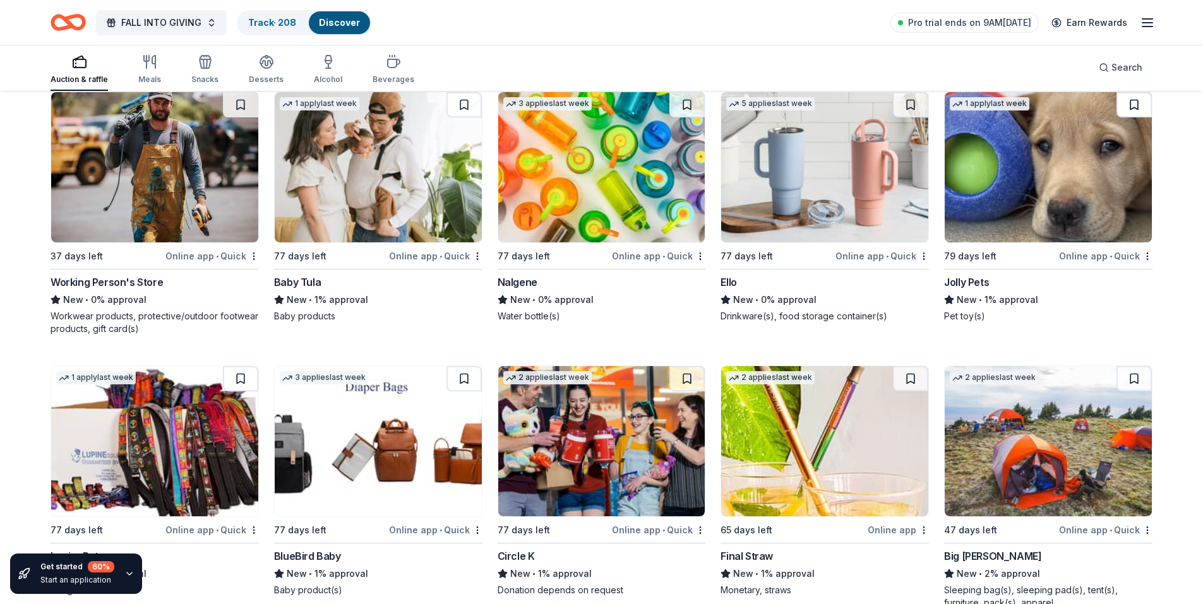
click at [1132, 103] on button at bounding box center [1133, 104] width 35 height 25
click at [909, 106] on button at bounding box center [910, 104] width 35 height 25
click at [684, 105] on button at bounding box center [686, 104] width 35 height 25
click at [453, 109] on button at bounding box center [463, 104] width 35 height 25
click at [249, 106] on button at bounding box center [240, 104] width 35 height 25
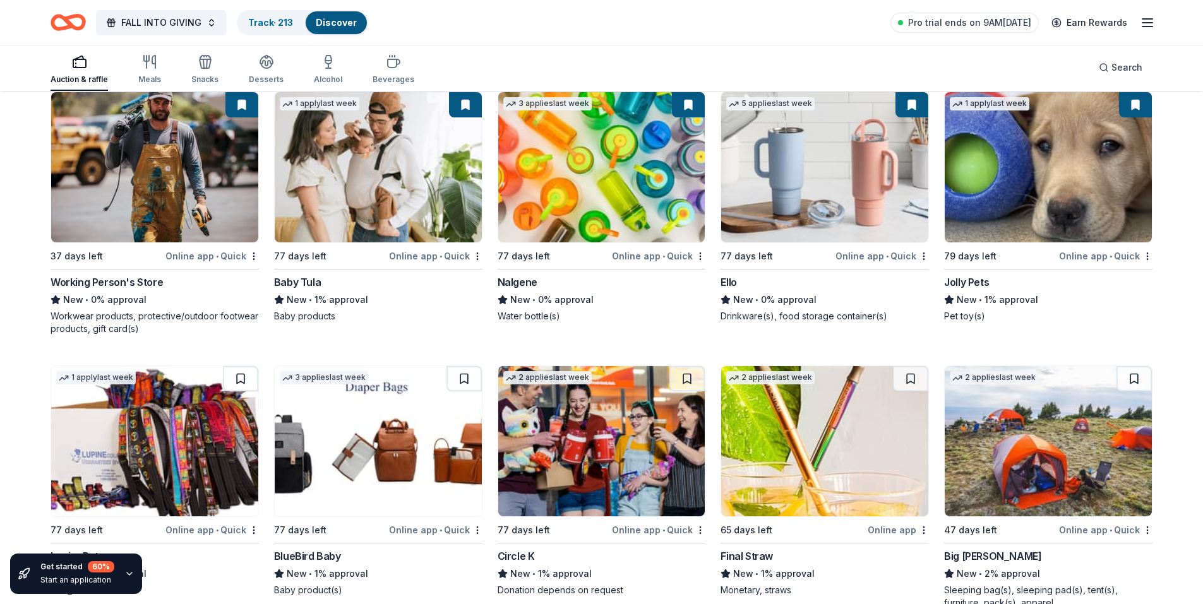
click at [242, 379] on button at bounding box center [240, 378] width 35 height 25
drag, startPoint x: 460, startPoint y: 379, endPoint x: 496, endPoint y: 379, distance: 36.0
click at [460, 379] on button at bounding box center [463, 378] width 35 height 25
click at [684, 380] on button at bounding box center [686, 378] width 35 height 25
click at [905, 376] on button at bounding box center [910, 378] width 35 height 25
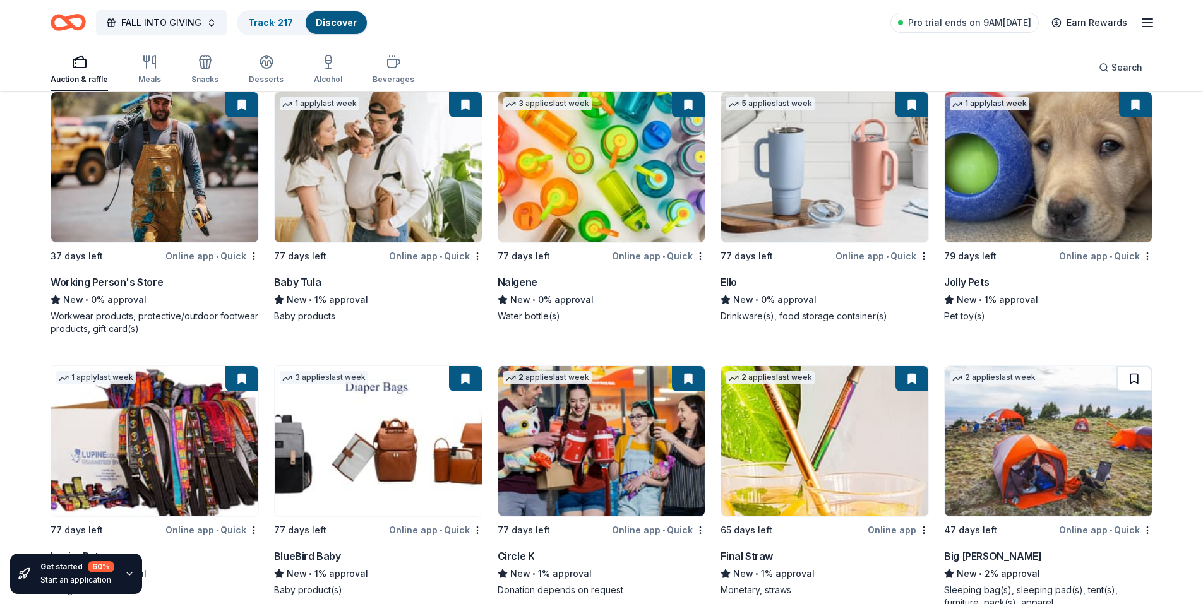
click at [1135, 381] on button at bounding box center [1133, 378] width 35 height 25
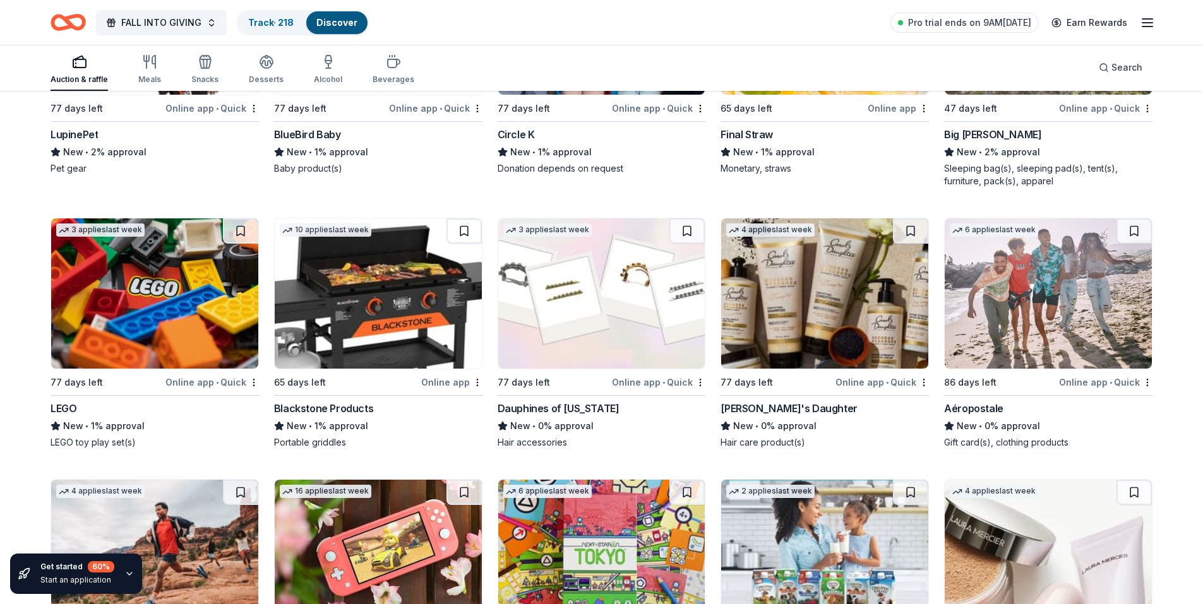
scroll to position [11958, 0]
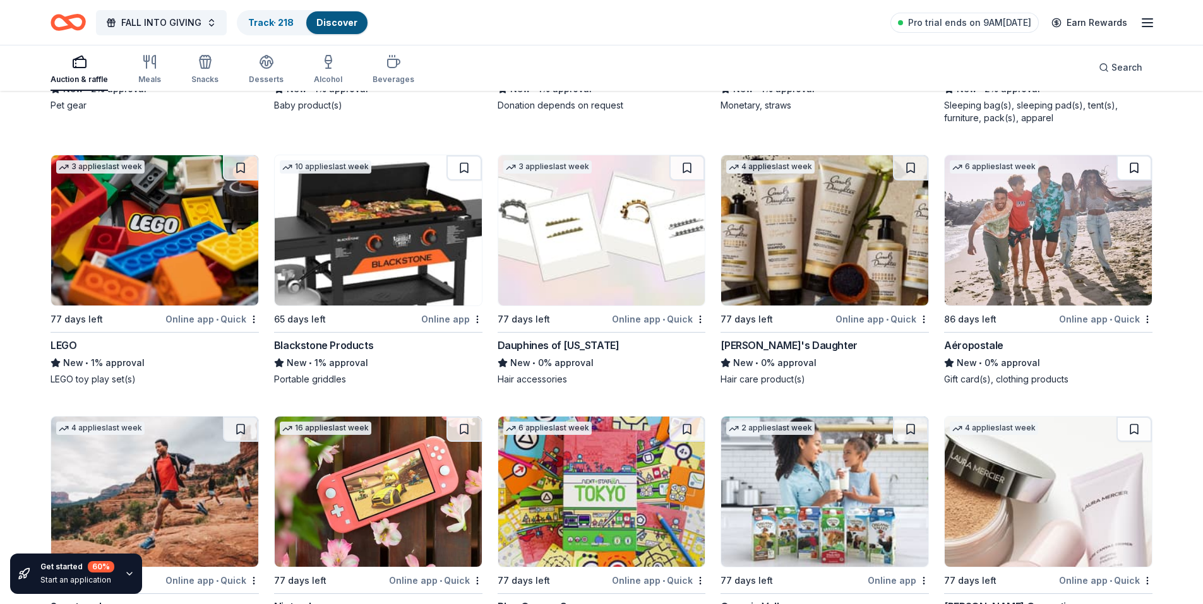
click at [1132, 171] on button at bounding box center [1133, 167] width 35 height 25
click at [908, 168] on button at bounding box center [910, 167] width 35 height 25
click at [685, 164] on button at bounding box center [686, 167] width 35 height 25
click at [463, 170] on button at bounding box center [463, 167] width 35 height 25
click at [239, 167] on button at bounding box center [240, 167] width 35 height 25
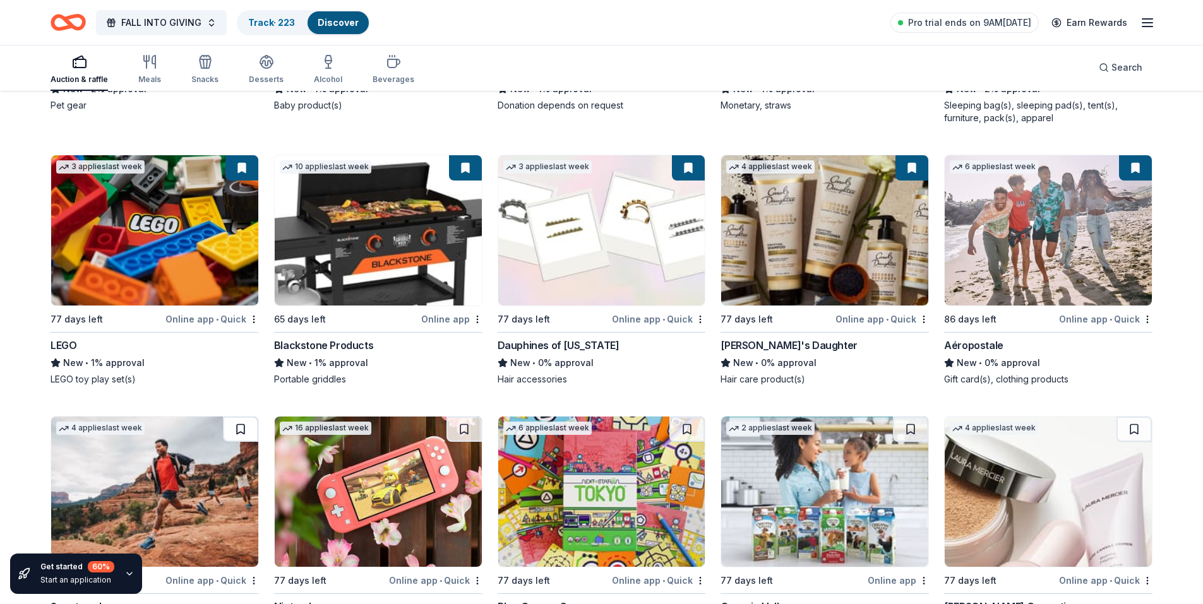
click at [242, 434] on button at bounding box center [240, 429] width 35 height 25
click at [461, 424] on button at bounding box center [463, 429] width 35 height 25
click at [697, 427] on button at bounding box center [686, 429] width 35 height 25
click at [925, 428] on button at bounding box center [910, 429] width 35 height 25
click at [1132, 426] on button at bounding box center [1133, 429] width 35 height 25
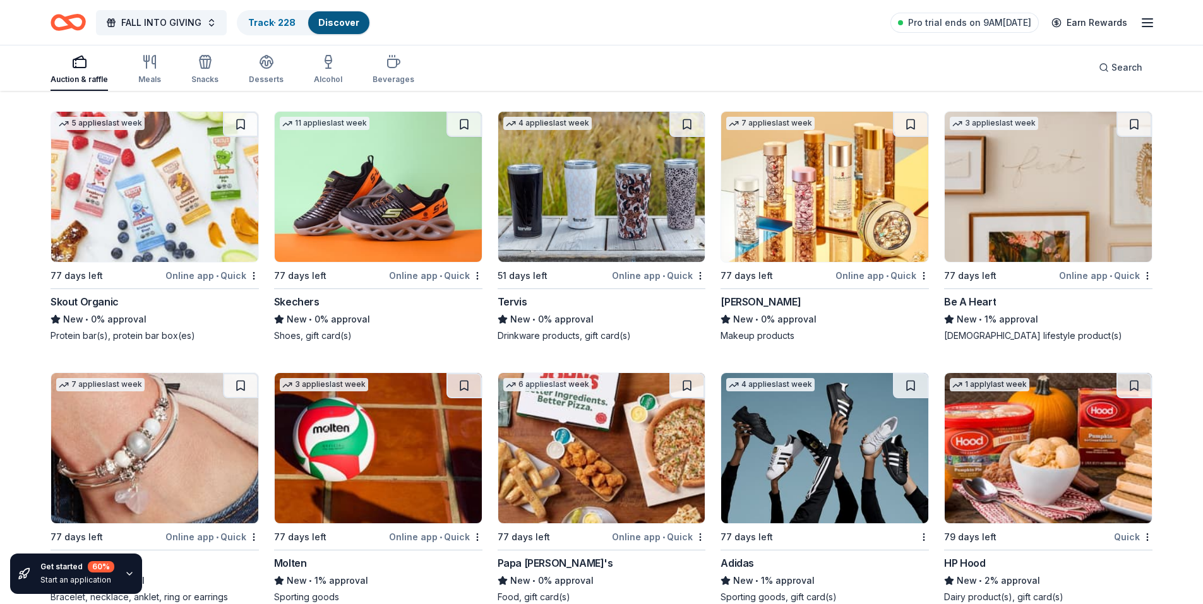
scroll to position [12557, 0]
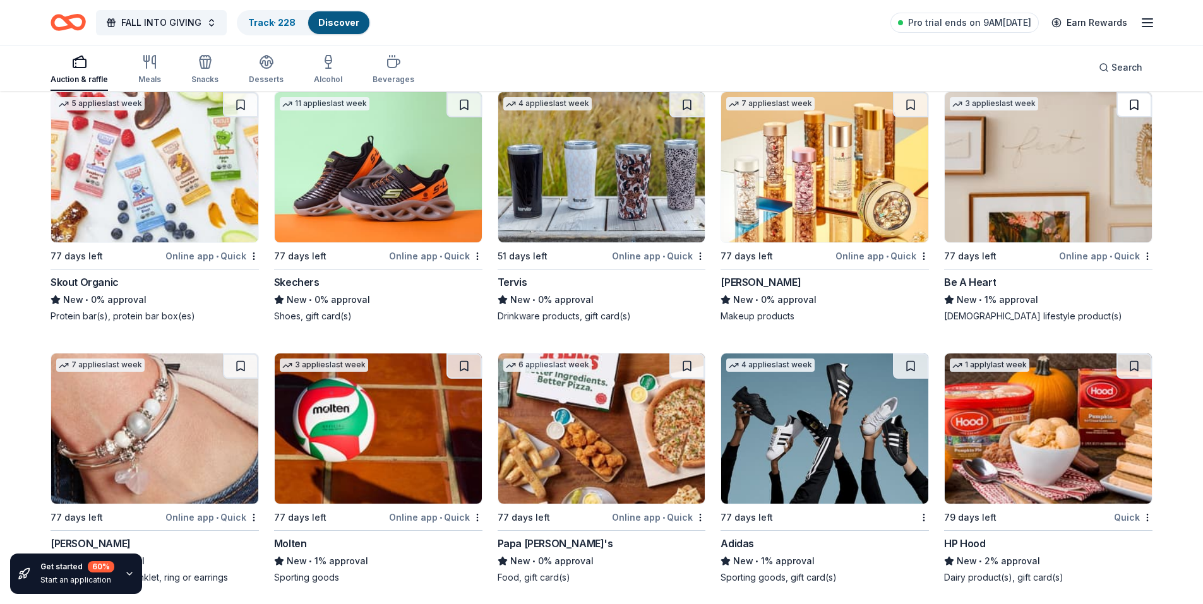
click at [1142, 110] on button at bounding box center [1133, 104] width 35 height 25
click at [910, 107] on button at bounding box center [910, 104] width 35 height 25
click at [690, 107] on button at bounding box center [686, 104] width 35 height 25
click at [471, 107] on button at bounding box center [463, 104] width 35 height 25
click at [244, 105] on button at bounding box center [240, 104] width 35 height 25
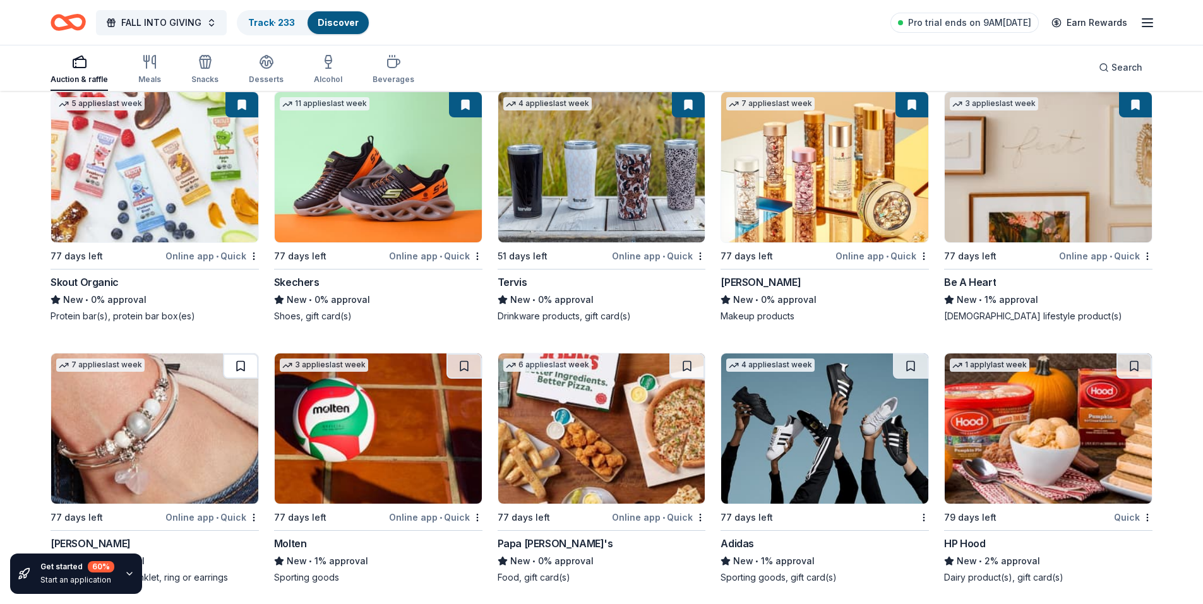
click at [242, 366] on button at bounding box center [240, 366] width 35 height 25
click at [463, 369] on button at bounding box center [463, 366] width 35 height 25
click at [684, 362] on button at bounding box center [686, 366] width 35 height 25
click at [902, 367] on button at bounding box center [910, 366] width 35 height 25
click at [1130, 365] on button at bounding box center [1133, 366] width 35 height 25
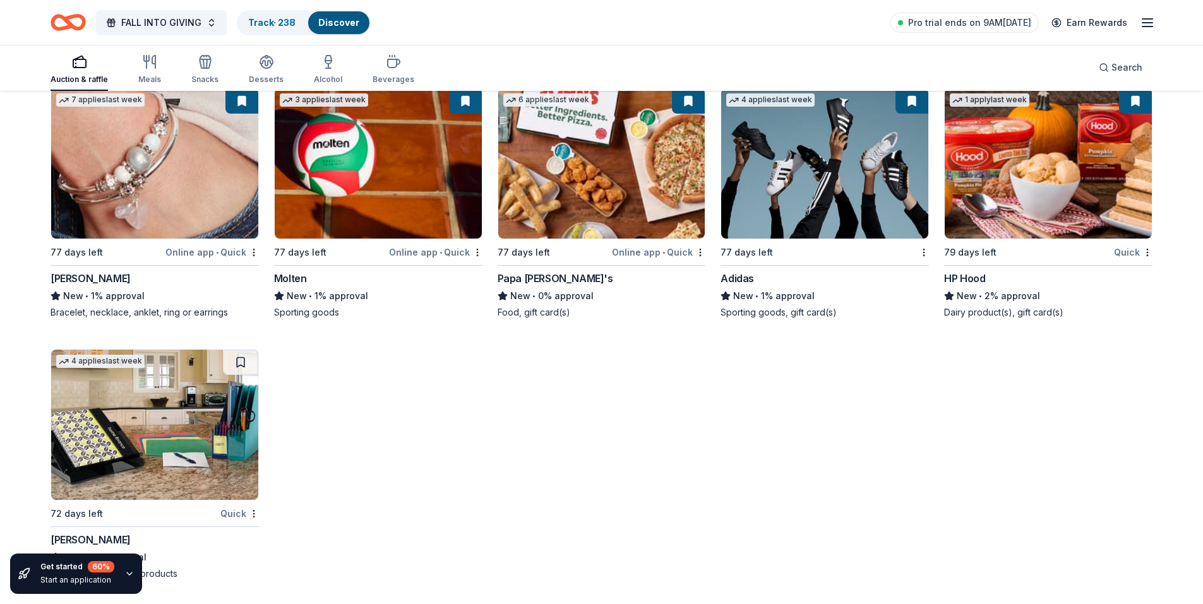
scroll to position [12824, 0]
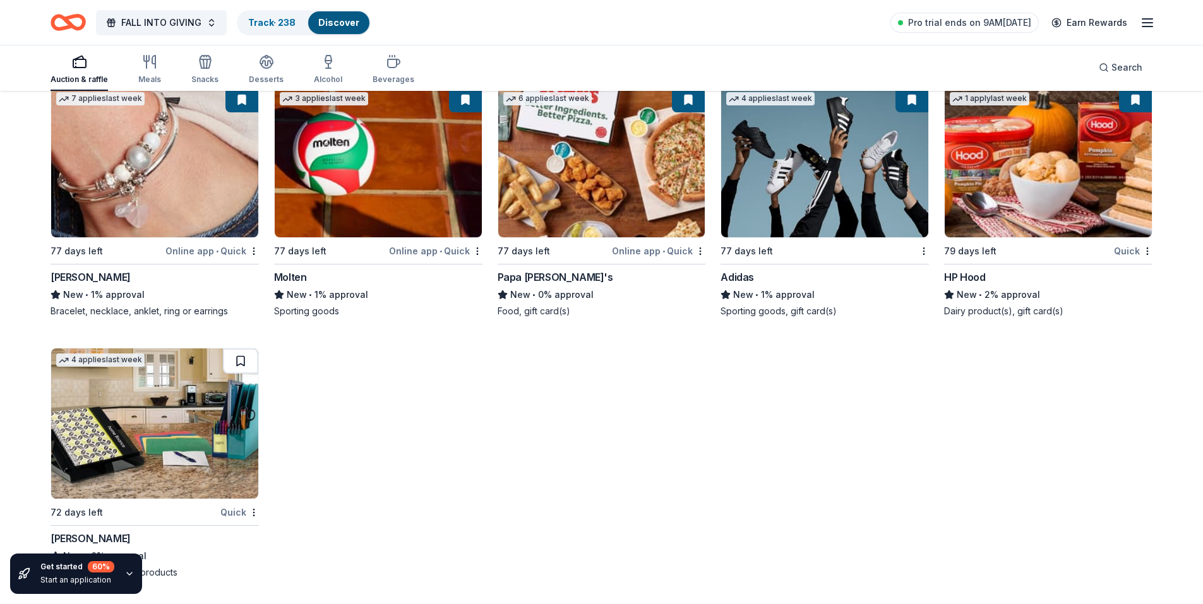
click at [240, 364] on button at bounding box center [240, 361] width 35 height 25
